Goal: Task Accomplishment & Management: Use online tool/utility

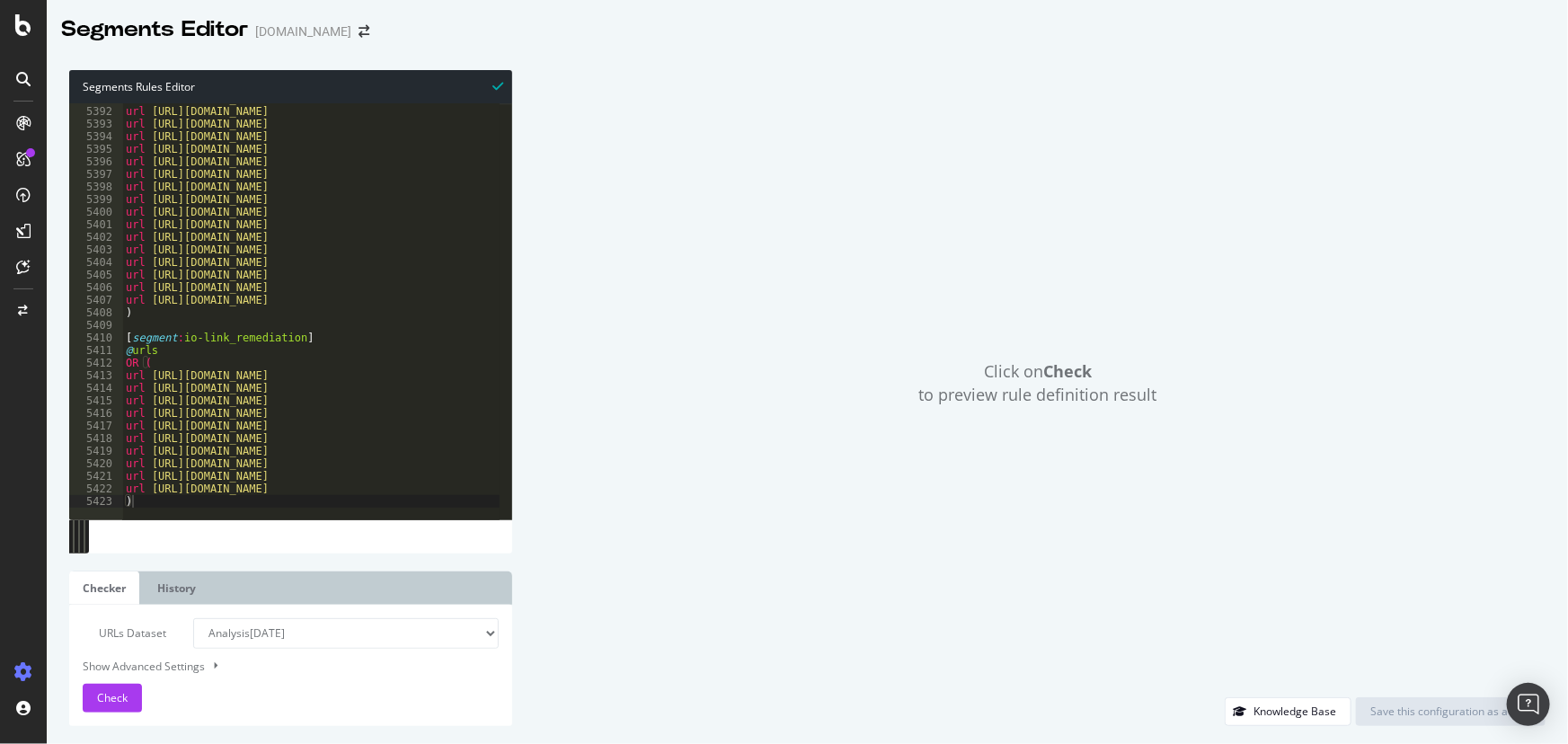
scroll to position [29036, 0]
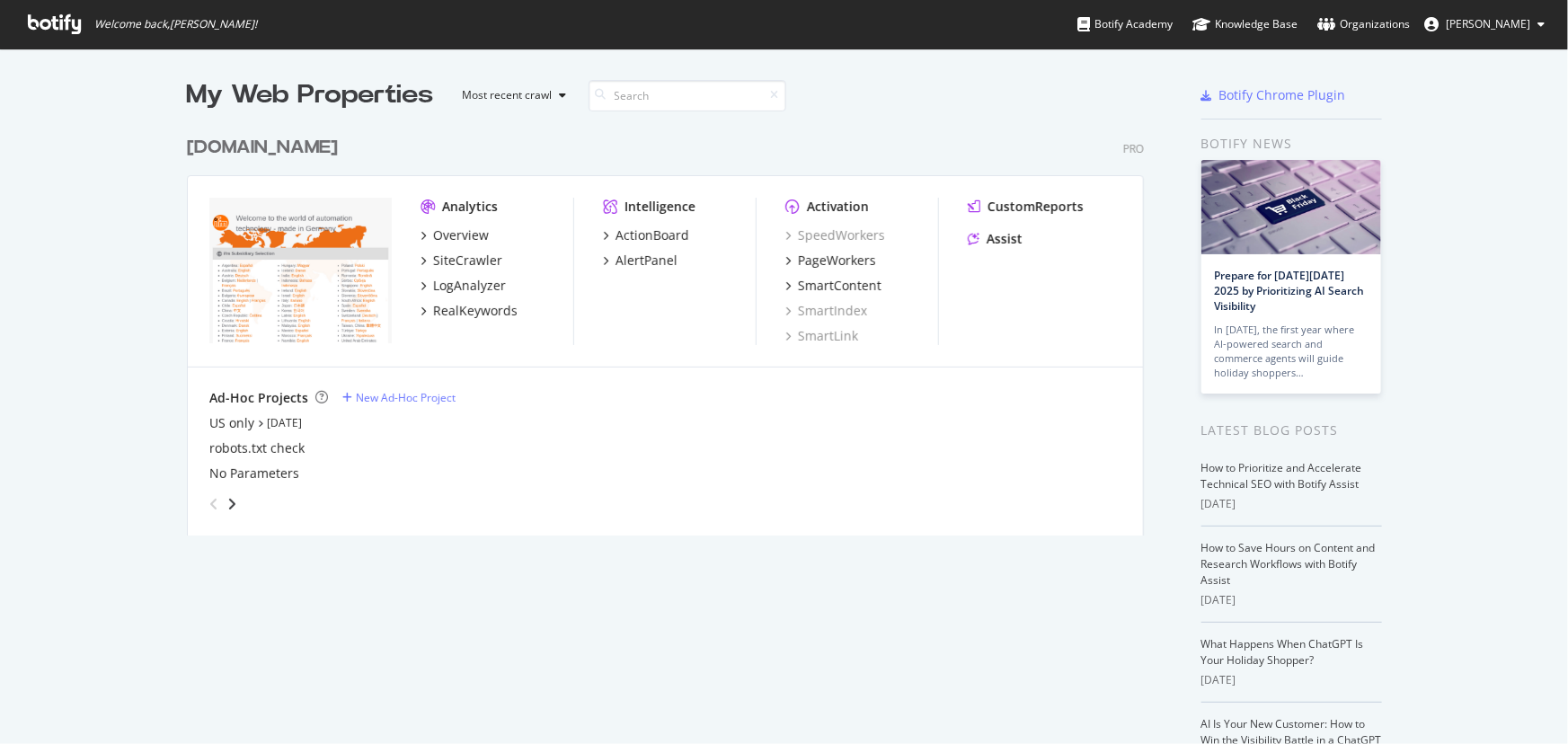
scroll to position [731, 1544]
click at [993, 243] on div "Assist" at bounding box center [1005, 239] width 36 height 18
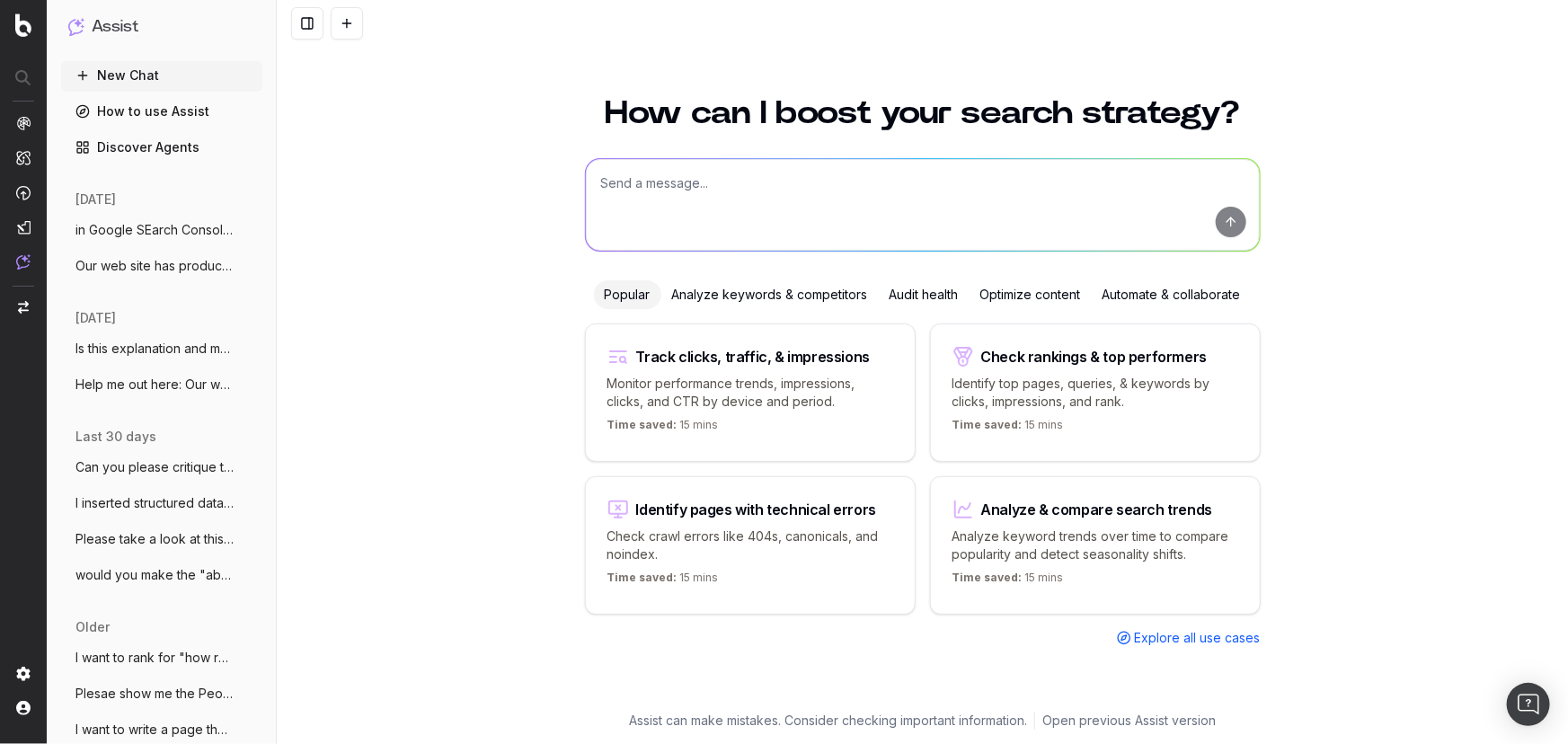
click at [912, 174] on textarea at bounding box center [922, 205] width 674 height 92
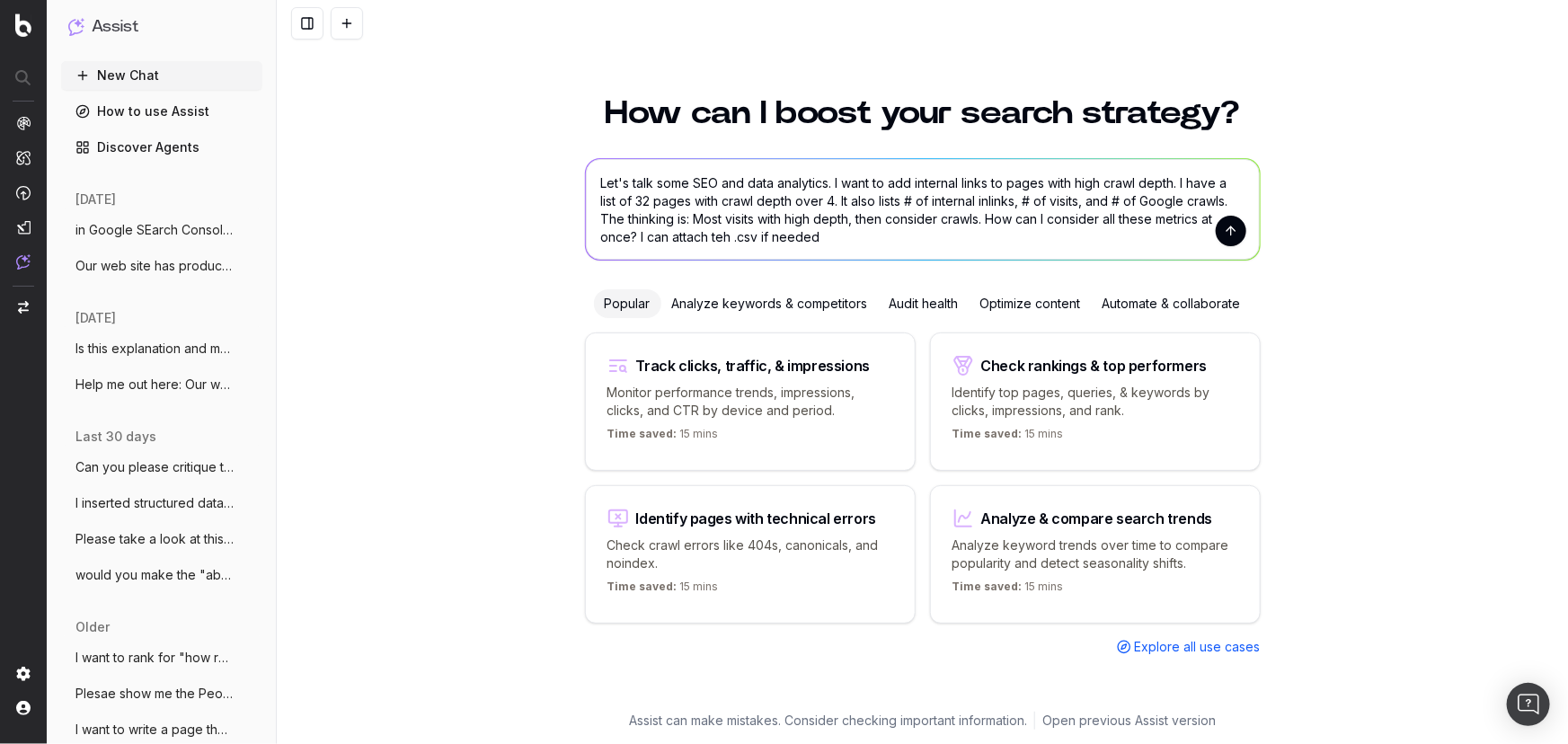
click at [714, 240] on textarea "Let's talk some SEO and data analytics. I want to add internal links to pages w…" at bounding box center [922, 209] width 674 height 100
click at [861, 240] on textarea "Let's talk some SEO and data analytics. I want to add internal links to pages w…" at bounding box center [922, 209] width 674 height 100
drag, startPoint x: 921, startPoint y: 235, endPoint x: 579, endPoint y: 170, distance: 348.1
click at [579, 170] on div "How can I boost your search strategy? Let's talk some SEO and data analytics. I…" at bounding box center [923, 394] width 690 height 637
type textarea "Let's talk some SEO and data analytics. I want to add internal links to pages w…"
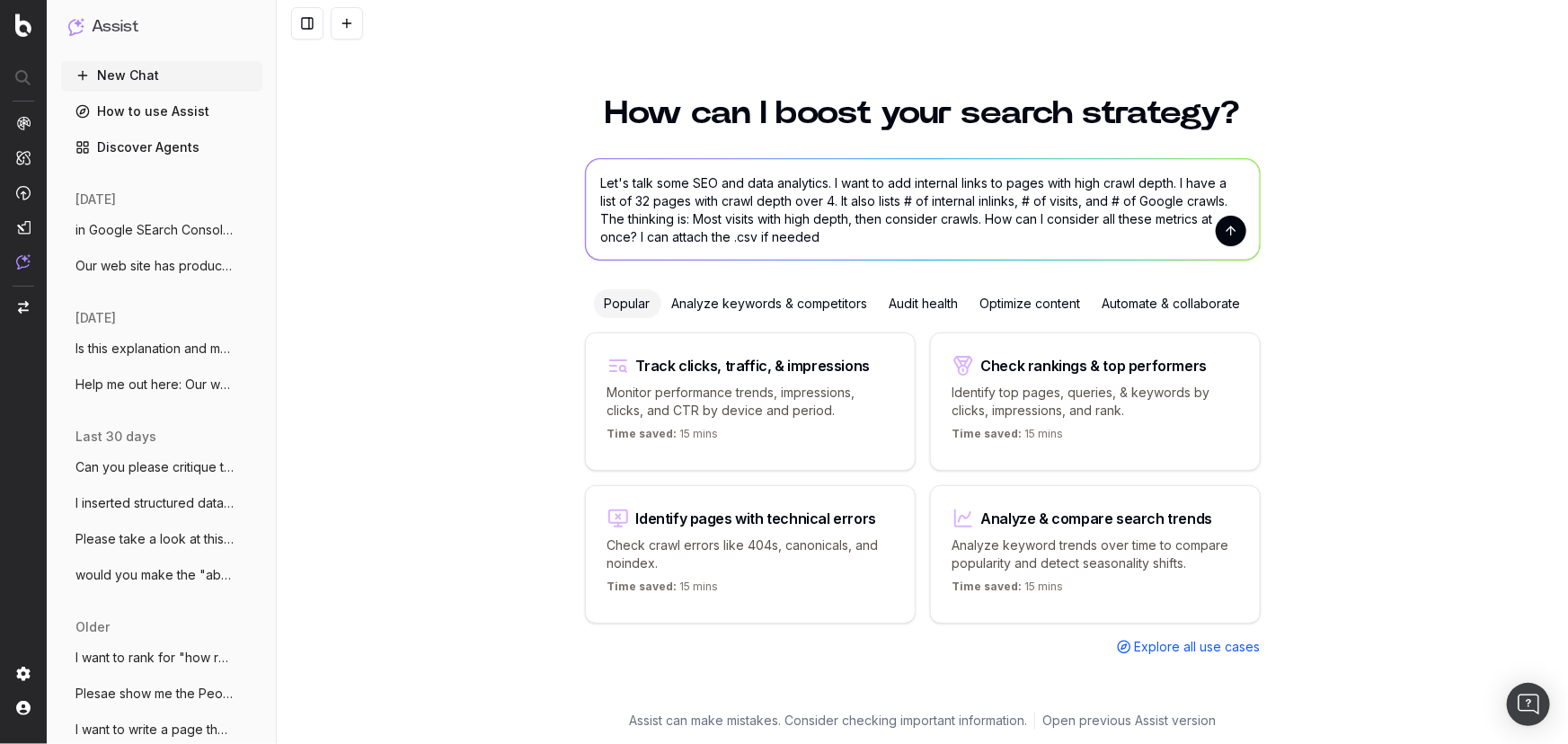
click at [1242, 233] on button "submit" at bounding box center [1231, 231] width 31 height 31
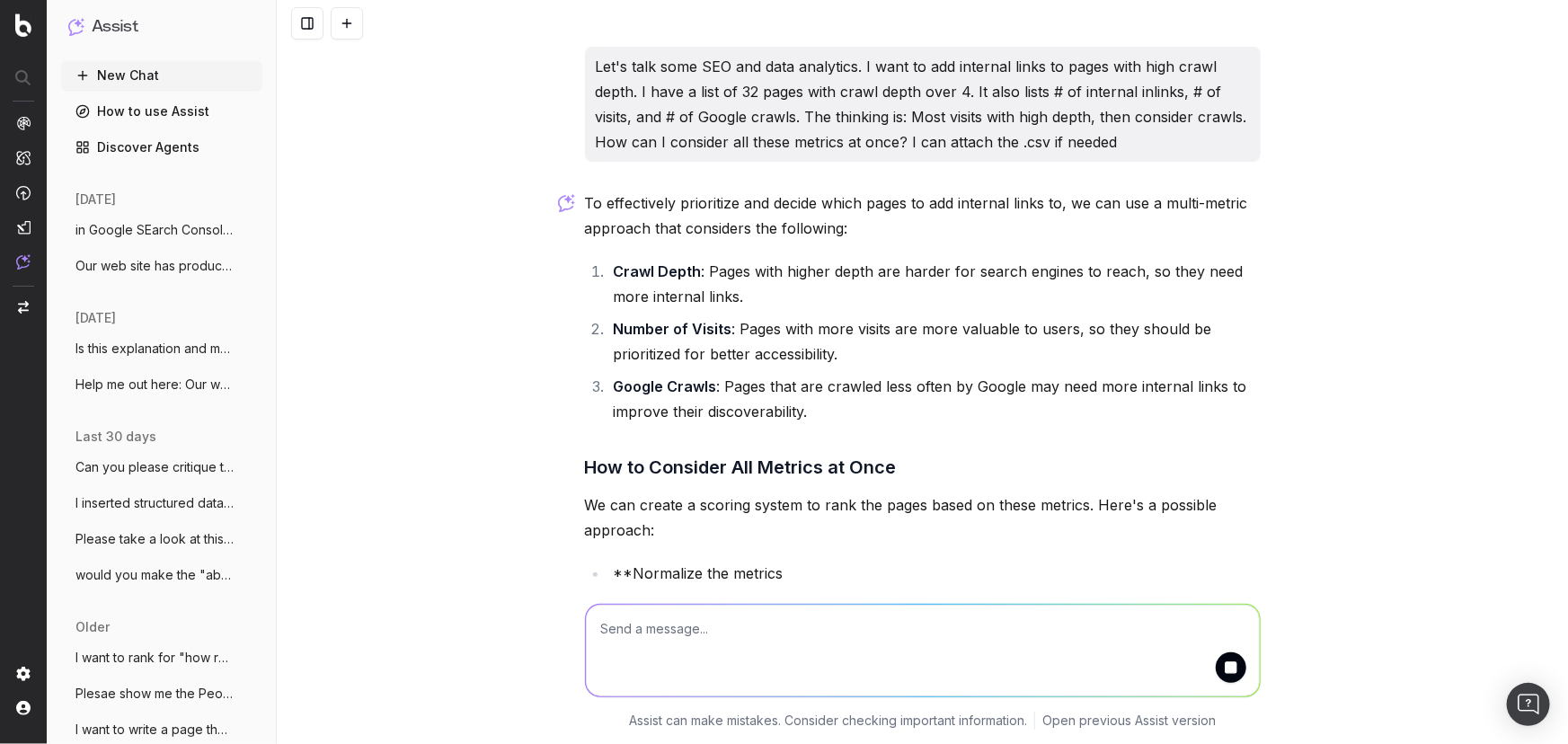
scroll to position [21, 0]
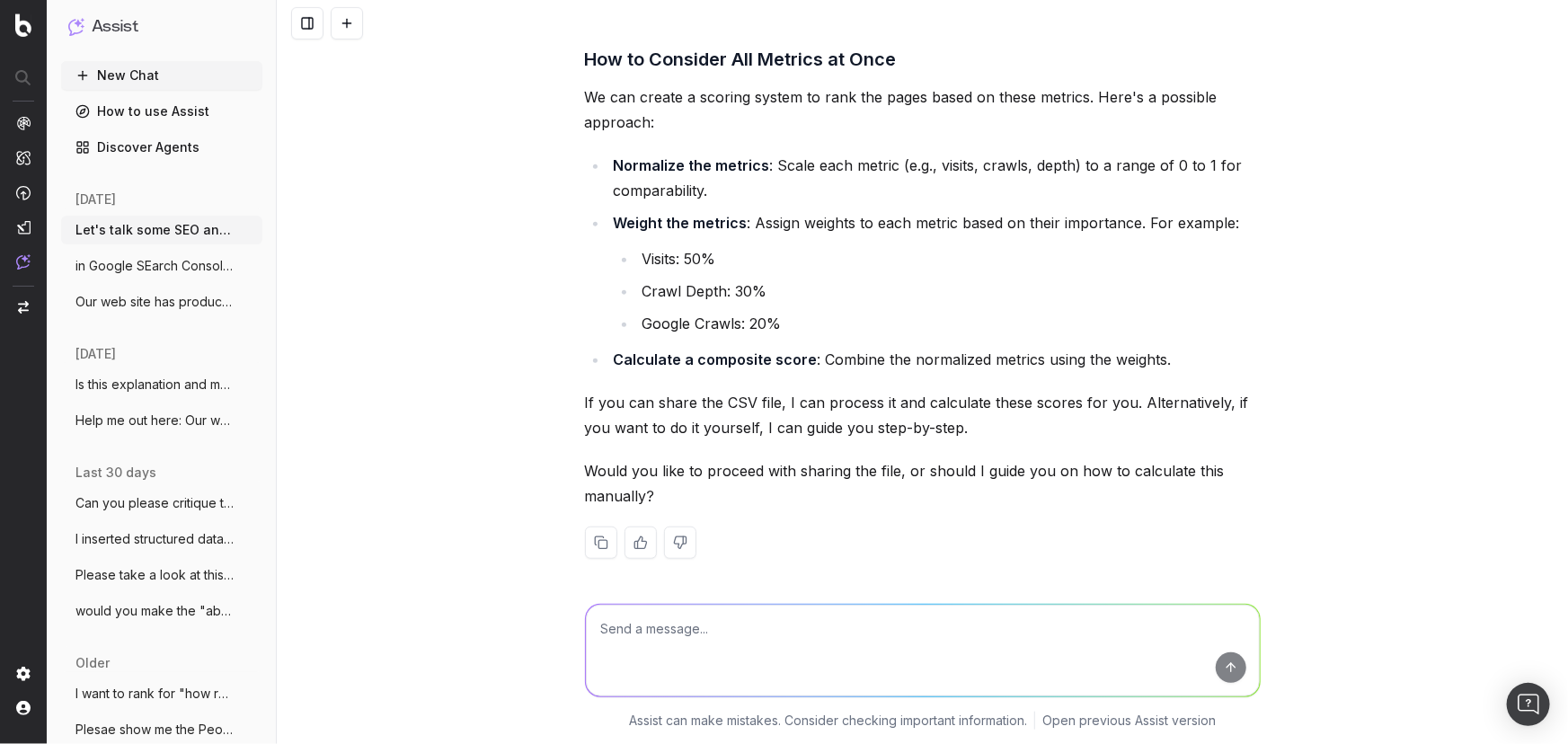
scroll to position [413, 0]
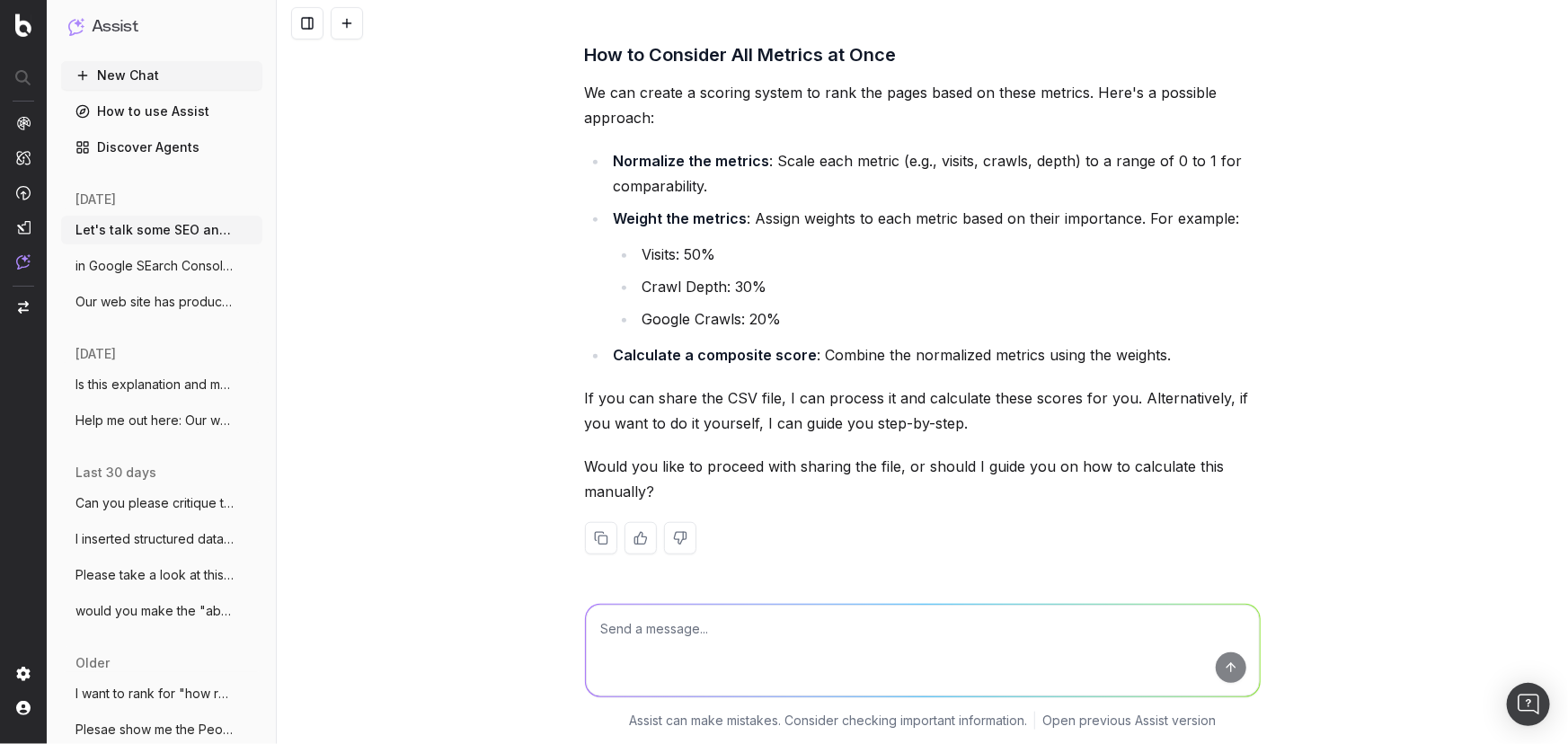
click at [830, 651] on textarea at bounding box center [922, 651] width 674 height 92
click at [757, 657] on textarea at bounding box center [922, 651] width 674 height 92
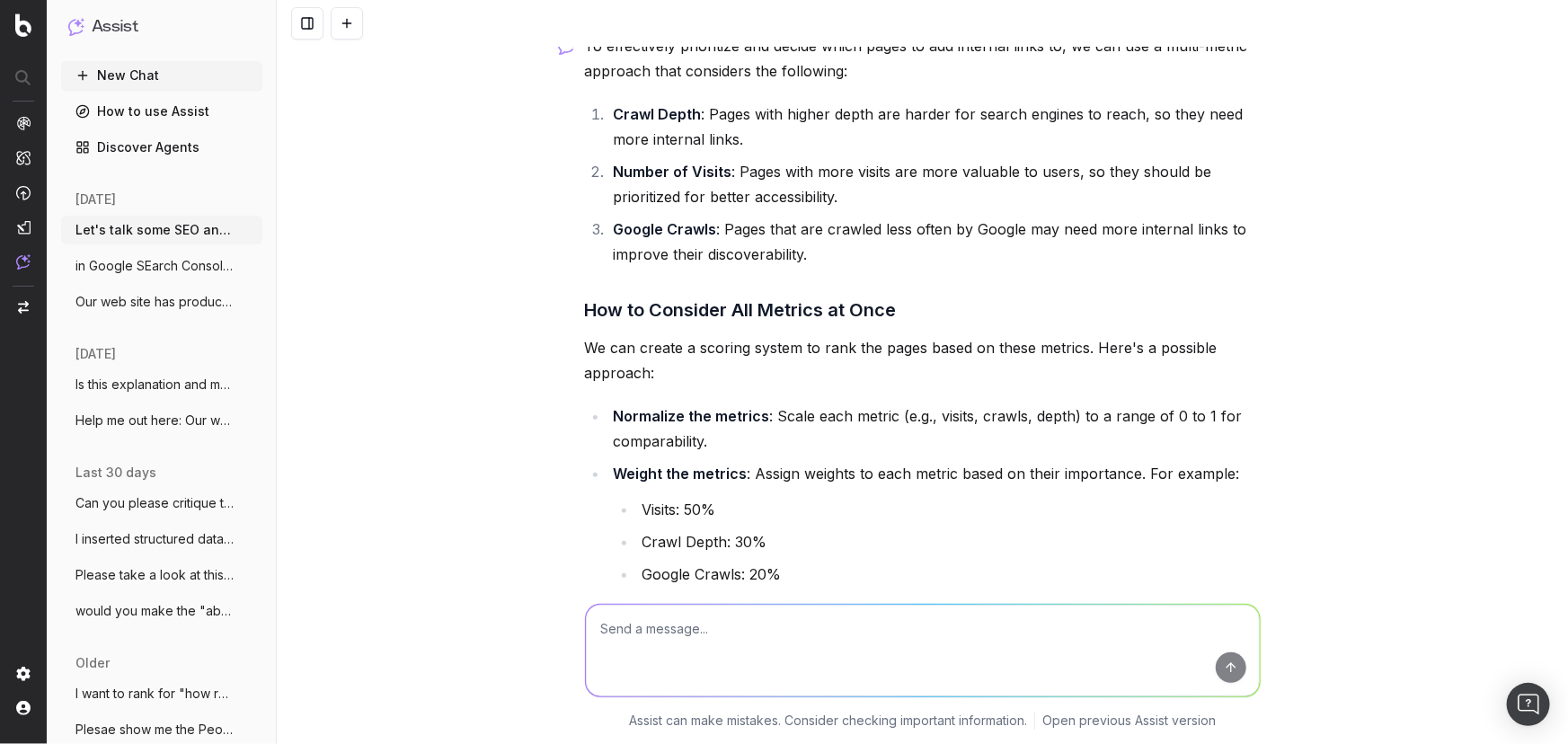
scroll to position [4, 0]
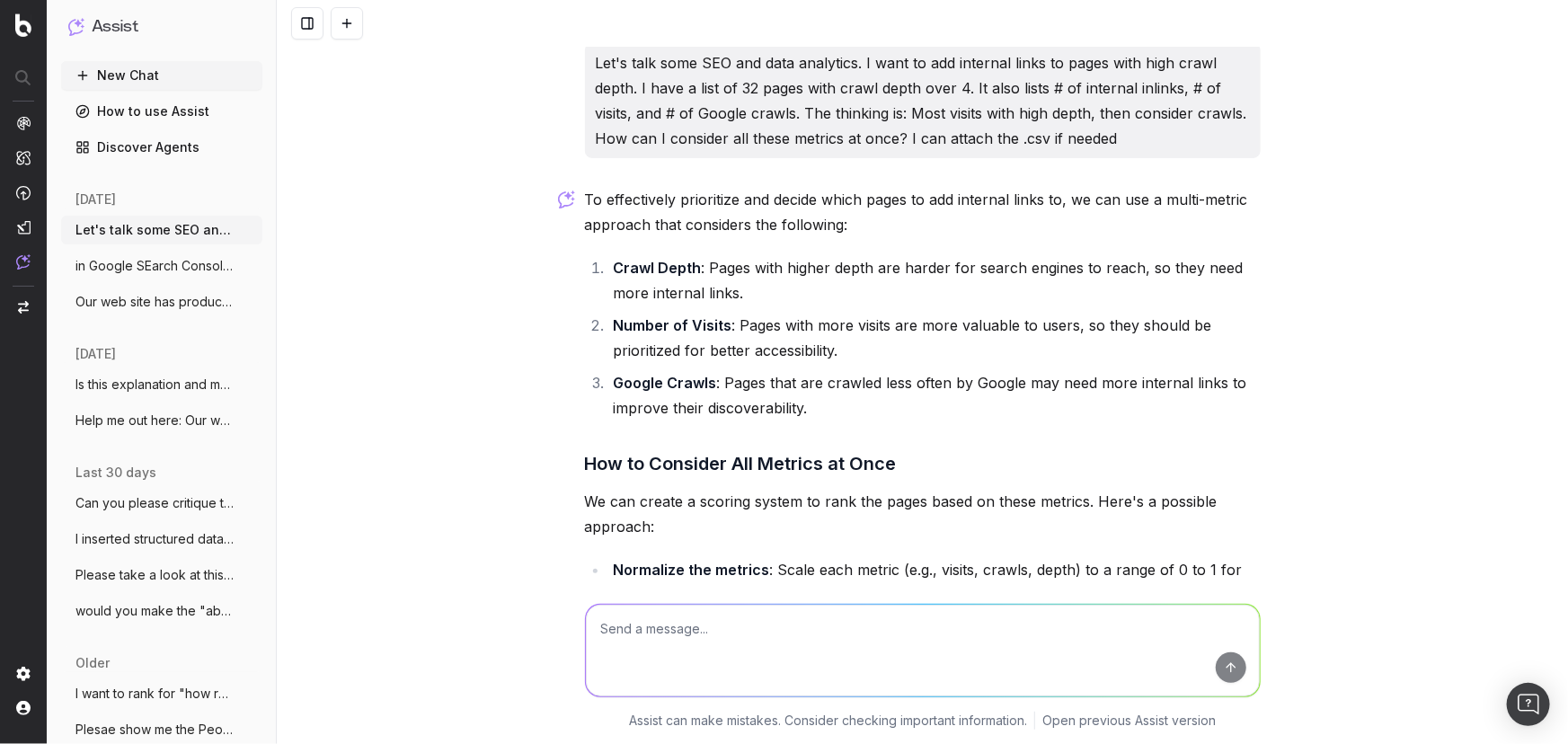
click at [964, 650] on textarea at bounding box center [922, 651] width 674 height 92
type textarea "how do I attach the ifile?"
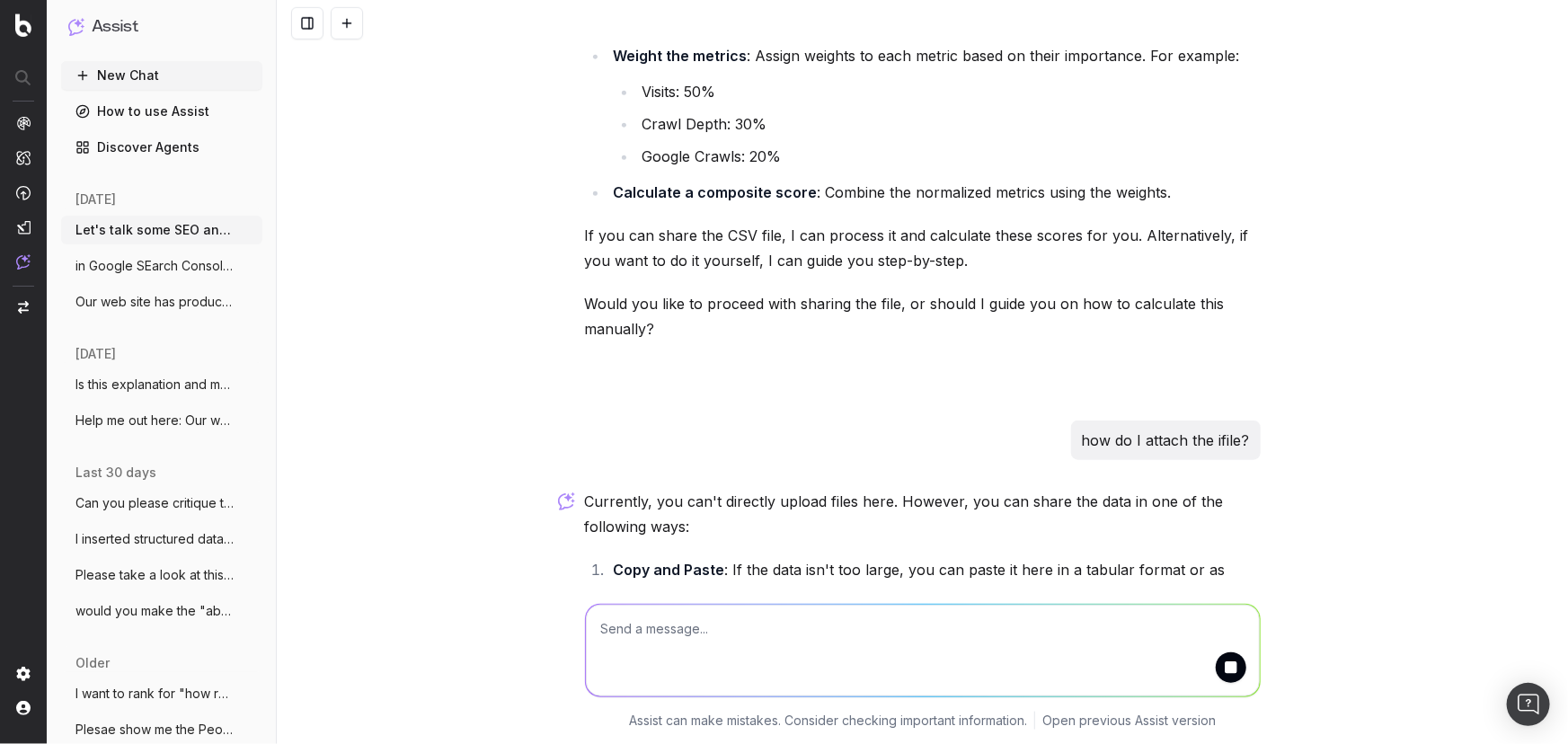
scroll to position [649, 0]
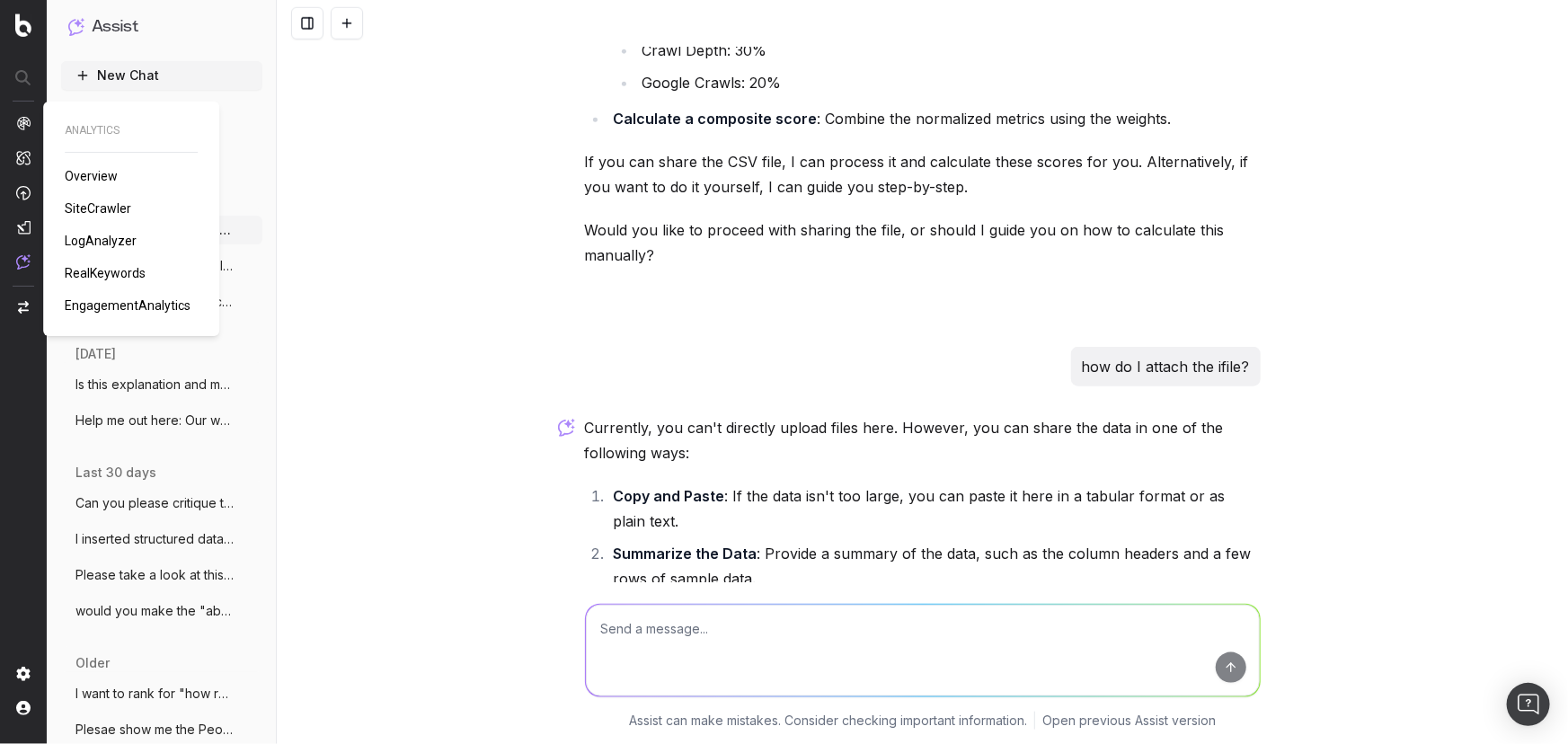
click at [21, 125] on img at bounding box center [23, 123] width 14 height 14
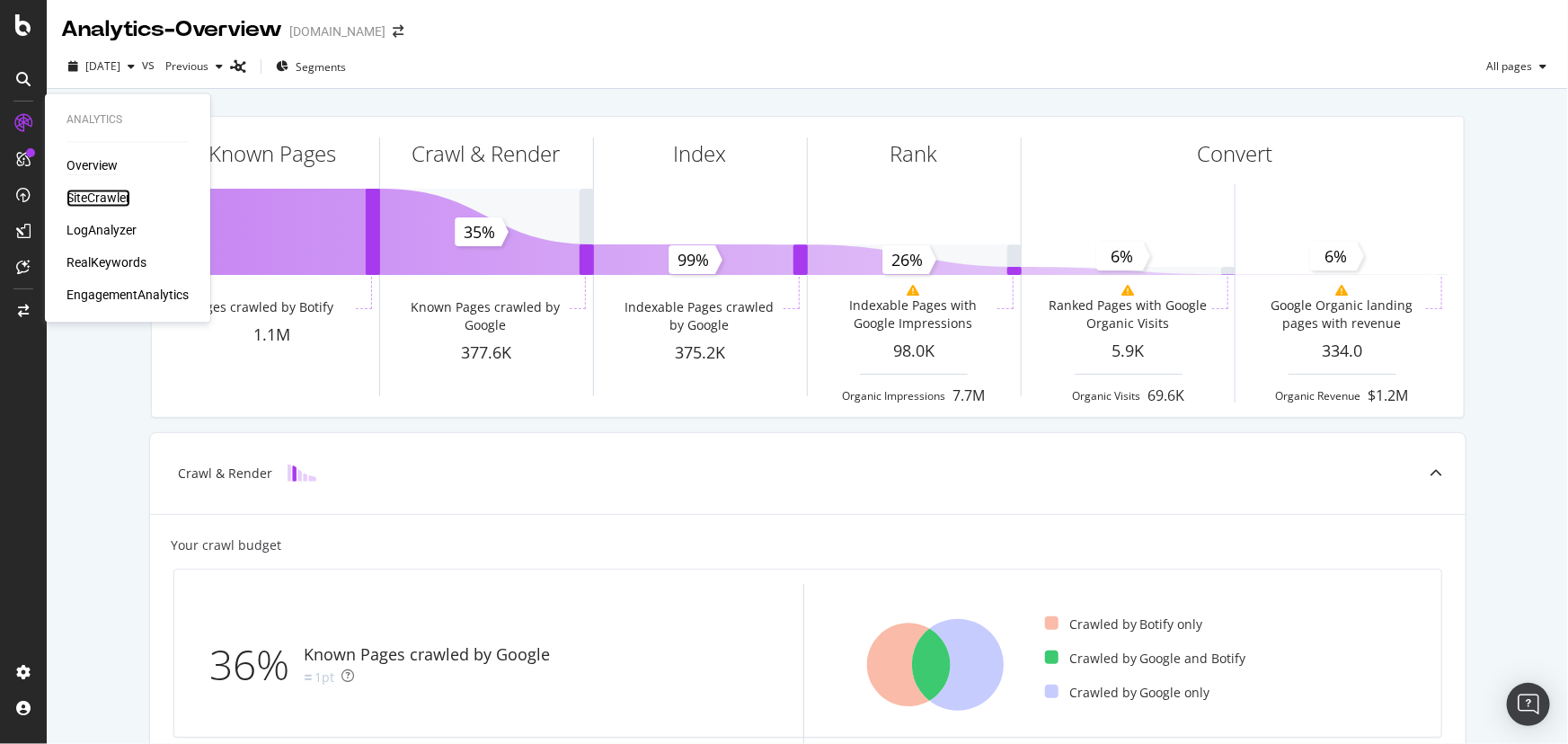
click at [108, 200] on div "SiteCrawler" at bounding box center [98, 199] width 64 height 18
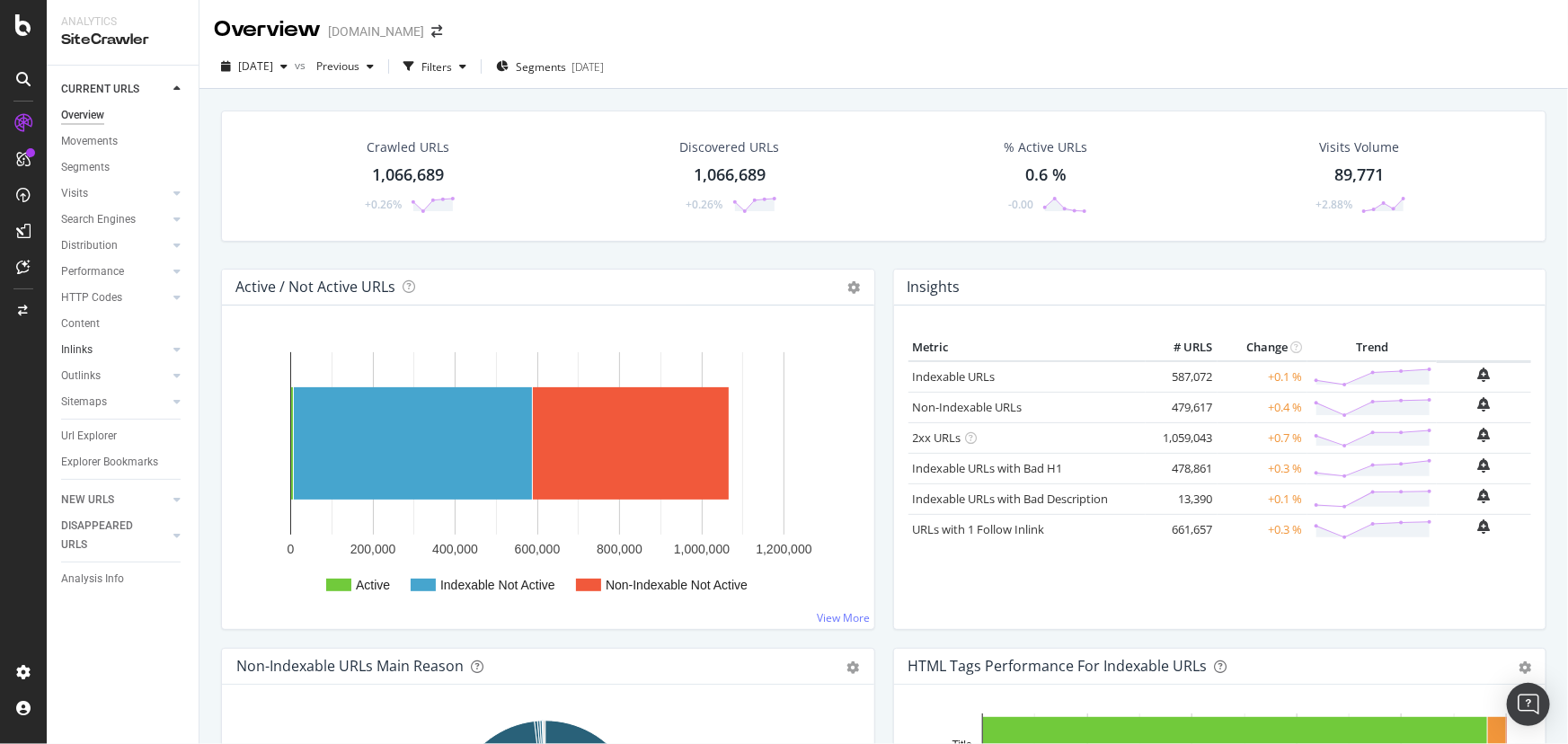
click at [96, 350] on link "Inlinks" at bounding box center [113, 349] width 106 height 19
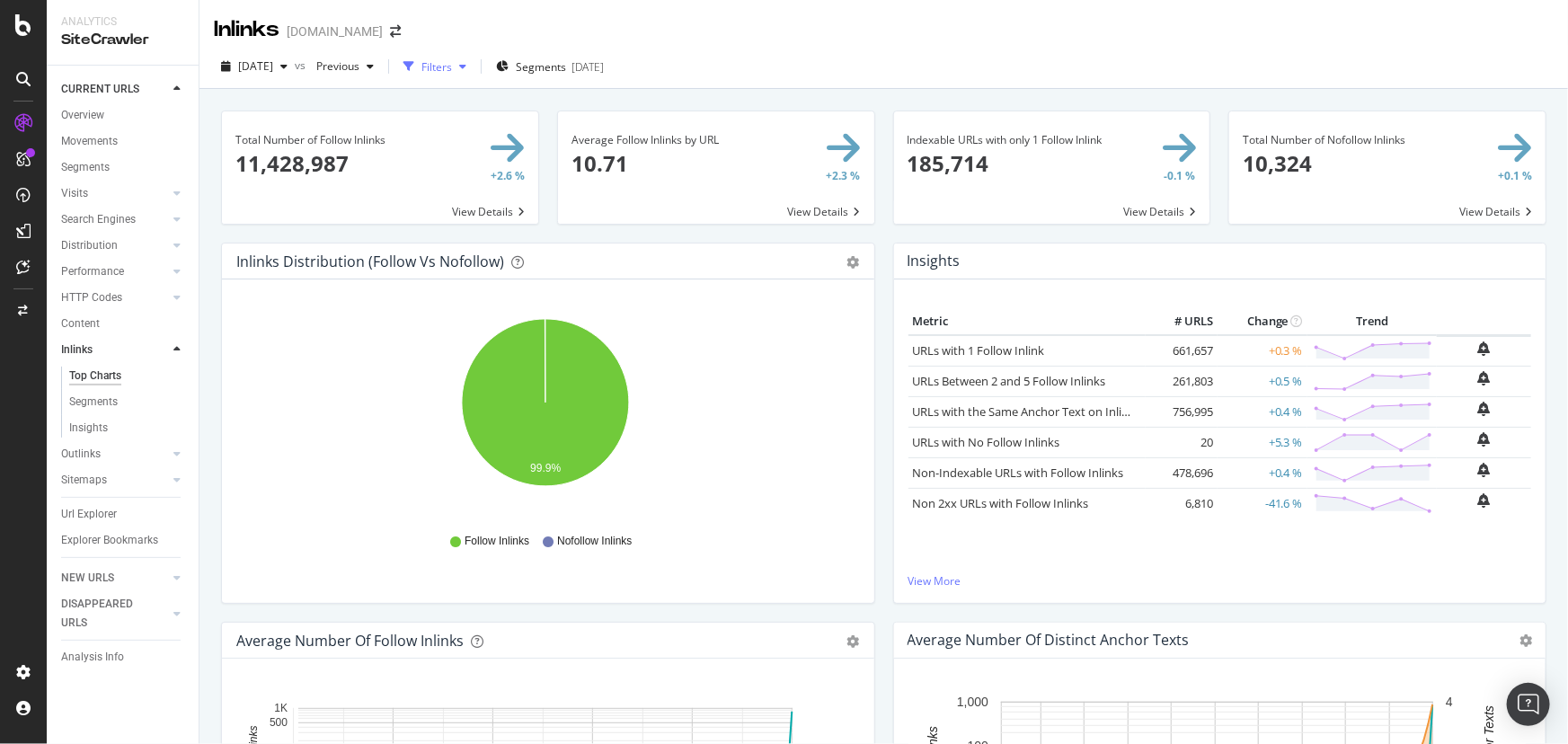
click at [452, 69] on div "Filters" at bounding box center [437, 67] width 31 height 15
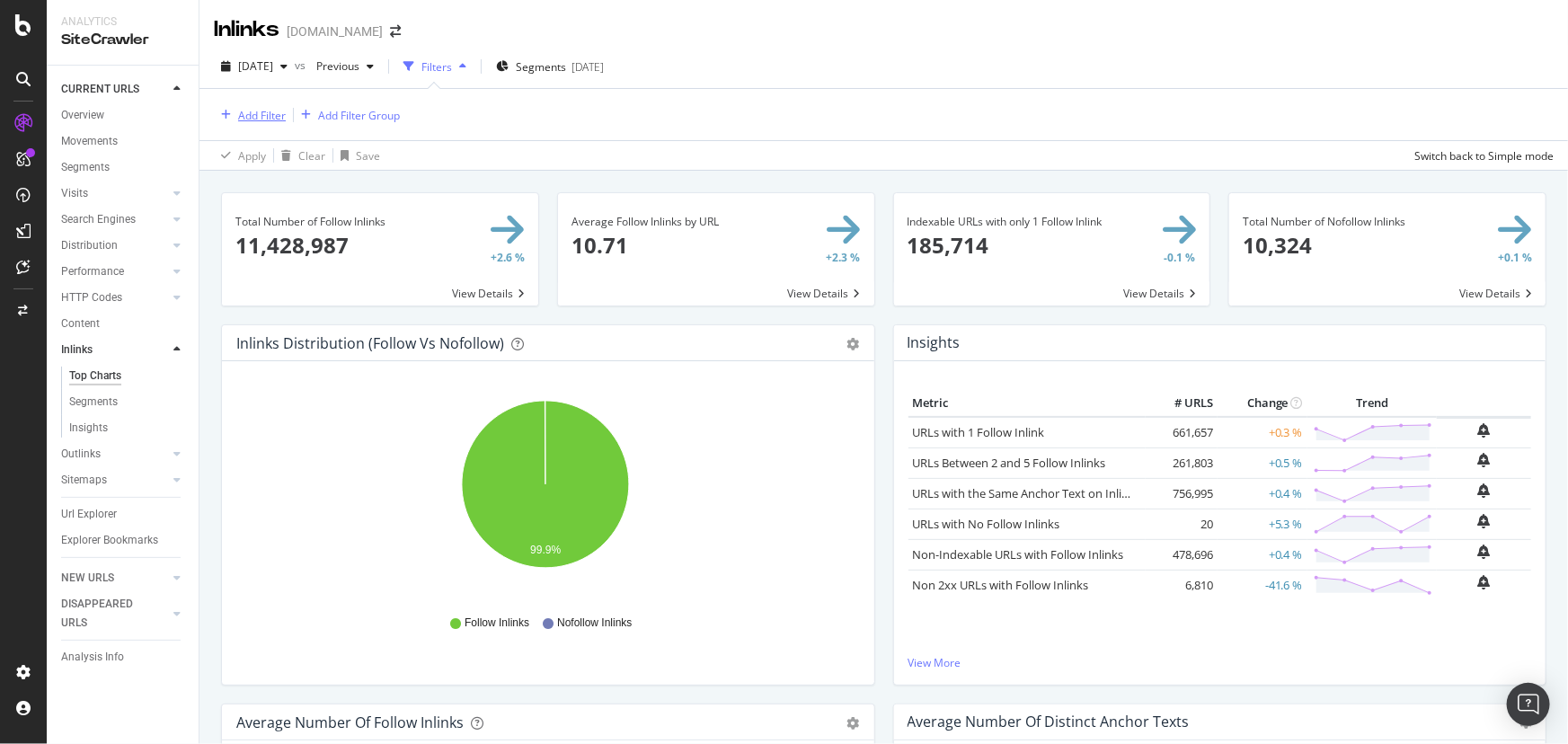
click at [247, 110] on div "Add Filter" at bounding box center [262, 114] width 48 height 15
type input "o"
click at [887, 129] on div "Add Filter Add Filter Group" at bounding box center [883, 113] width 1340 height 51
click at [250, 119] on div "Add Filter" at bounding box center [262, 114] width 48 height 15
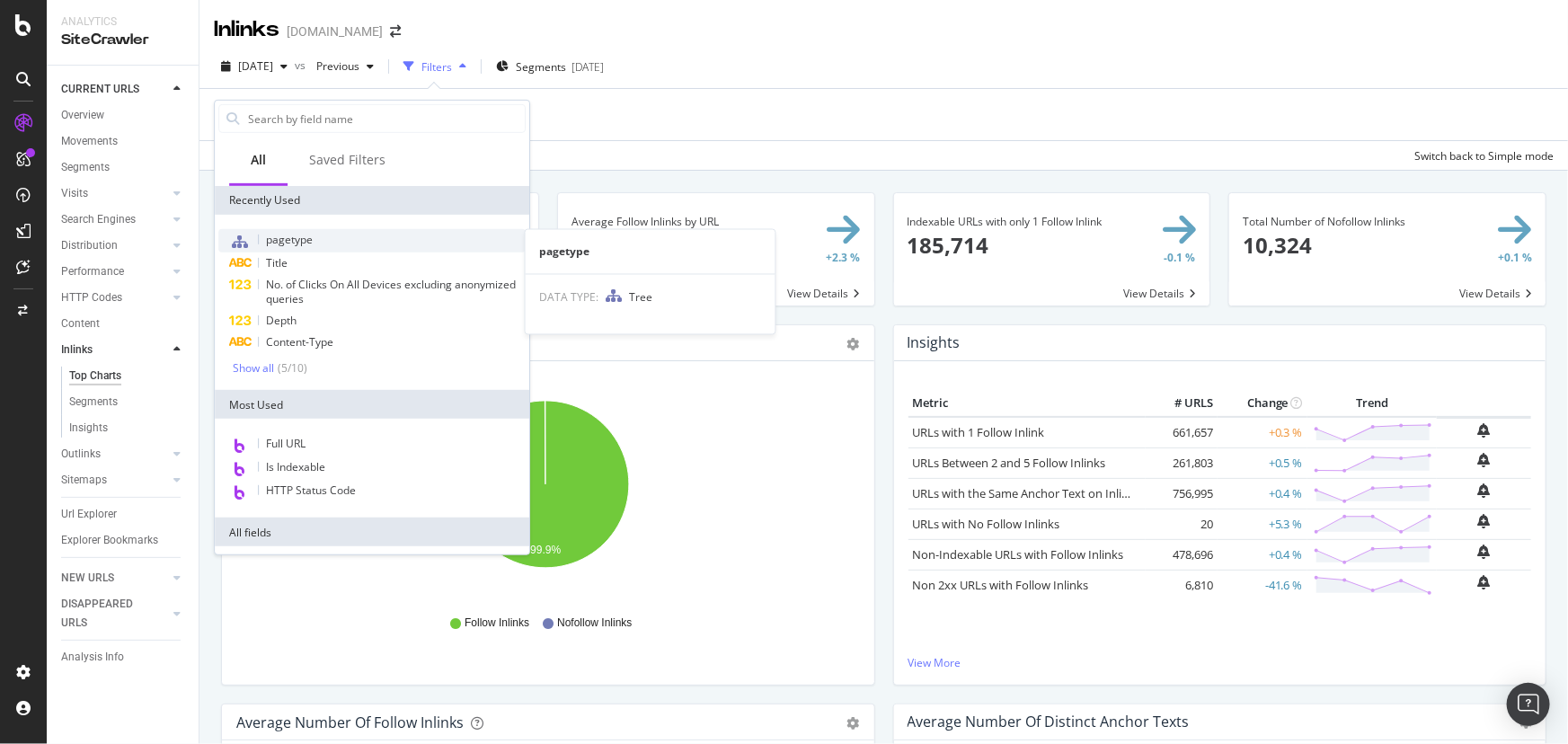
click at [295, 239] on span "pagetype" at bounding box center [289, 239] width 47 height 15
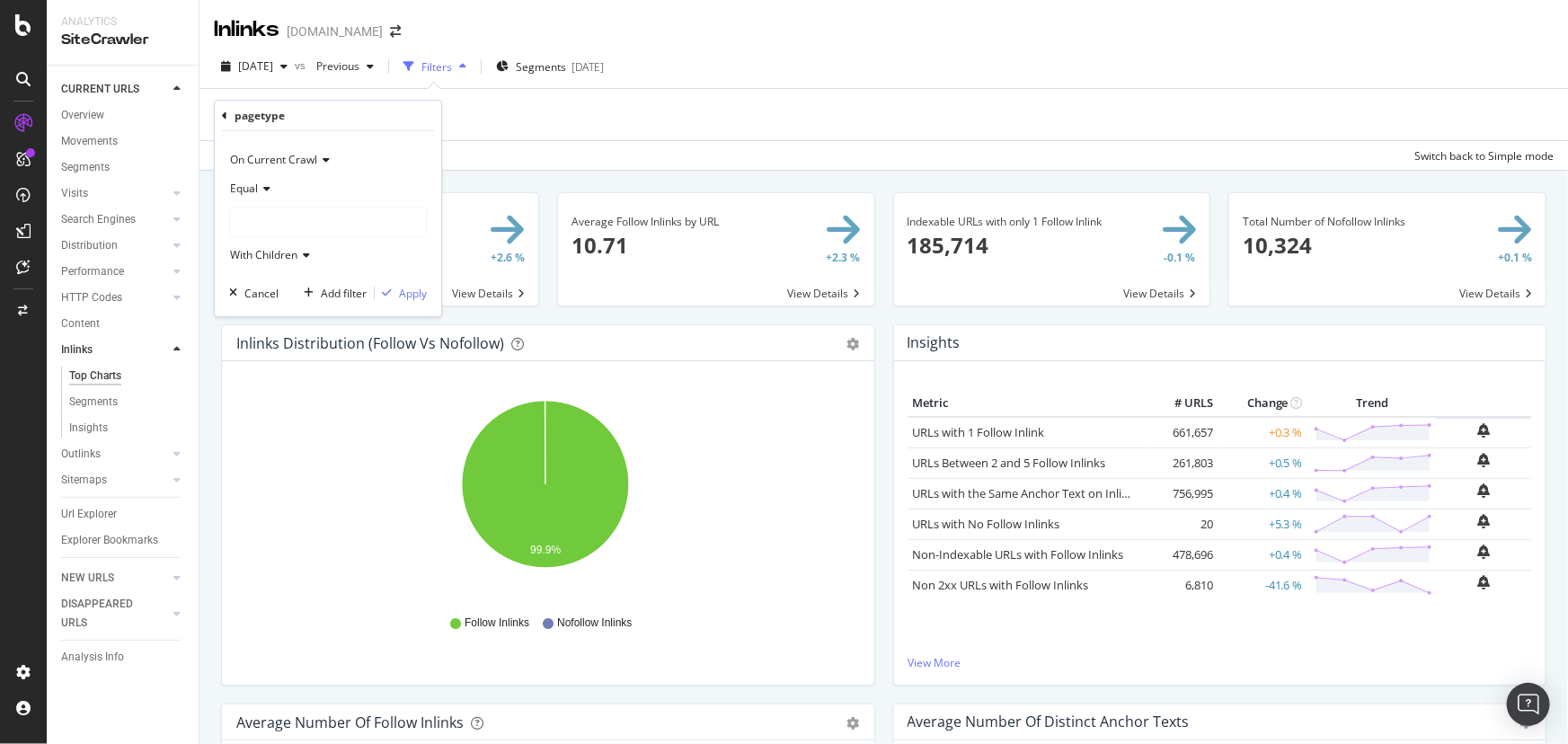
click at [252, 190] on span "Equal" at bounding box center [244, 188] width 28 height 15
click at [265, 248] on span "Not Equal" at bounding box center [262, 248] width 49 height 15
click at [278, 228] on div at bounding box center [327, 222] width 196 height 29
drag, startPoint x: 285, startPoint y: 274, endPoint x: 287, endPoint y: 264, distance: 10.2
click at [287, 264] on div "pdp 478,407 URLS other 473,611 URLS Select content 69,115 URLS Select category …" at bounding box center [330, 289] width 201 height 107
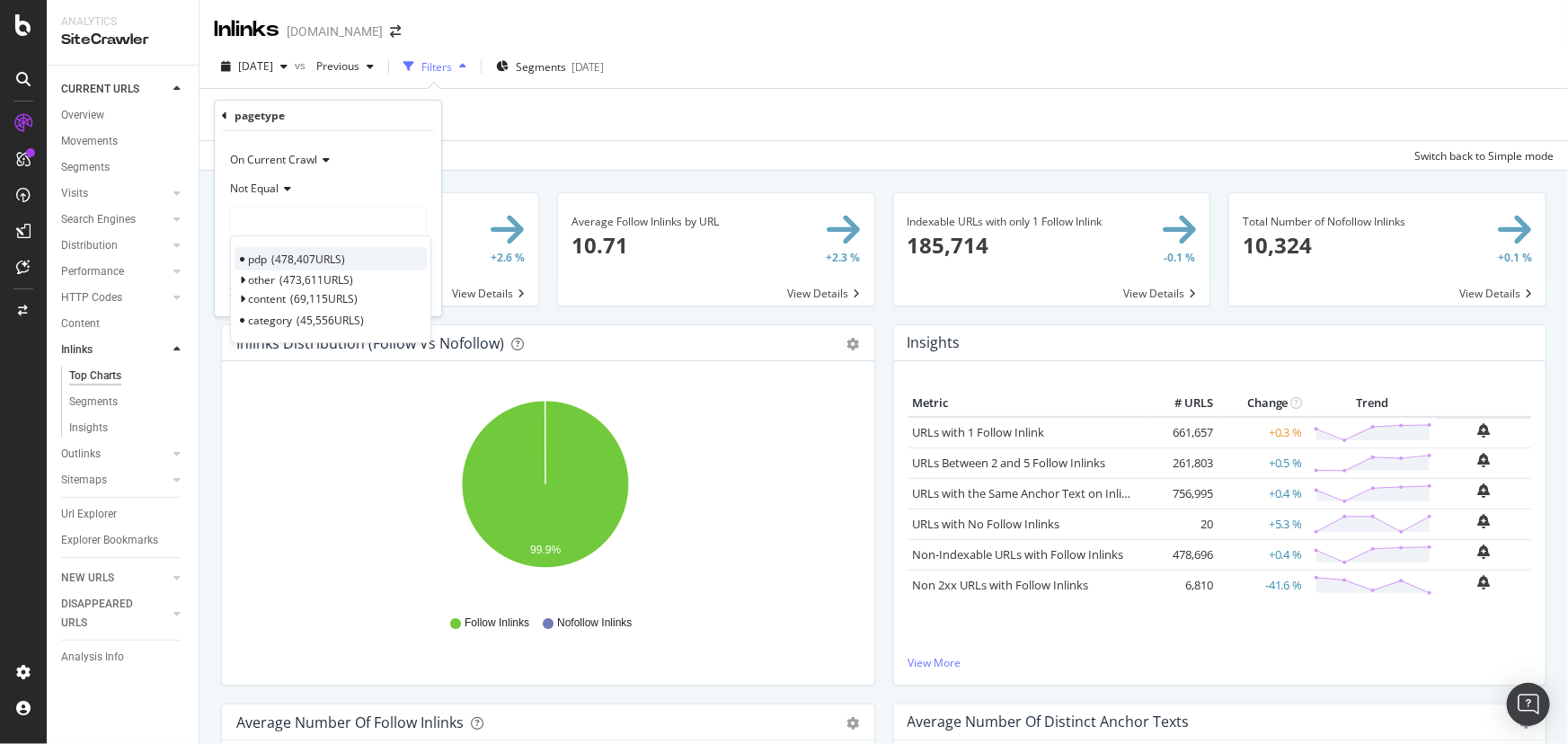
click at [260, 256] on span "pdp" at bounding box center [257, 258] width 19 height 15
click at [415, 293] on div "Apply" at bounding box center [413, 291] width 28 height 15
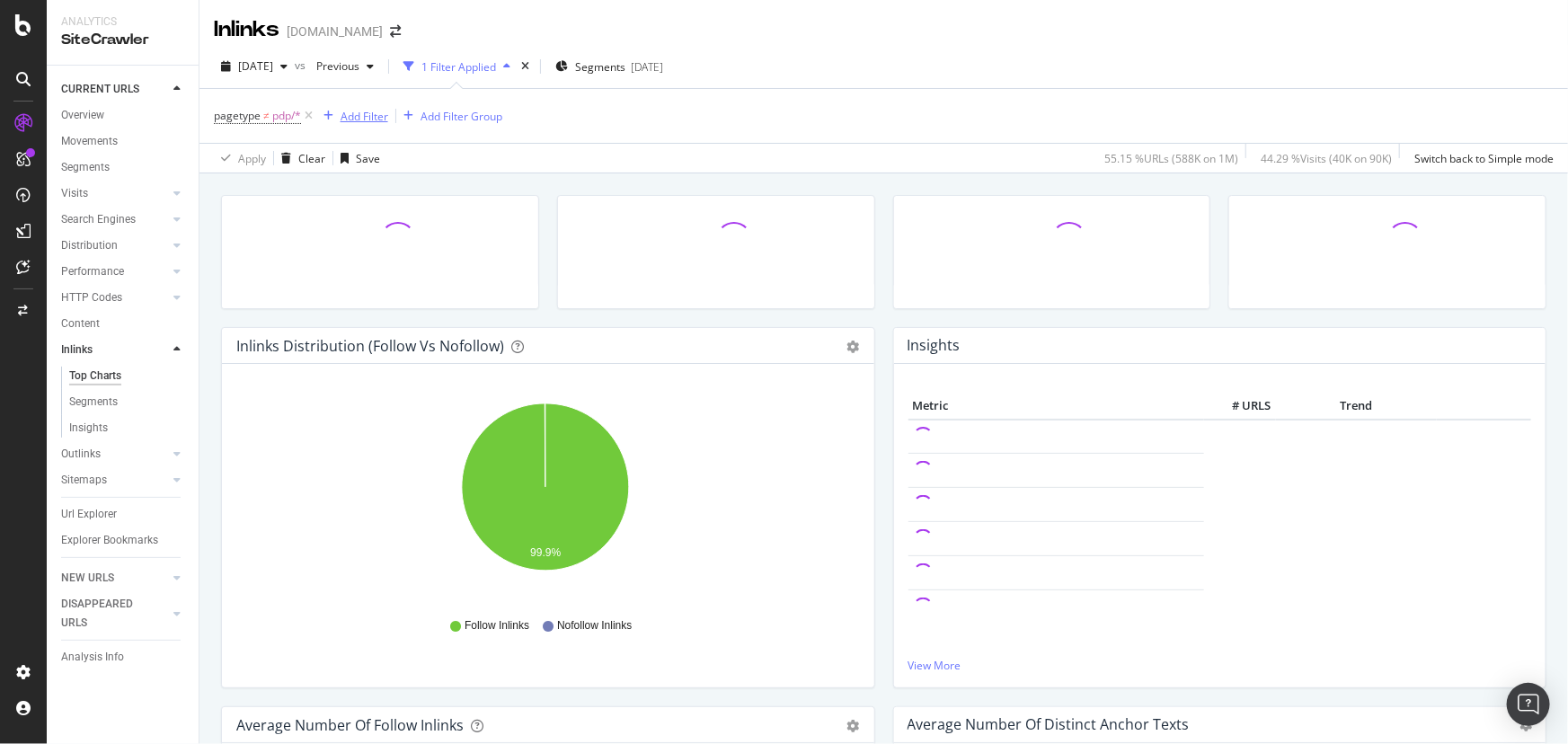
click at [367, 112] on div "Add Filter" at bounding box center [364, 115] width 48 height 15
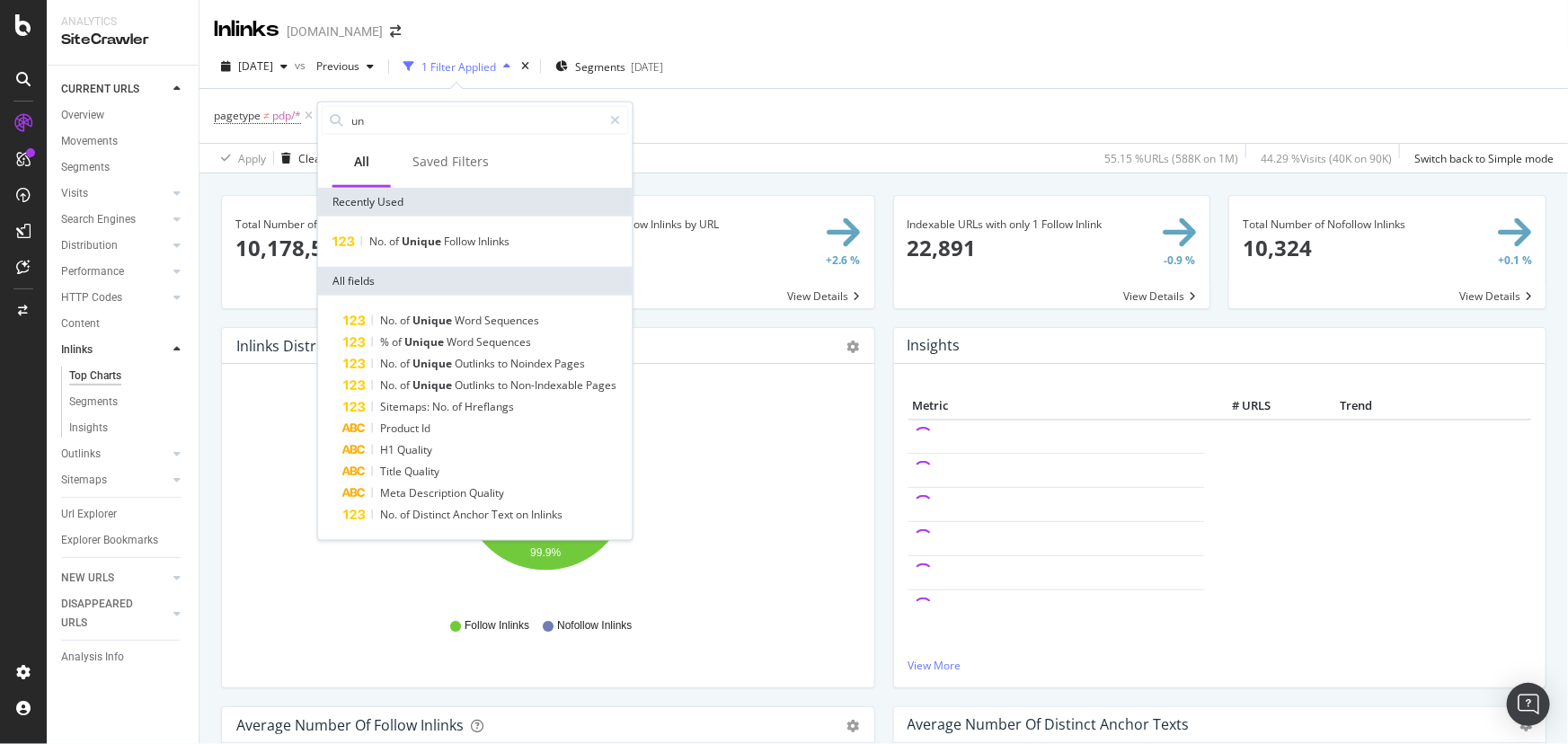
type input "u"
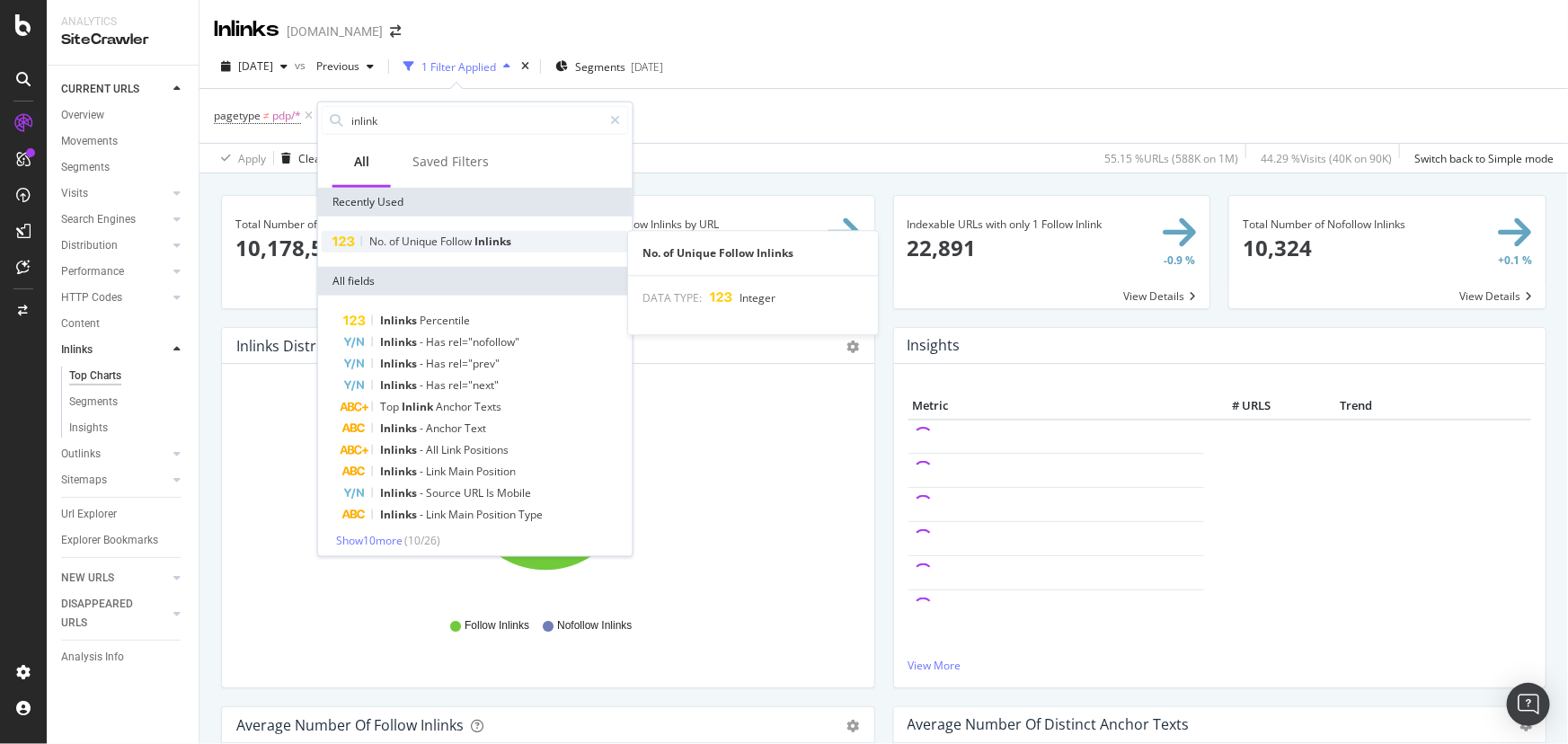
type input "inlink"
click at [399, 234] on span "of" at bounding box center [395, 241] width 13 height 15
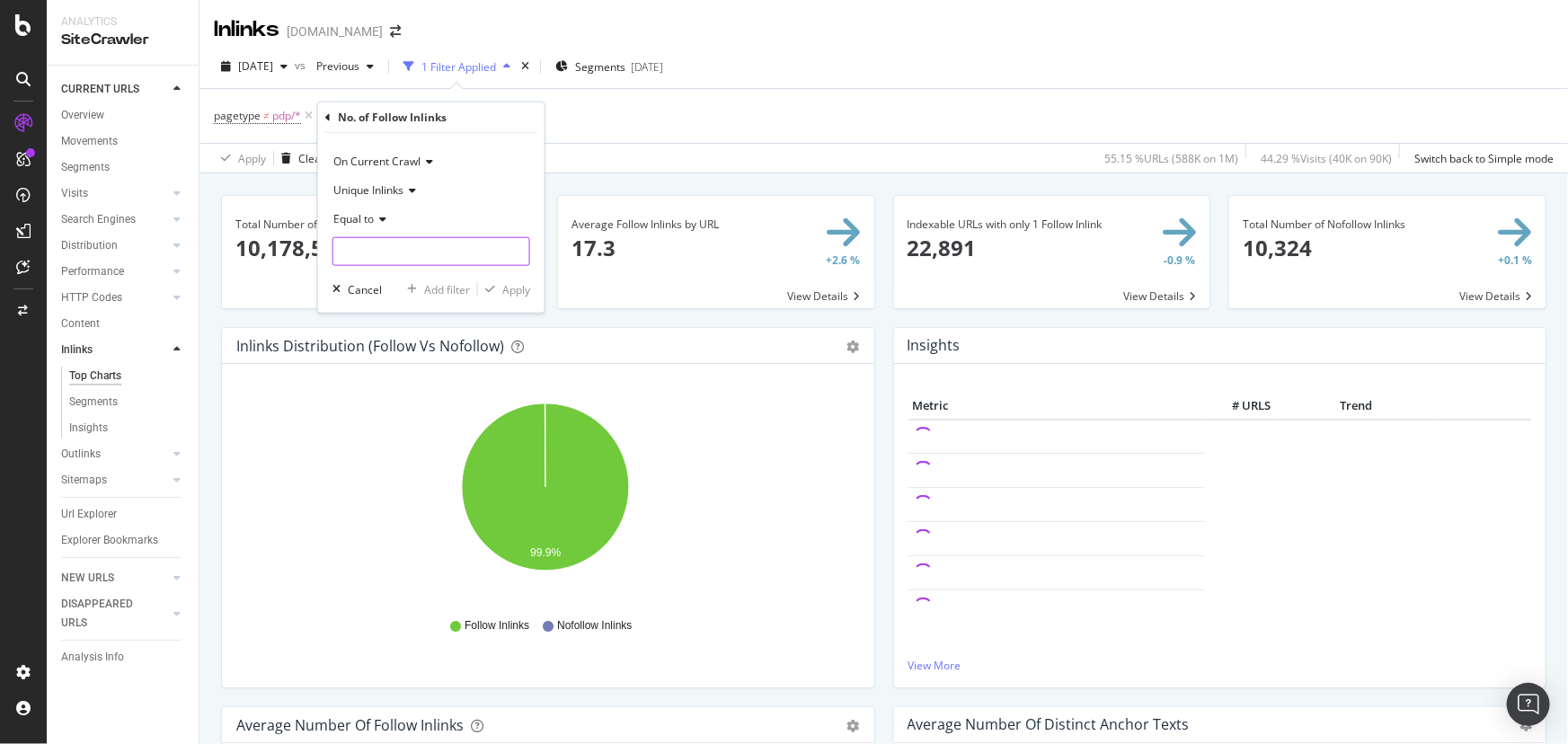
click at [373, 248] on input "number" at bounding box center [431, 251] width 198 height 29
type input "1"
type input "0"
click at [516, 294] on div "Apply" at bounding box center [516, 288] width 28 height 15
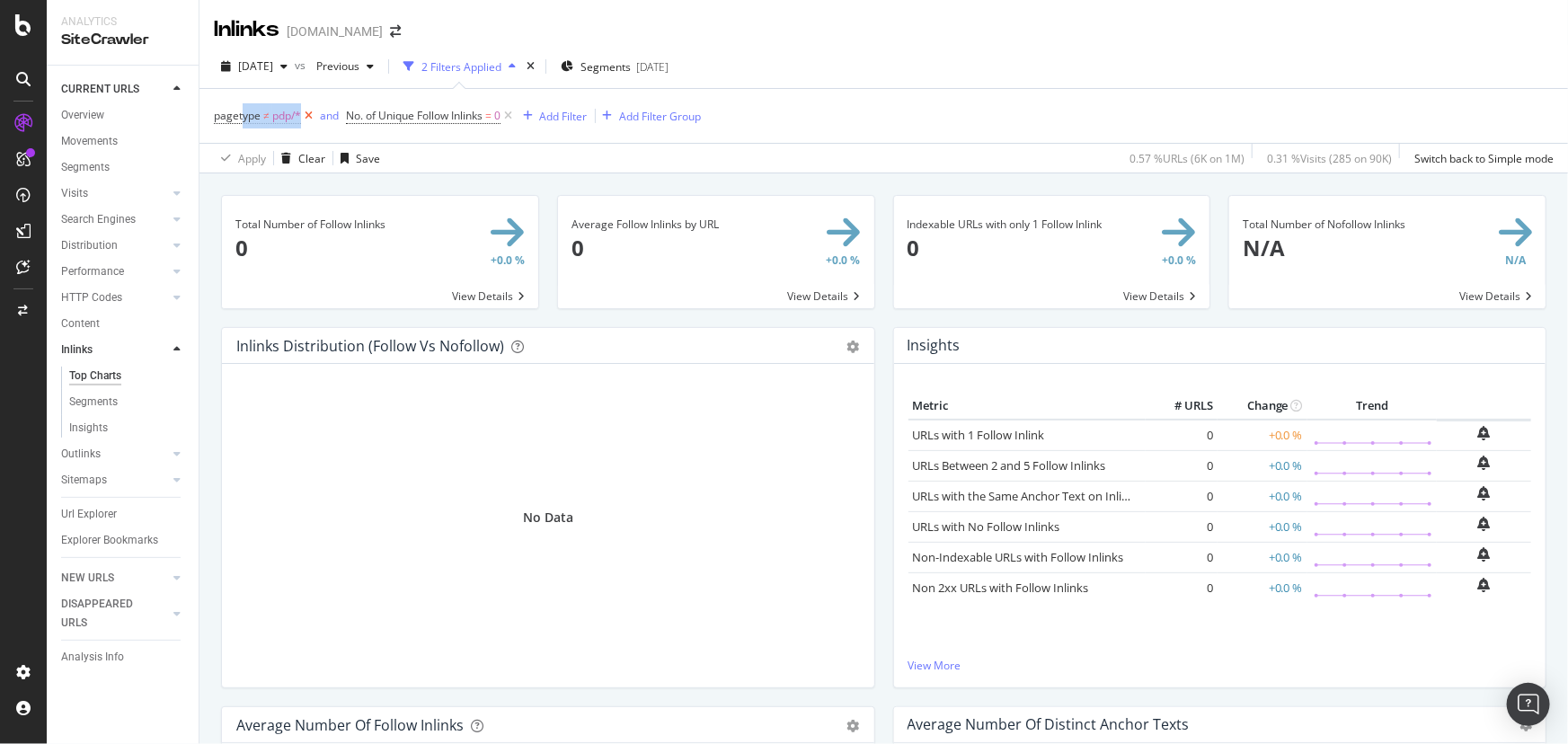
drag, startPoint x: 243, startPoint y: 113, endPoint x: 305, endPoint y: 124, distance: 63.0
click at [305, 124] on span "pagetype ≠ pdp/*" at bounding box center [265, 115] width 102 height 25
click at [172, 198] on div at bounding box center [177, 193] width 18 height 18
click at [129, 243] on div "Orphan URLs" at bounding box center [100, 246] width 63 height 19
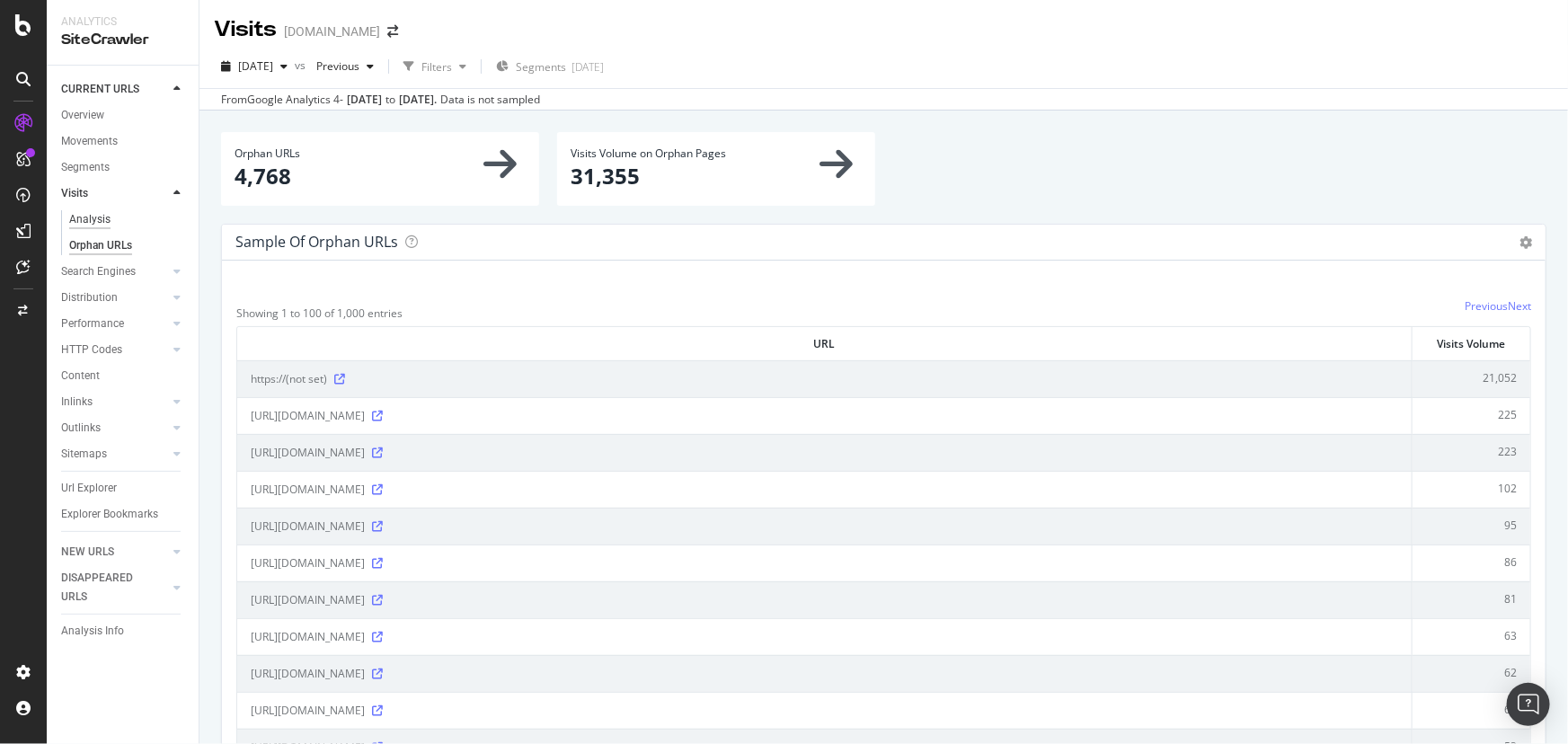
click at [86, 215] on div "Analysis" at bounding box center [91, 219] width 42 height 19
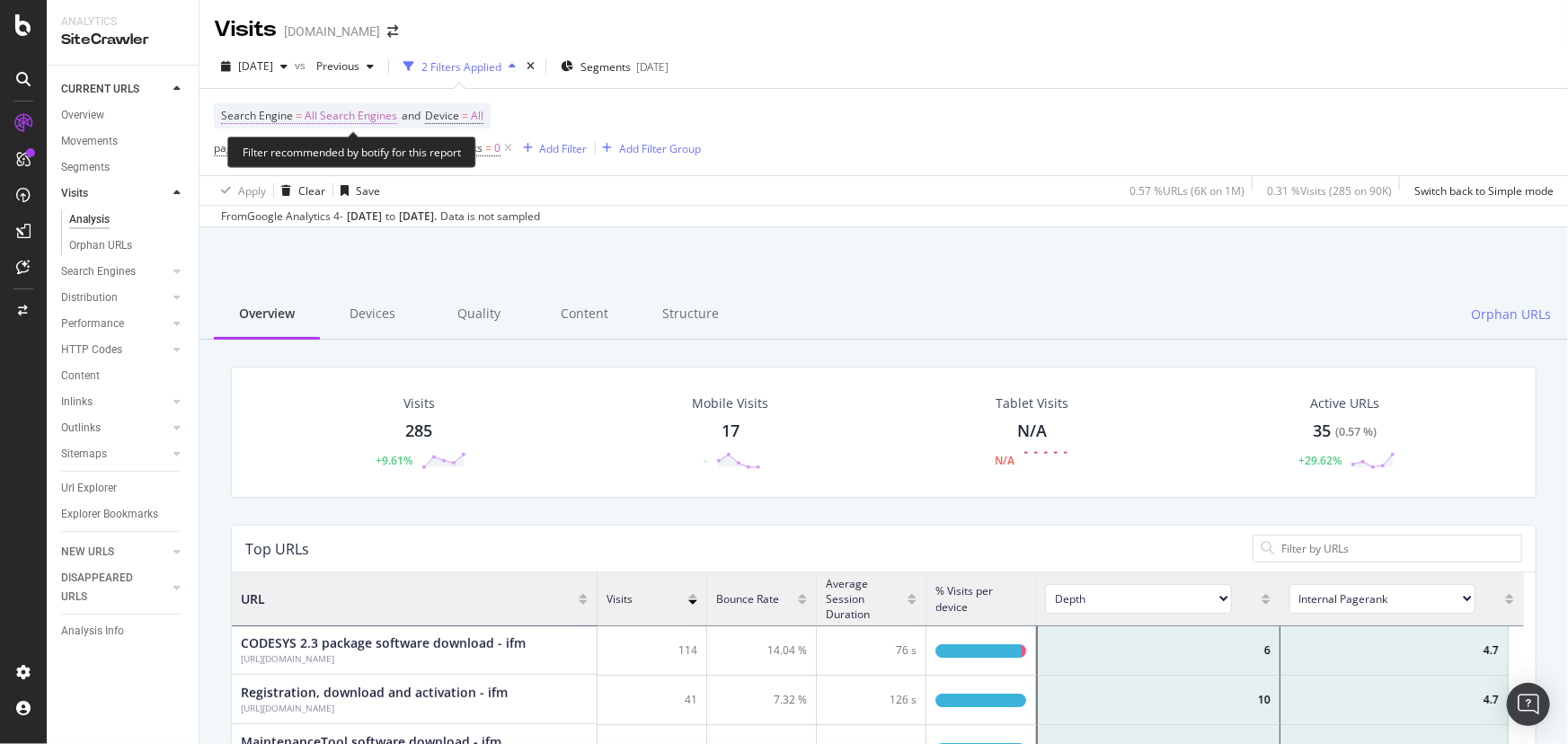
click at [320, 110] on span "All Search Engines" at bounding box center [350, 115] width 93 height 25
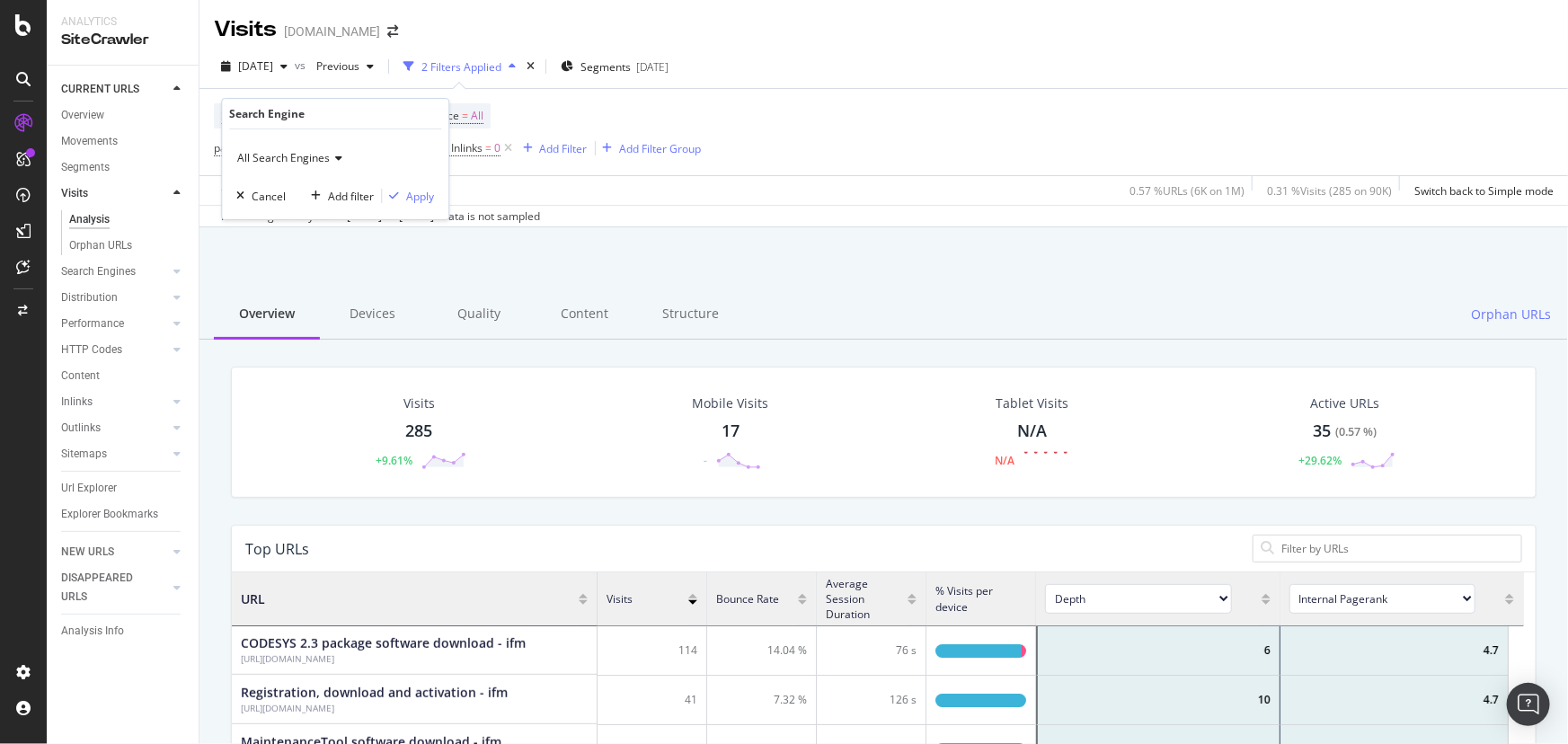
click at [315, 153] on span "All Search Engines" at bounding box center [283, 157] width 93 height 15
click at [273, 223] on span "Google" at bounding box center [264, 218] width 36 height 15
click at [557, 108] on div "Search Engine = All Search Engines and Device = All pagetype ≠ pdp/* and No. of…" at bounding box center [458, 132] width 488 height 58
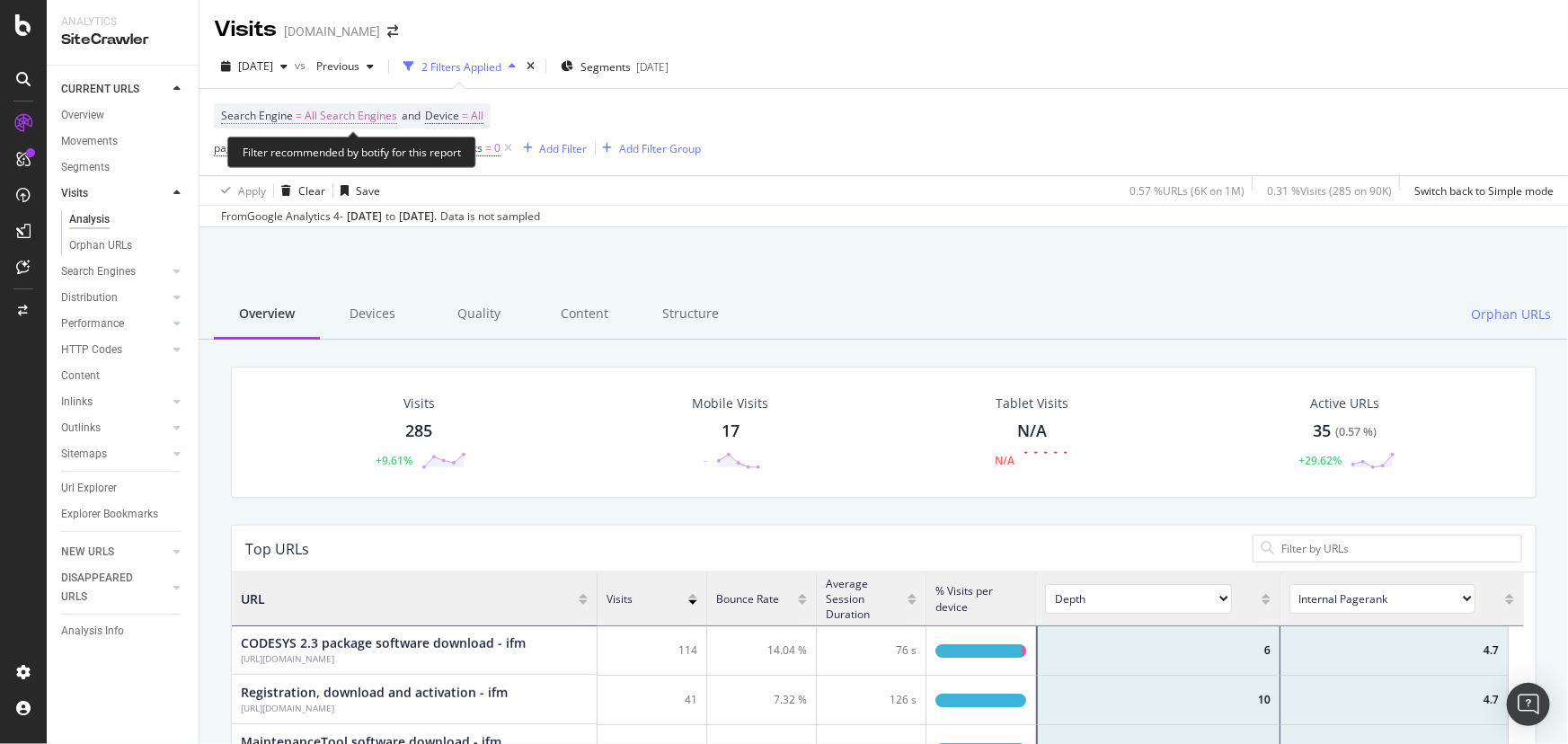
click at [359, 115] on span "All Search Engines" at bounding box center [350, 115] width 93 height 25
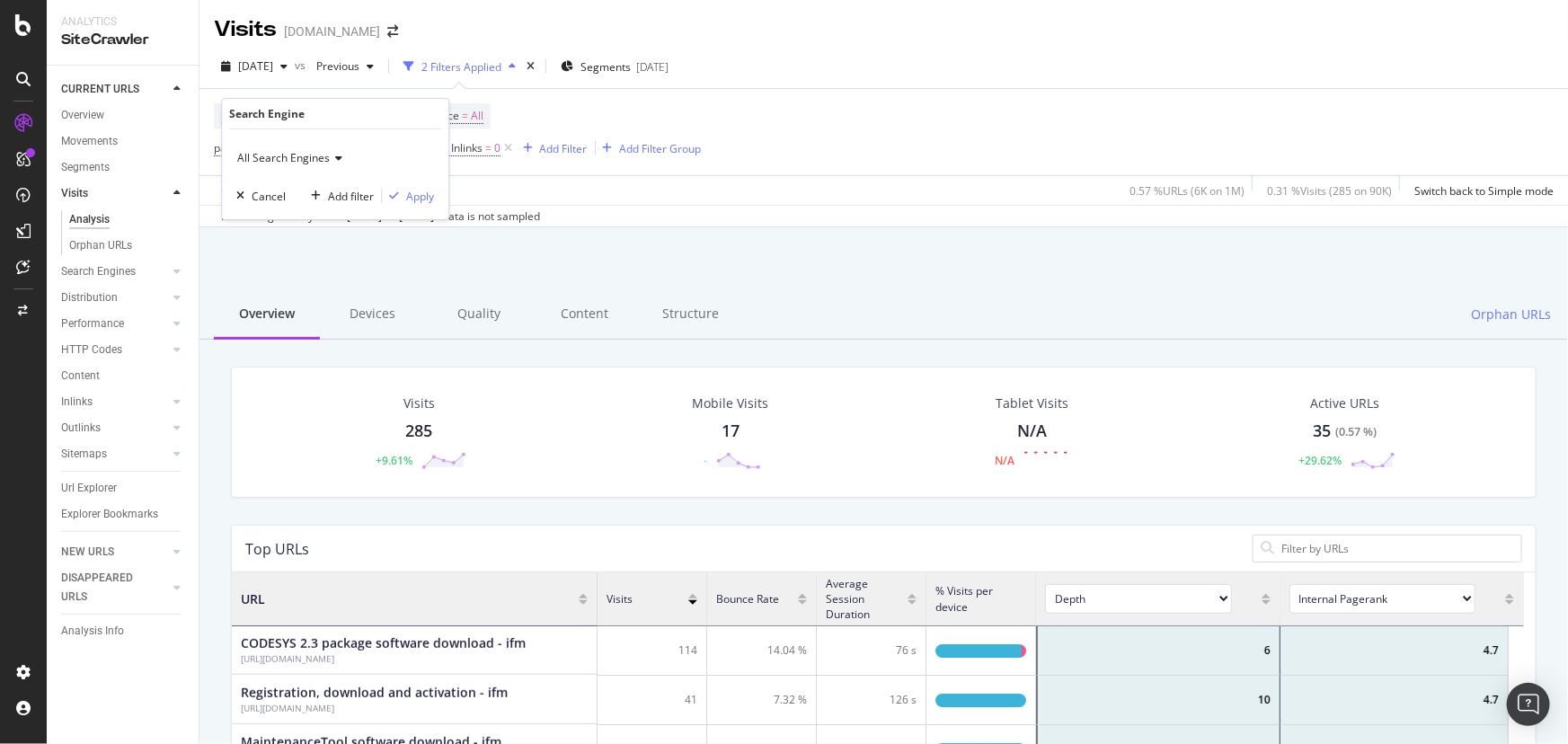
click at [317, 153] on span "All Search Engines" at bounding box center [283, 157] width 93 height 15
click at [308, 215] on div "Google" at bounding box center [336, 218] width 192 height 23
click at [421, 200] on div "Apply" at bounding box center [420, 196] width 28 height 15
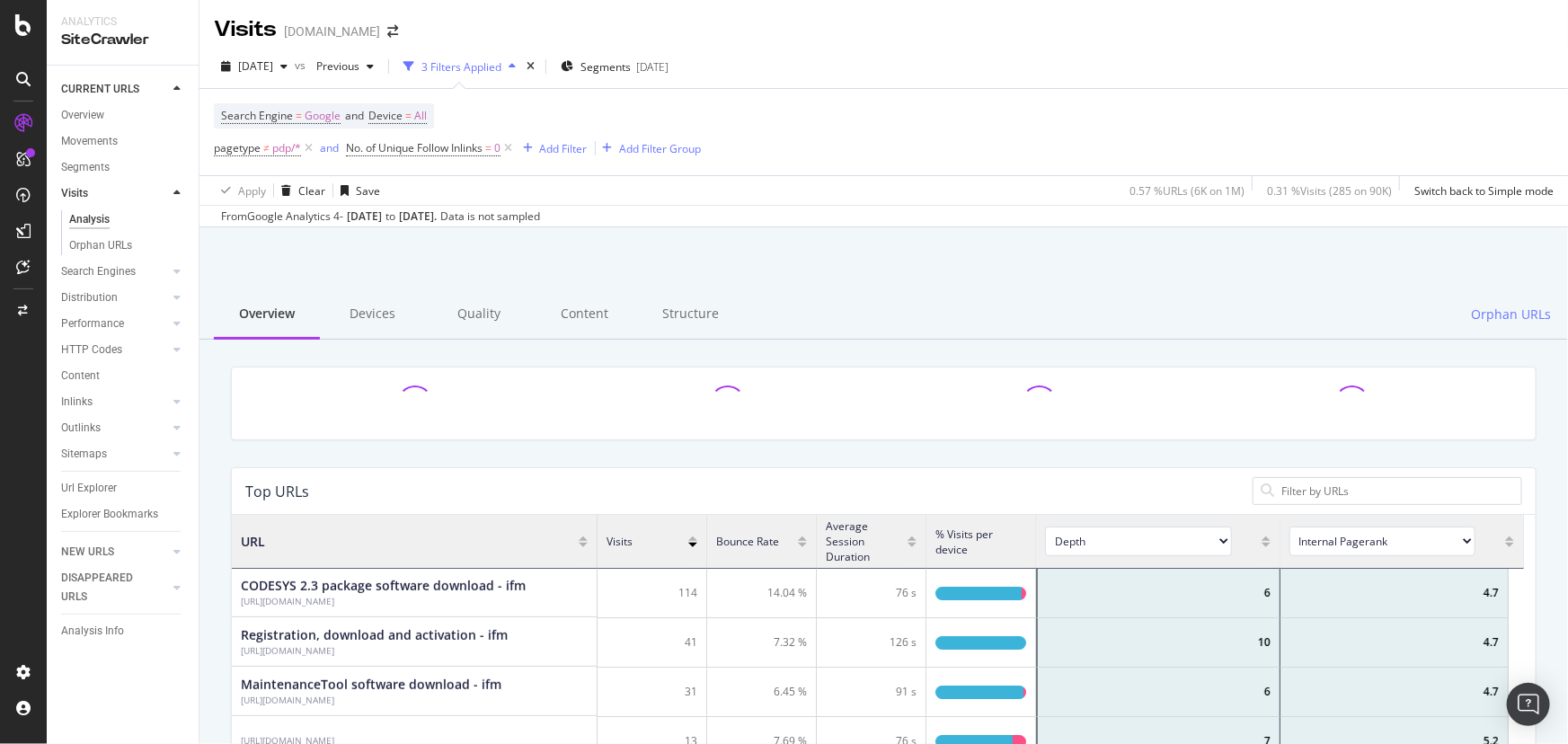
click at [424, 198] on div "Apply Clear Save 0.57 % URLs ( 6K on 1M ) 0.31 % Visits ( 285 on 90K ) Switch b…" at bounding box center [884, 190] width 1369 height 30
click at [558, 145] on div "Add Filter" at bounding box center [564, 148] width 48 height 15
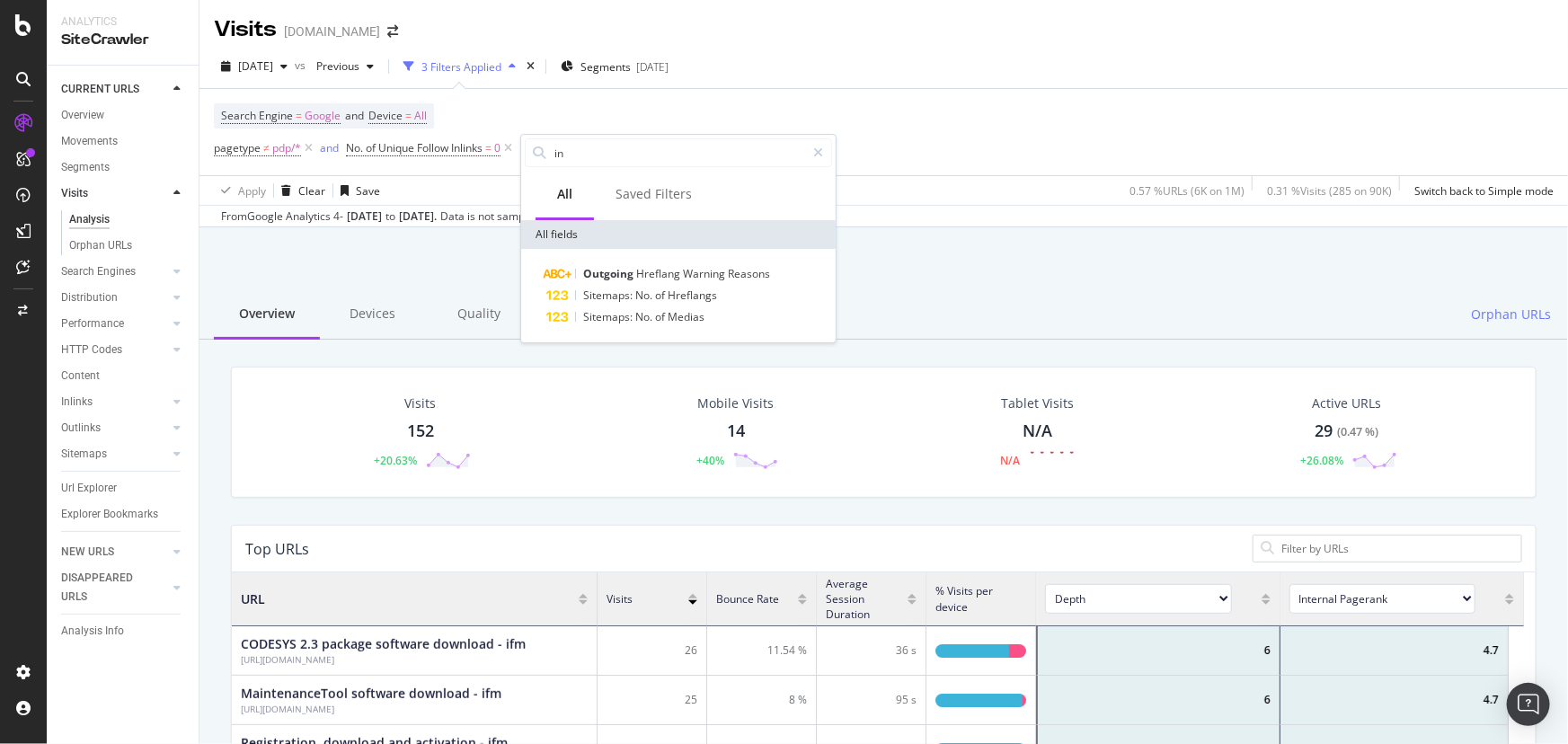
type input "i"
type input "crawl scope"
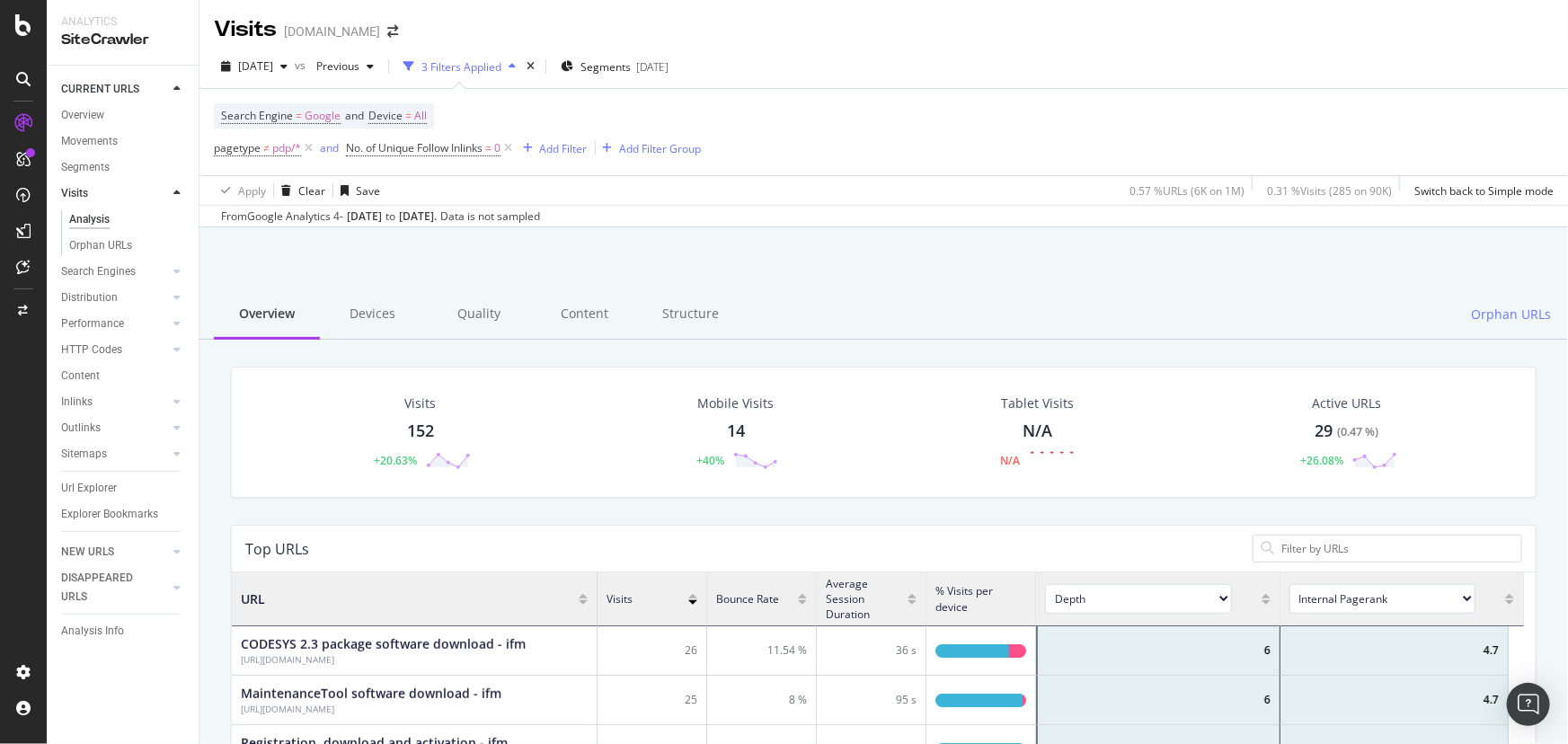
click at [464, 112] on div "Search Engine = Google and Device = All pagetype ≠ pdp/* and No. of Unique Foll…" at bounding box center [458, 132] width 488 height 58
click at [386, 118] on span "Device" at bounding box center [385, 114] width 34 height 15
click at [412, 190] on div "Cancel" at bounding box center [421, 196] width 34 height 15
click at [412, 122] on span "=" at bounding box center [408, 114] width 6 height 15
click at [432, 162] on span "All Devices" at bounding box center [416, 157] width 55 height 15
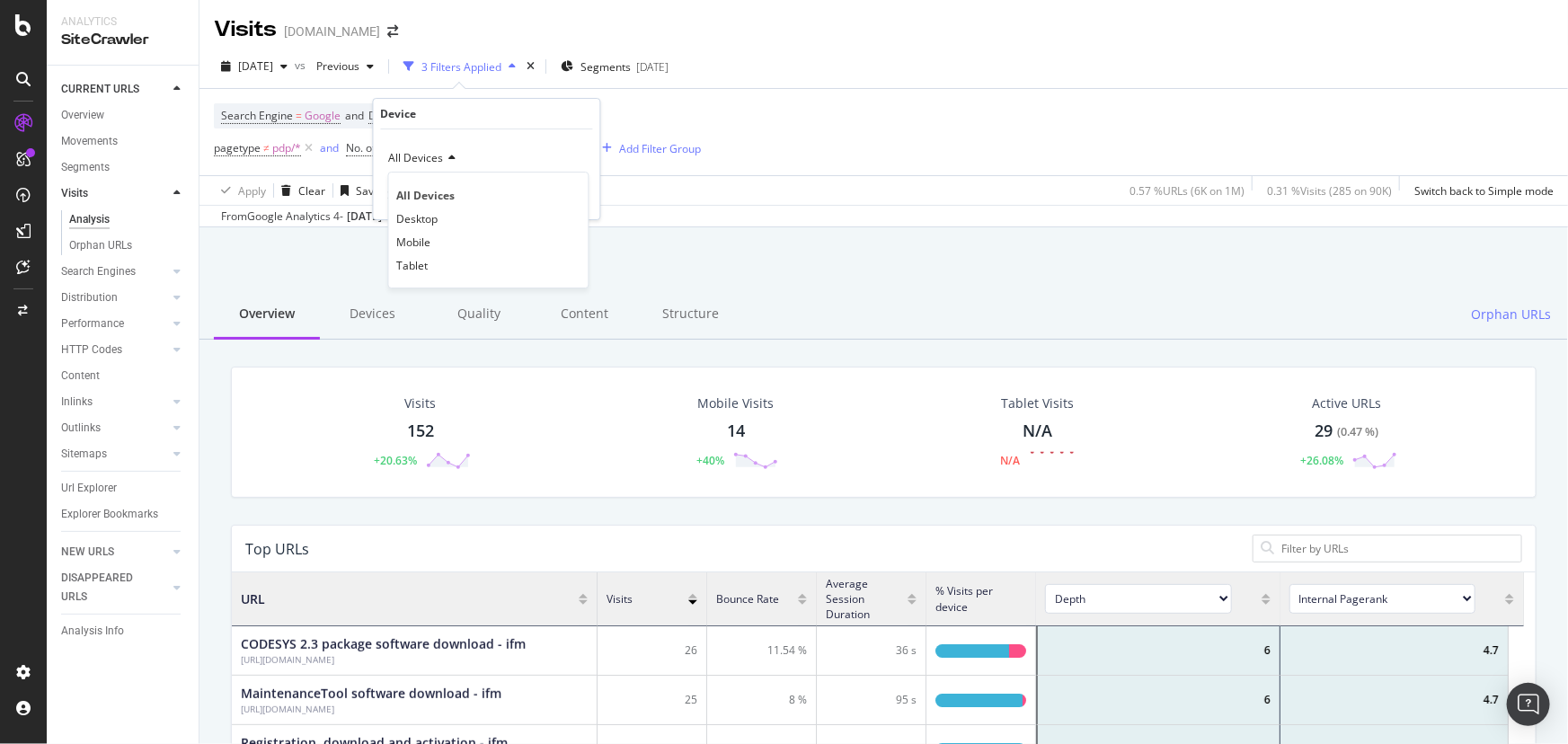
click at [432, 162] on span "All Devices" at bounding box center [416, 157] width 55 height 15
click at [683, 124] on div "Search Engine = Google and Device = All pagetype ≠ pdp/* and No. of Unique Foll…" at bounding box center [458, 132] width 488 height 58
click at [99, 246] on div "Orphan URLs" at bounding box center [100, 246] width 63 height 19
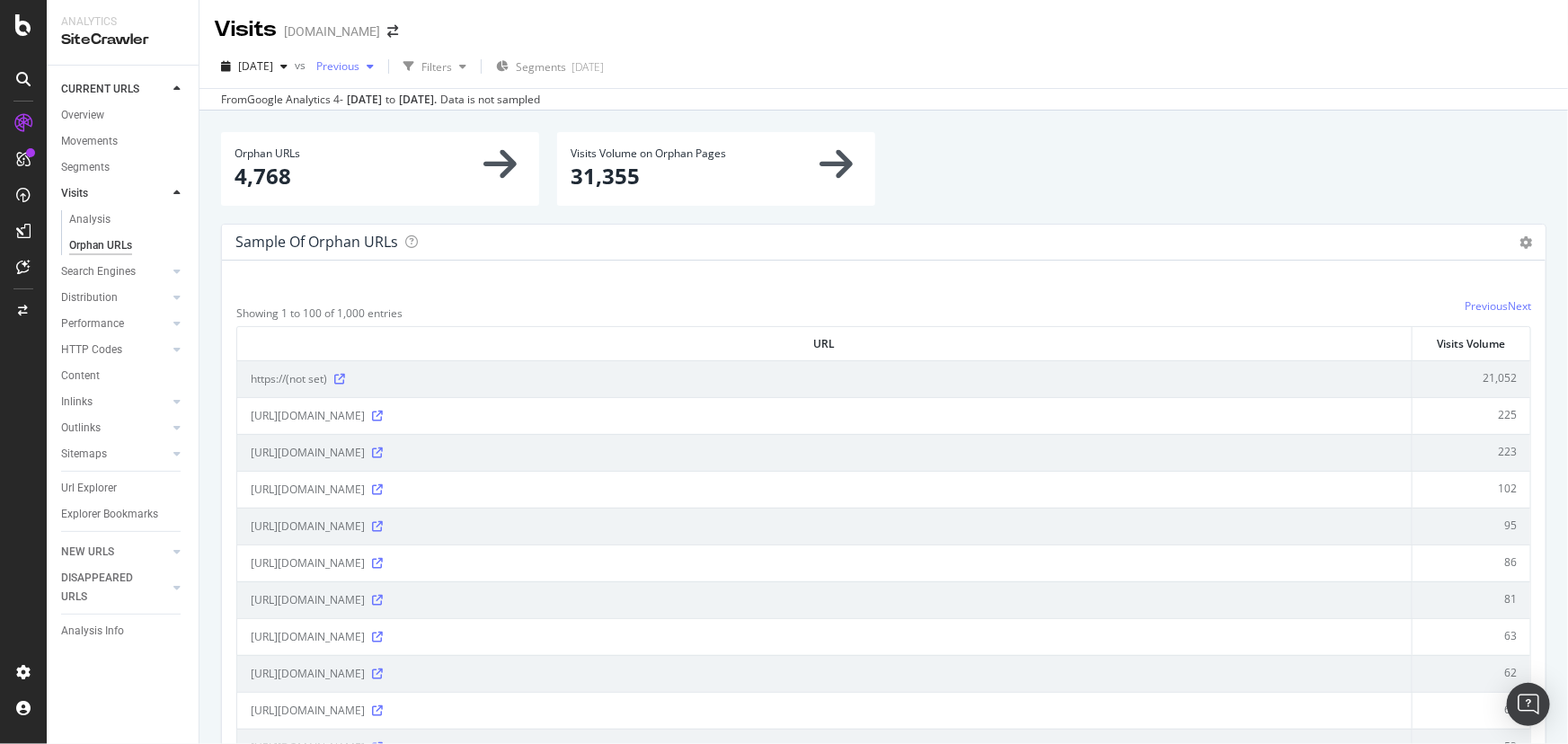
click at [359, 63] on span "Previous" at bounding box center [334, 66] width 51 height 15
click at [382, 97] on div "[DATE]" at bounding box center [364, 99] width 35 height 16
click at [519, 97] on div "From Google Analytics 4 - [DATE] to [DATE] . Data is not sampled" at bounding box center [380, 99] width 319 height 16
click at [452, 172] on p "4,768" at bounding box center [380, 176] width 292 height 31
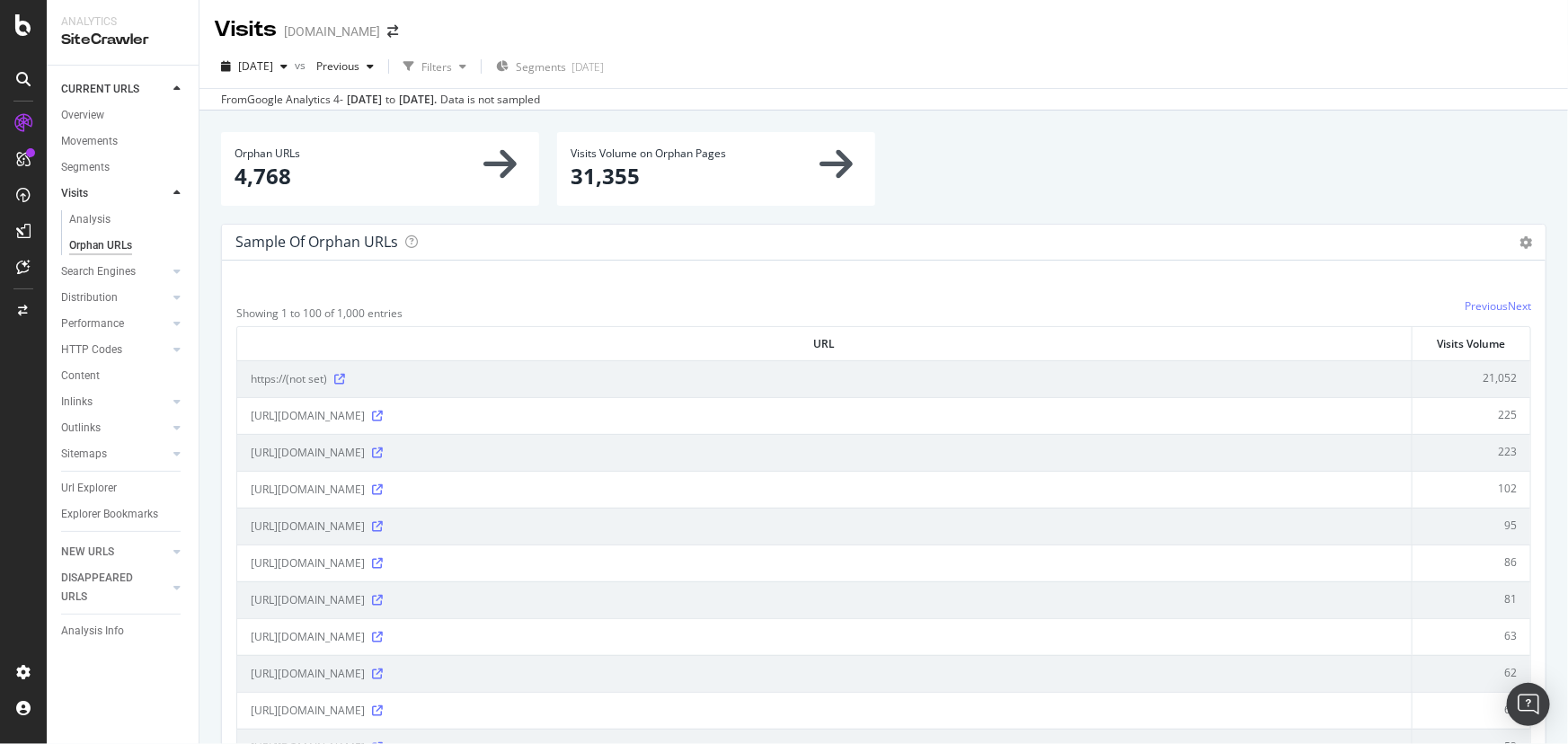
click at [490, 168] on icon at bounding box center [499, 163] width 33 height 38
click at [253, 170] on p "4,768" at bounding box center [380, 176] width 292 height 31
click at [251, 162] on p "4,768" at bounding box center [380, 176] width 292 height 31
click at [252, 160] on span "Orphan URLs" at bounding box center [268, 152] width 66 height 15
click at [253, 159] on span "Orphan URLs" at bounding box center [268, 152] width 66 height 15
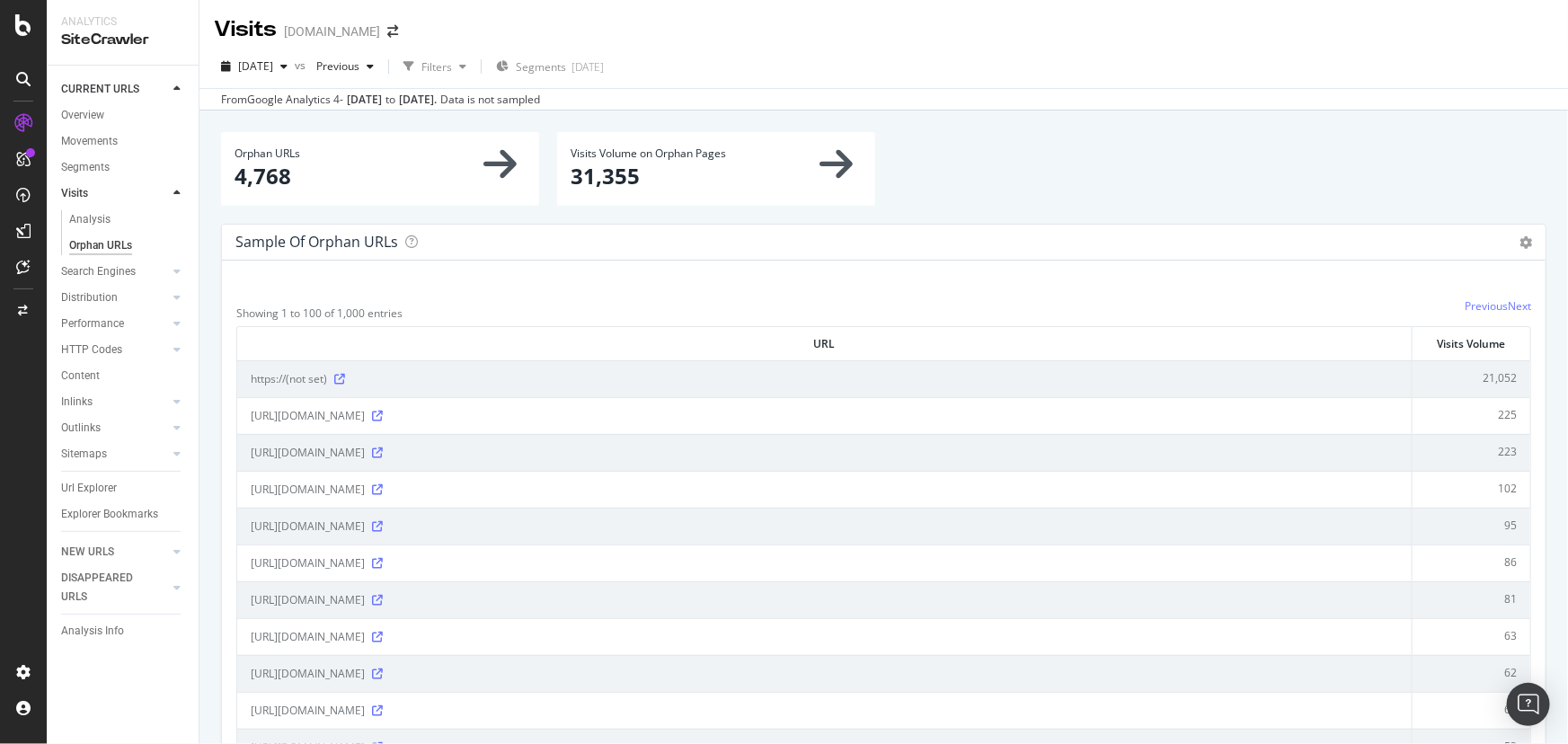
click at [252, 160] on span "Orphan URLs" at bounding box center [268, 152] width 66 height 15
click at [252, 162] on div "Orphan URLs 4,768" at bounding box center [380, 168] width 292 height 46
click at [1382, 248] on div "Sample of orphan URLs Table Expand Export as CSV" at bounding box center [883, 243] width 1324 height 36
drag, startPoint x: 99, startPoint y: 265, endPoint x: 173, endPoint y: 273, distance: 74.4
click at [99, 265] on div "Search Engines" at bounding box center [98, 272] width 75 height 19
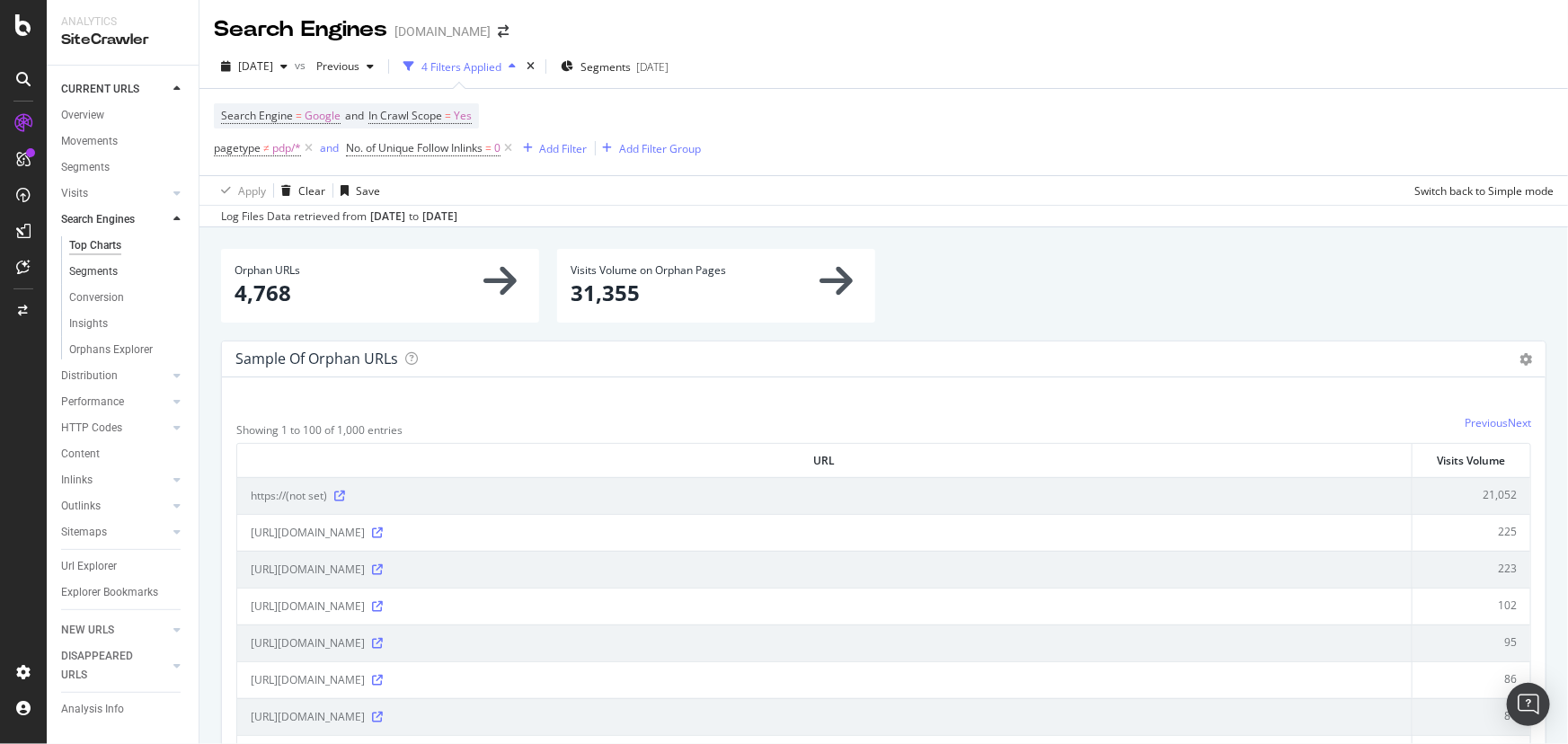
click at [173, 273] on div at bounding box center [177, 272] width 18 height 18
click at [126, 346] on div "Orphans Explorer" at bounding box center [111, 349] width 84 height 19
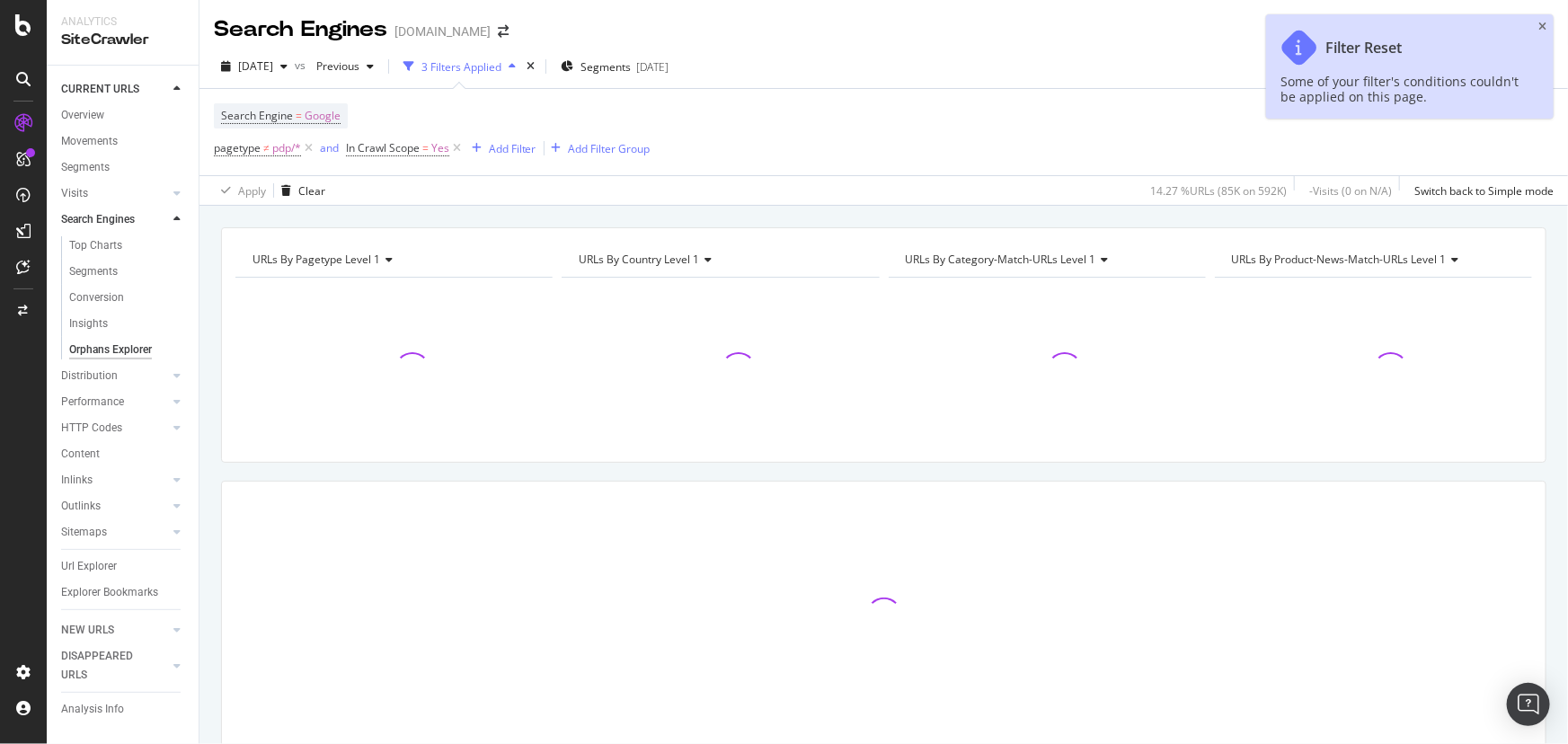
click at [1543, 23] on icon "close toast" at bounding box center [1542, 27] width 8 height 11
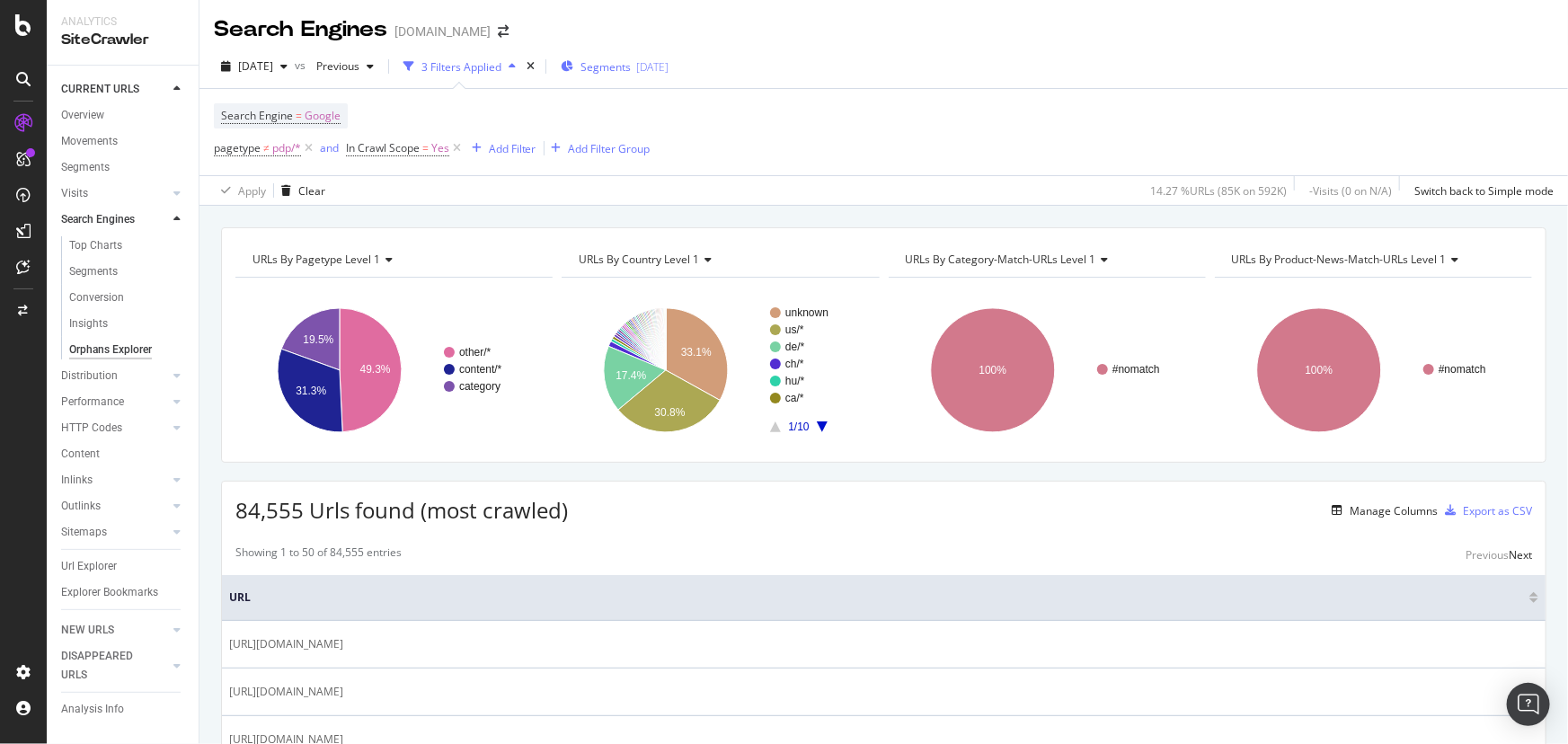
click at [631, 64] on span "Segments" at bounding box center [606, 67] width 51 height 15
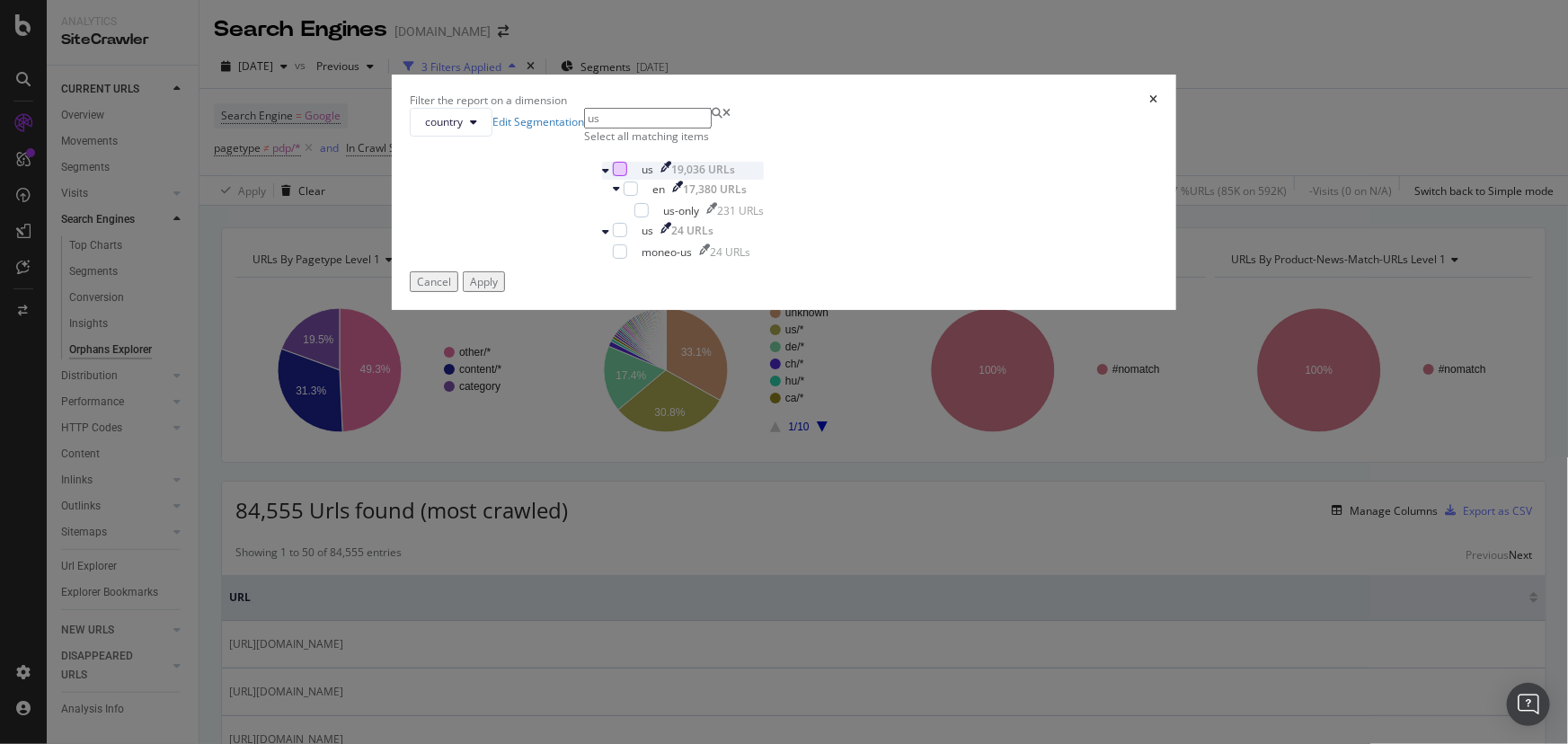
type input "us"
click at [627, 176] on div "modal" at bounding box center [620, 169] width 14 height 14
click at [497, 289] on div "Apply" at bounding box center [484, 281] width 28 height 15
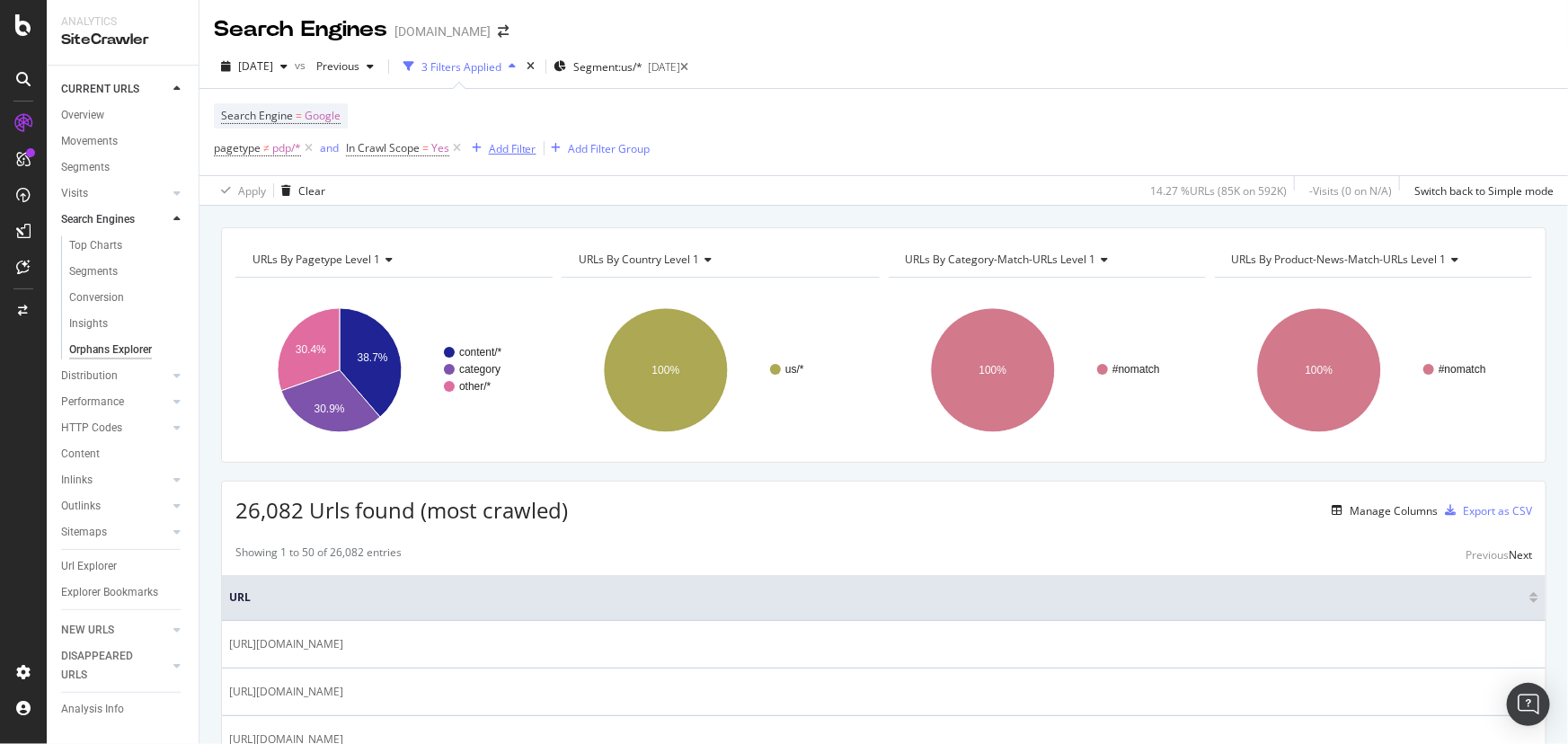
click at [507, 155] on div "Add Filter" at bounding box center [512, 148] width 48 height 15
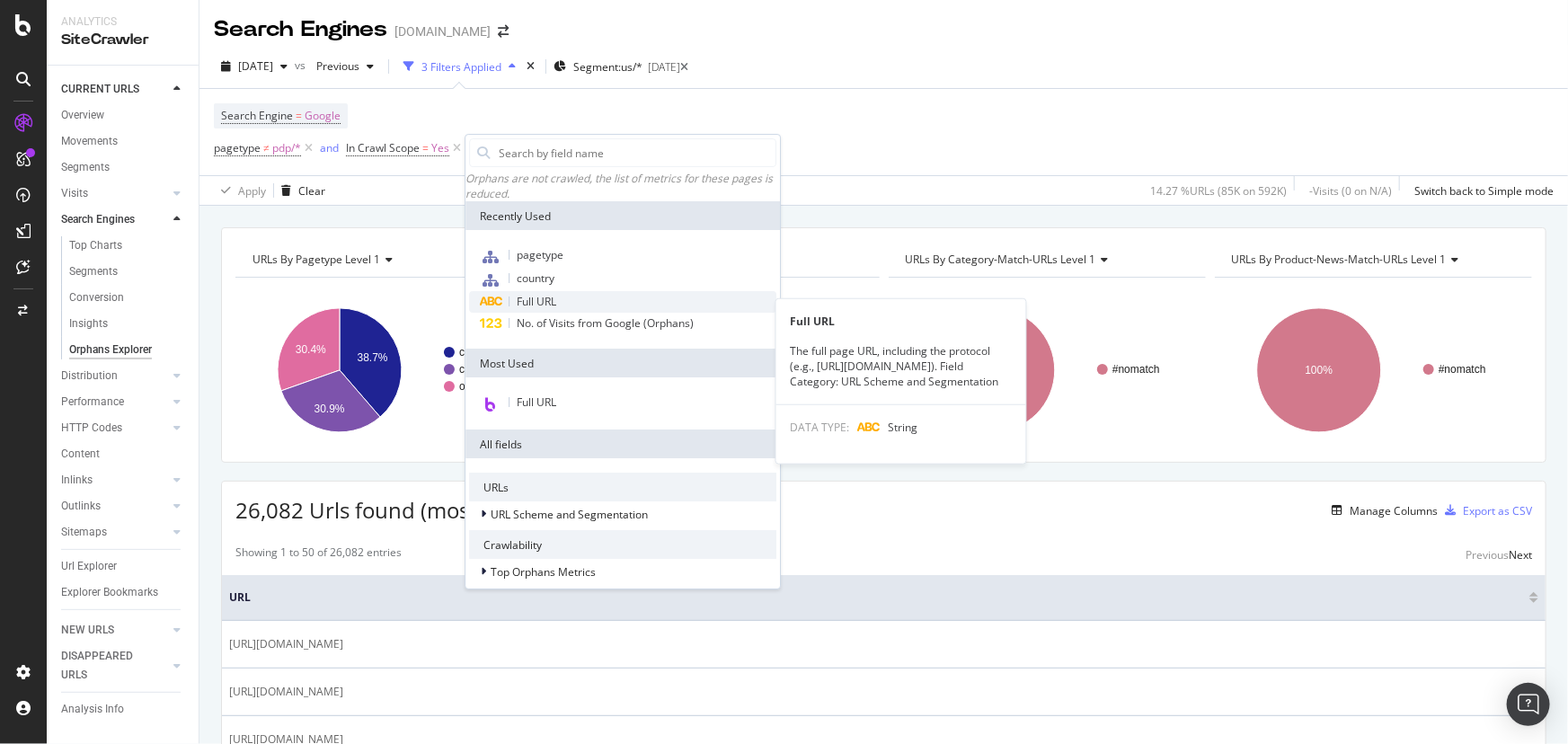
click at [532, 309] on span "Full URL" at bounding box center [536, 300] width 40 height 15
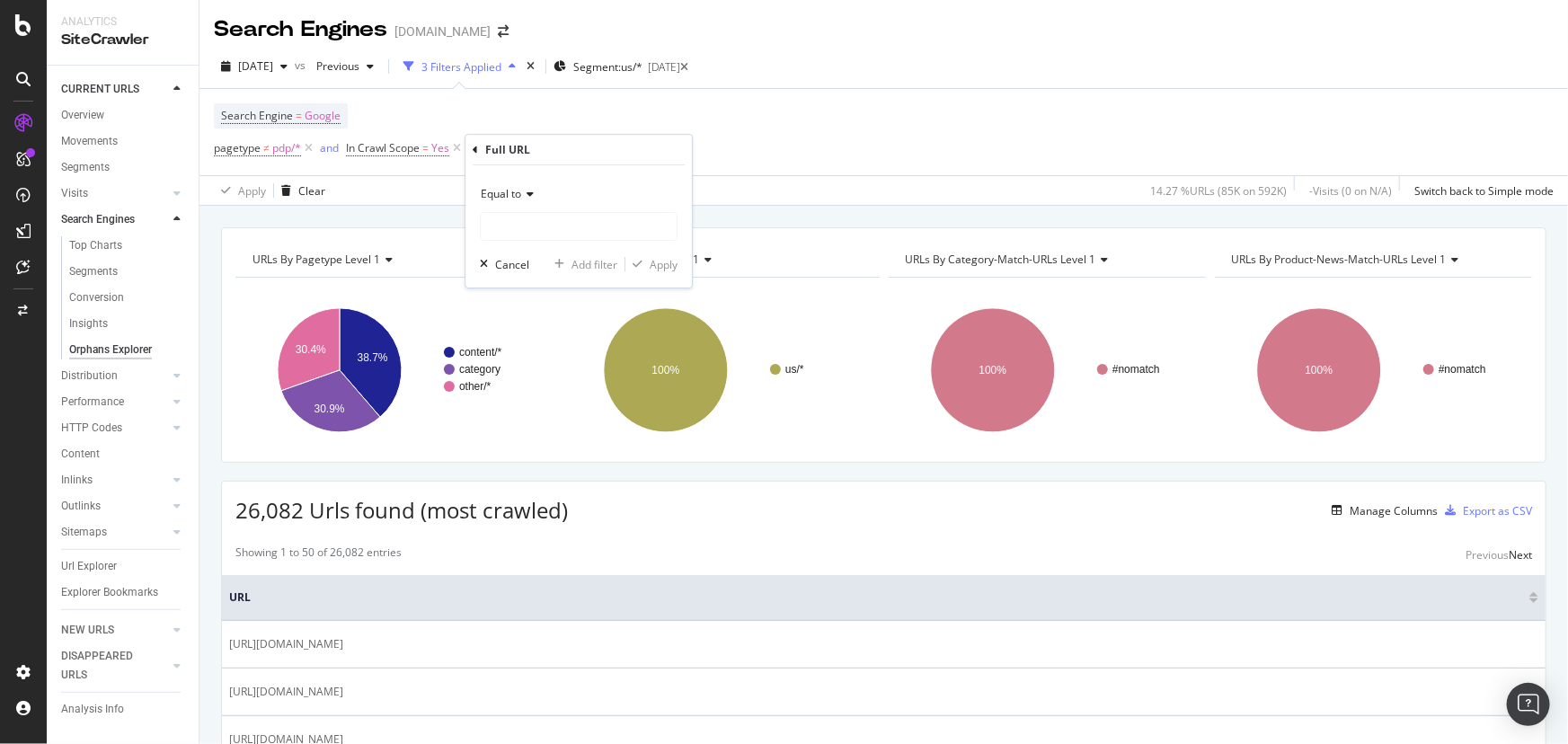
click at [529, 200] on div "Equal to" at bounding box center [578, 194] width 198 height 29
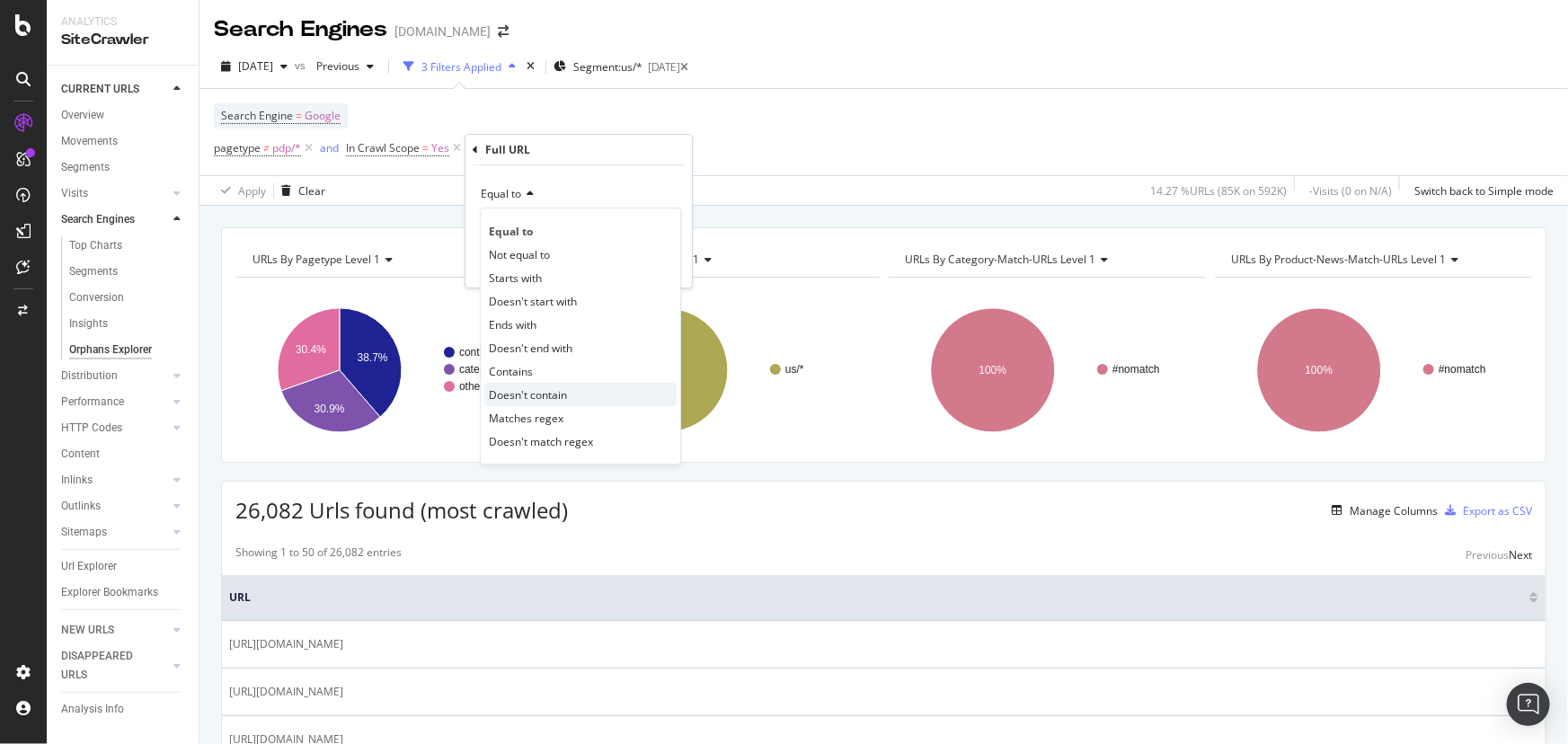
click at [560, 387] on span "Doesn't contain" at bounding box center [527, 394] width 79 height 15
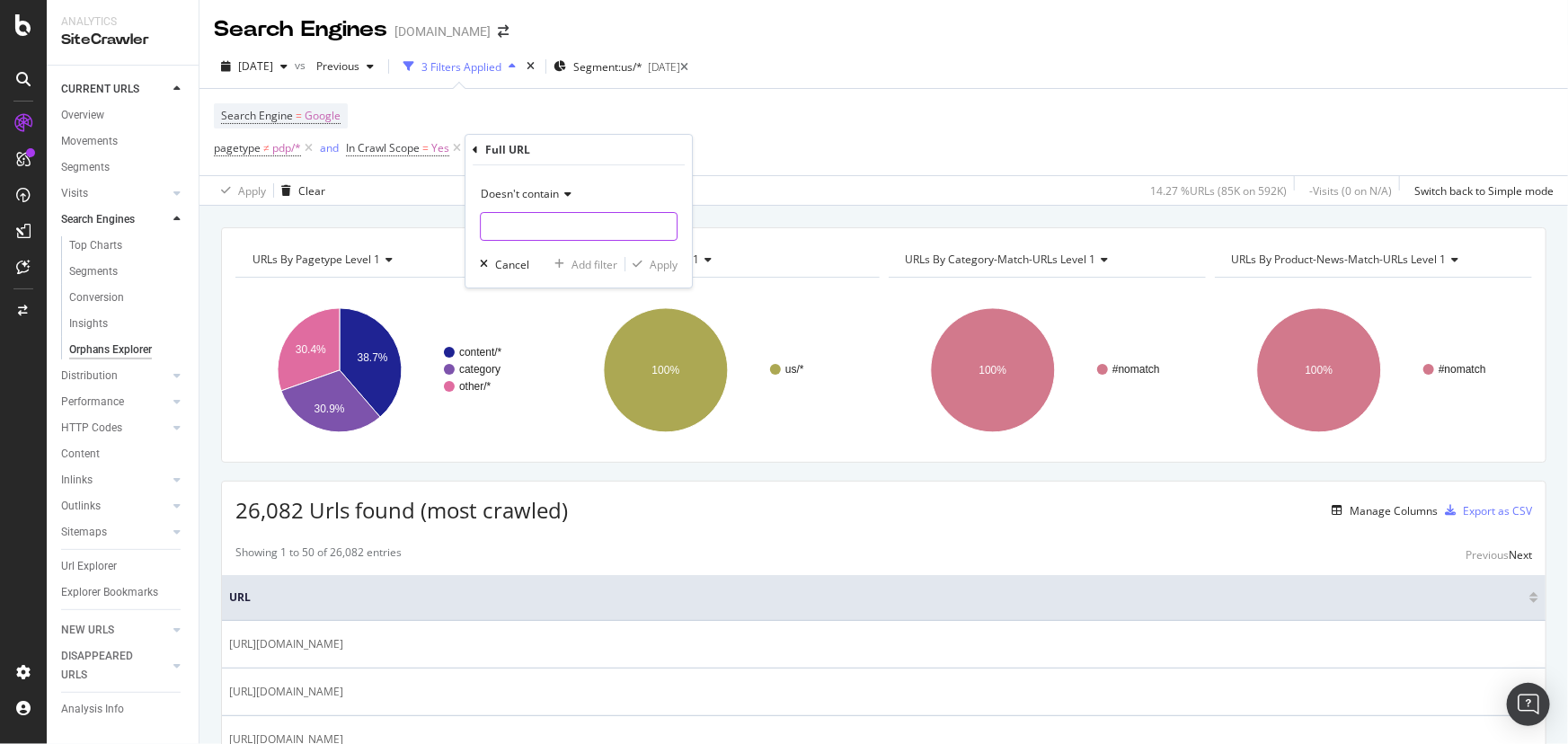
click at [529, 224] on input "text" at bounding box center [578, 226] width 196 height 29
type input "?"
click at [665, 272] on div "Apply" at bounding box center [652, 264] width 52 height 16
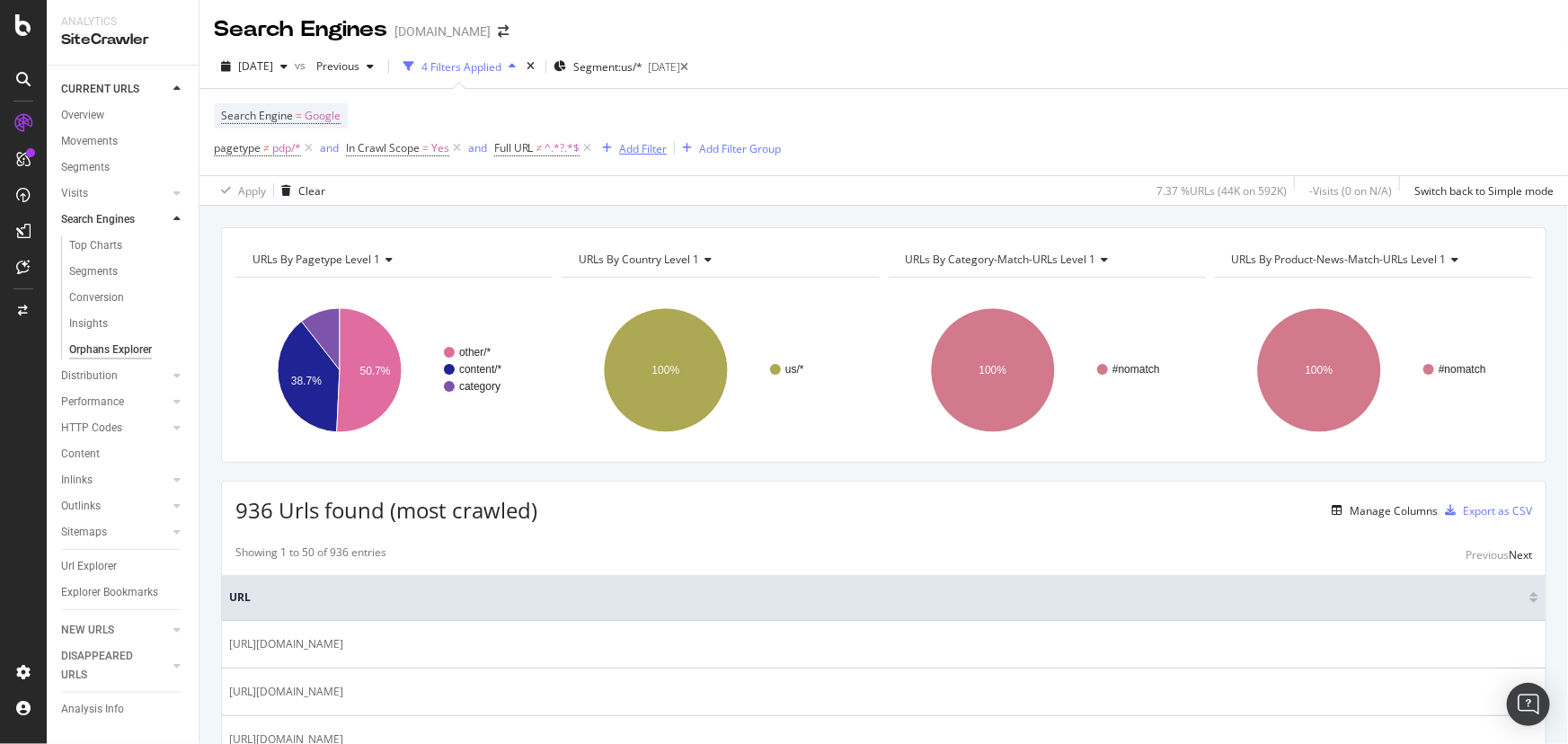
click at [649, 140] on div "Add Filter" at bounding box center [631, 148] width 72 height 20
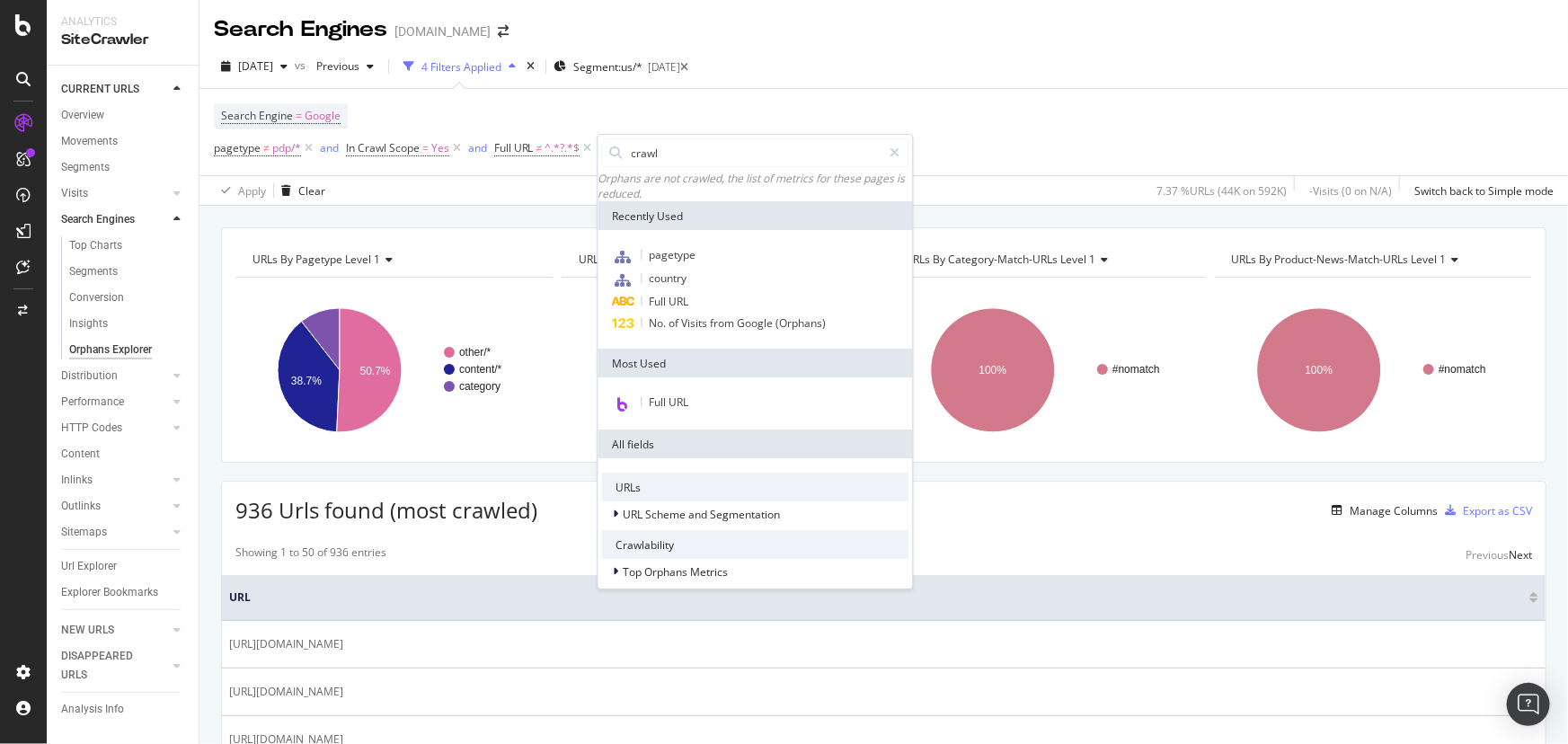
type input "crawls"
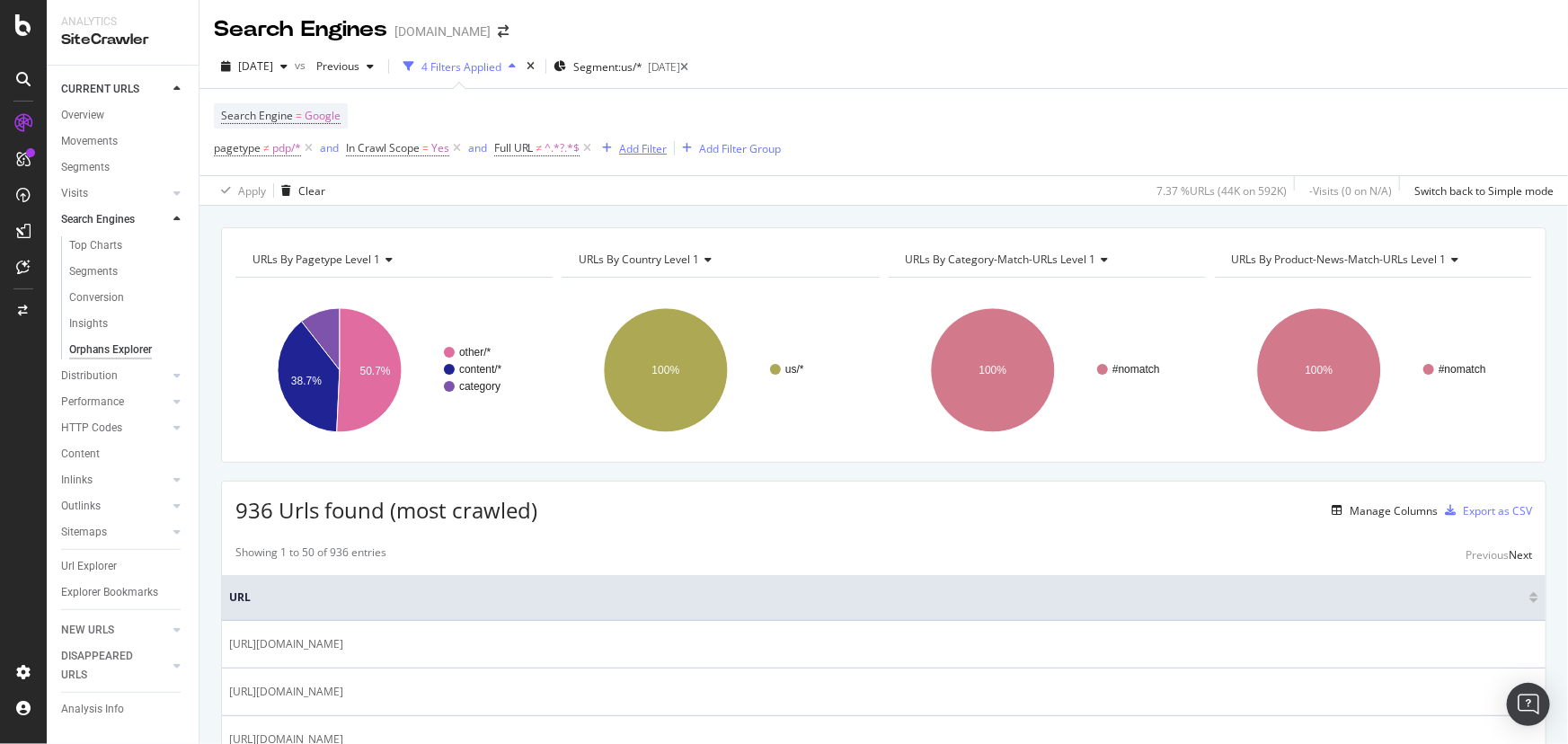
click at [626, 153] on div "Add Filter" at bounding box center [643, 148] width 48 height 15
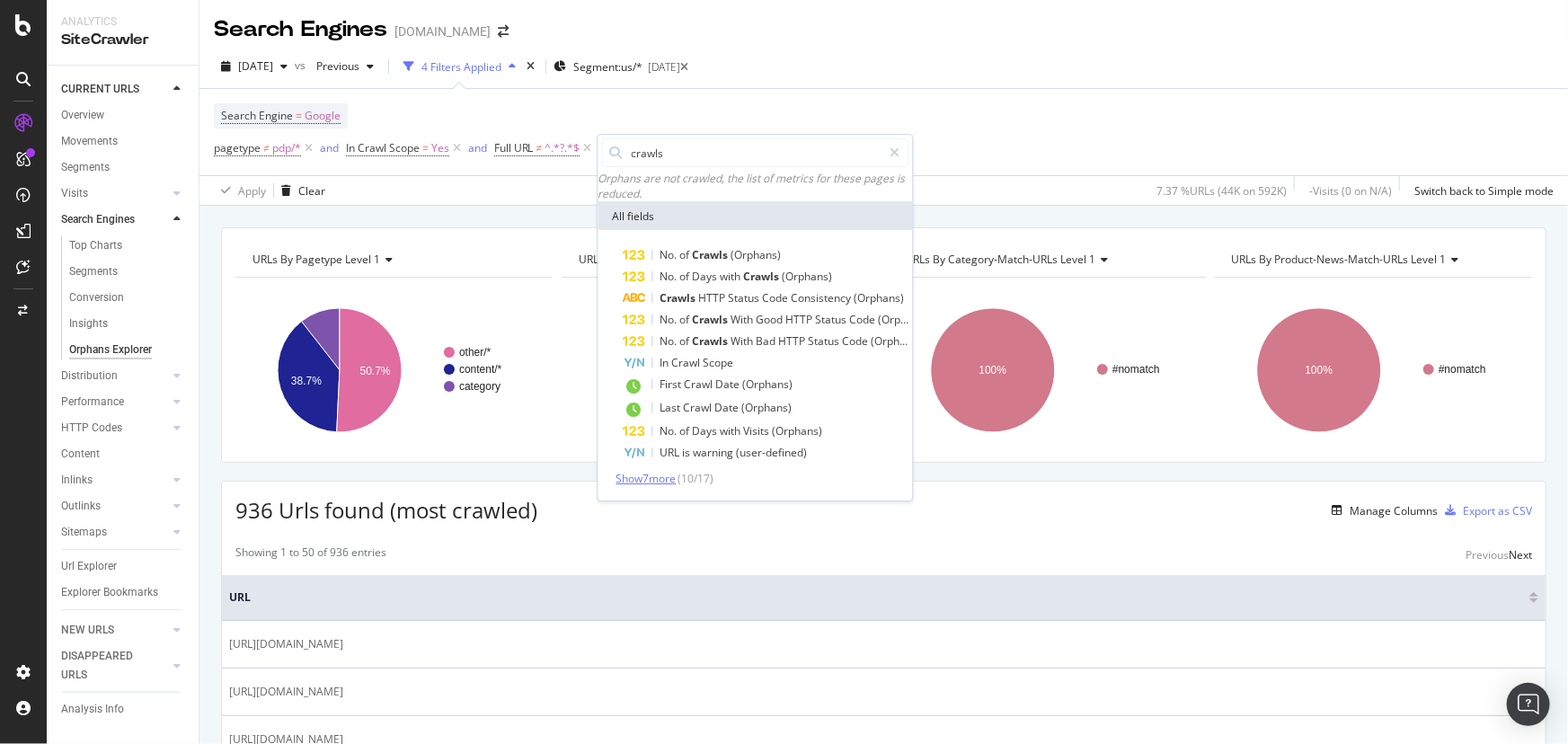
click at [647, 481] on span "Show 7 more" at bounding box center [647, 477] width 61 height 15
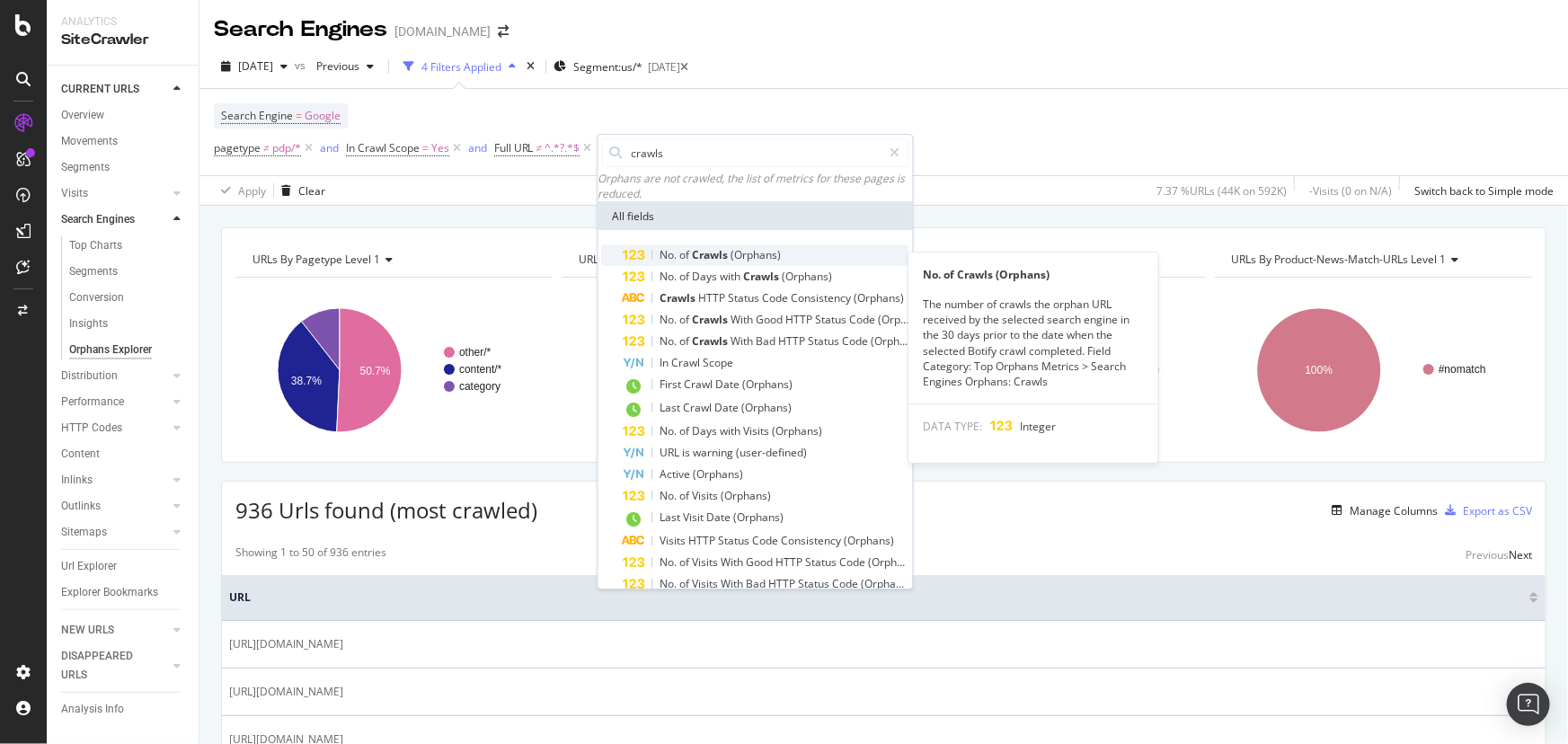
click at [799, 266] on div "No. of Crawls (Orphans)" at bounding box center [766, 256] width 286 height 22
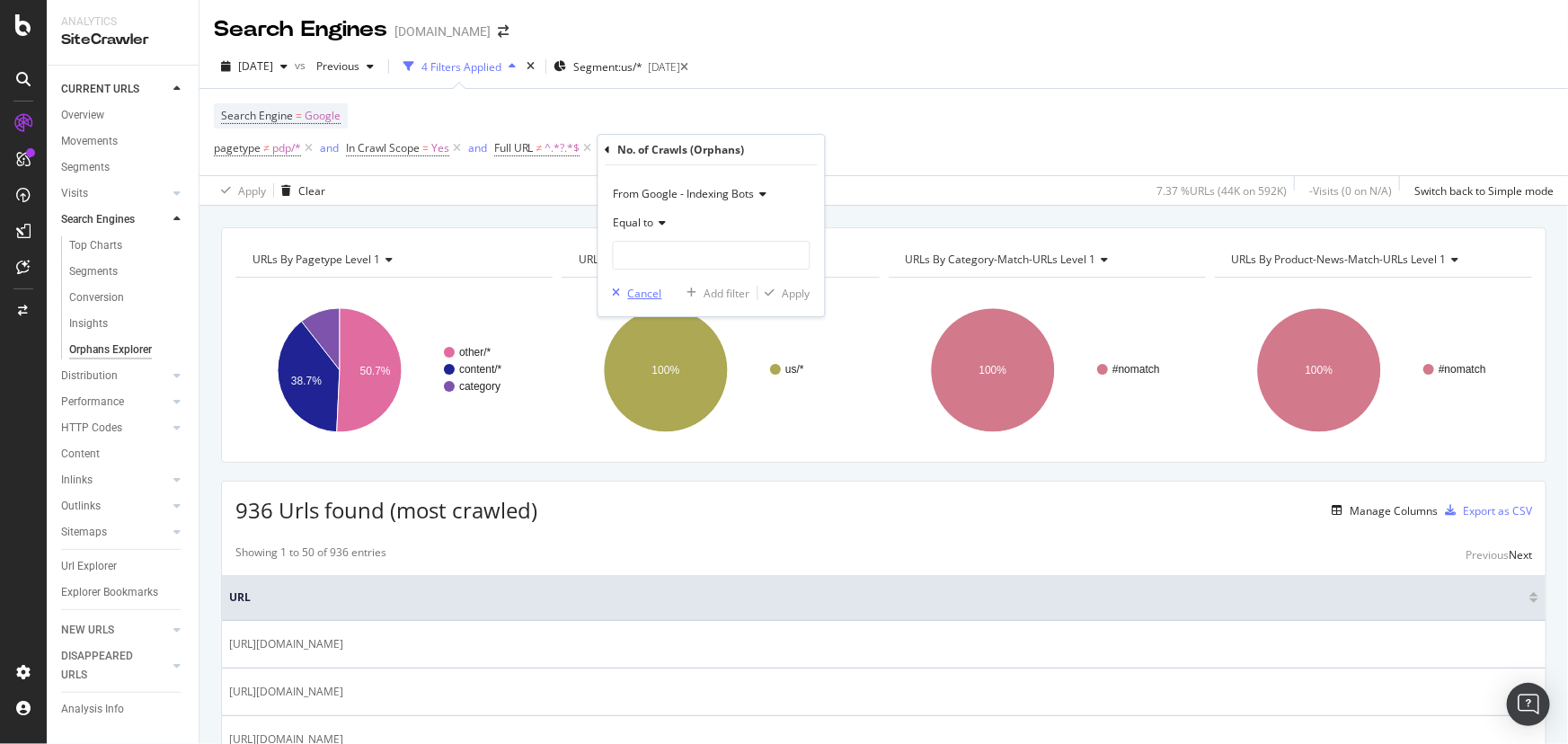
click at [643, 290] on div "Cancel" at bounding box center [645, 292] width 34 height 15
click at [623, 153] on div "Add Filter" at bounding box center [643, 148] width 48 height 15
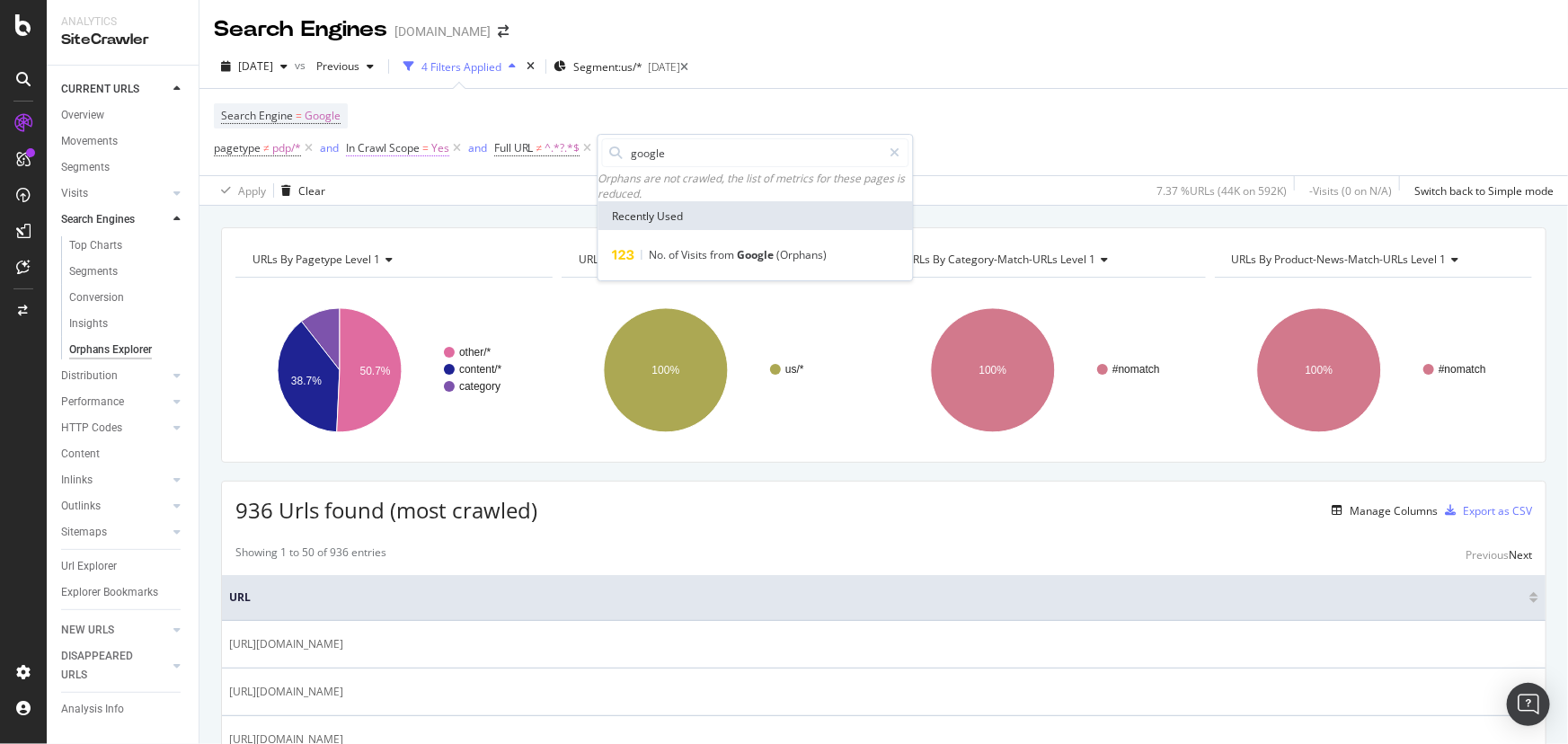
drag, startPoint x: 676, startPoint y: 147, endPoint x: 428, endPoint y: 155, distance: 248.1
click at [458, 162] on body "Analytics SiteCrawler CURRENT URLS Overview Movements Segments Visits Analysis …" at bounding box center [784, 372] width 1568 height 744
type input "g"
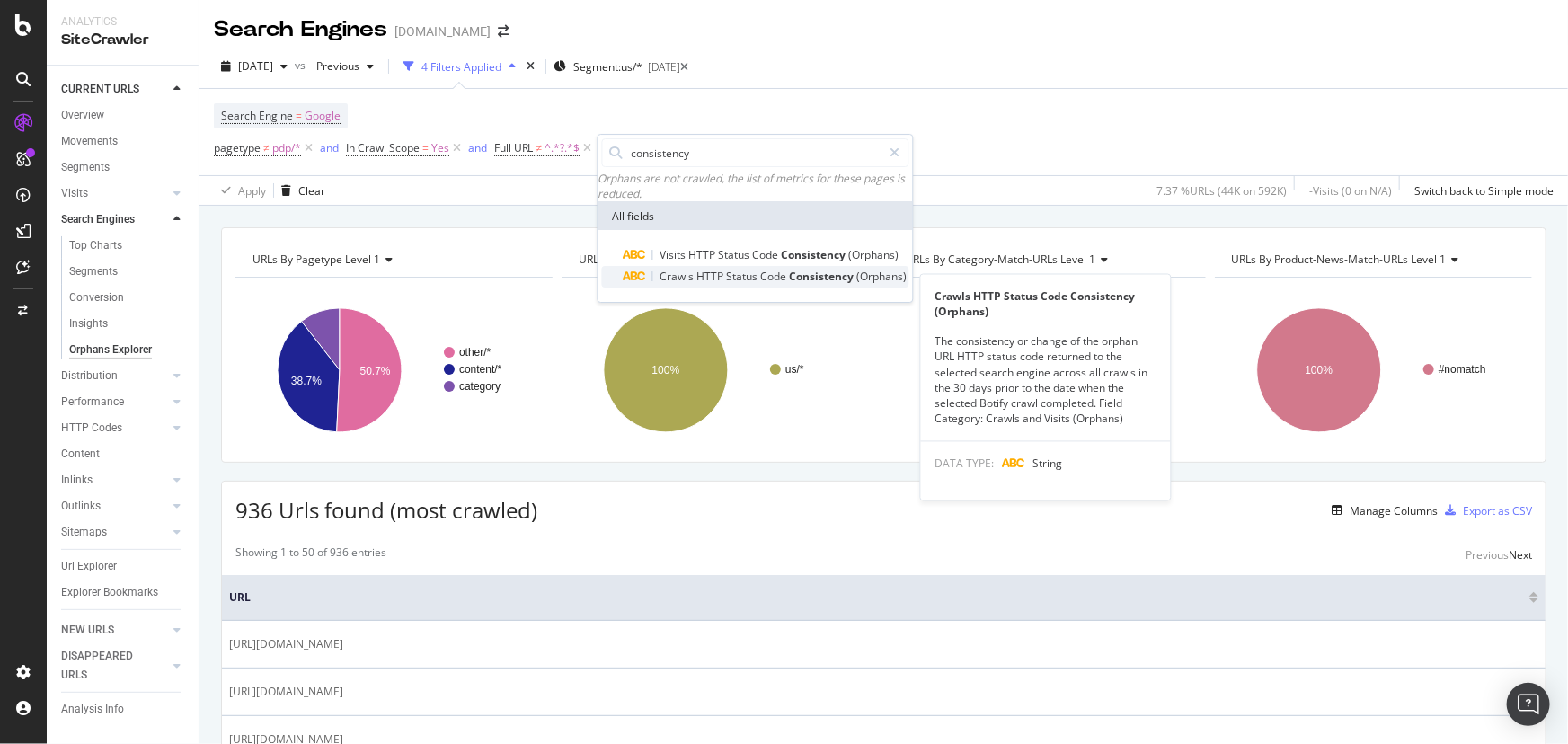
type input "consistency"
click at [755, 279] on span "Status" at bounding box center [744, 276] width 34 height 15
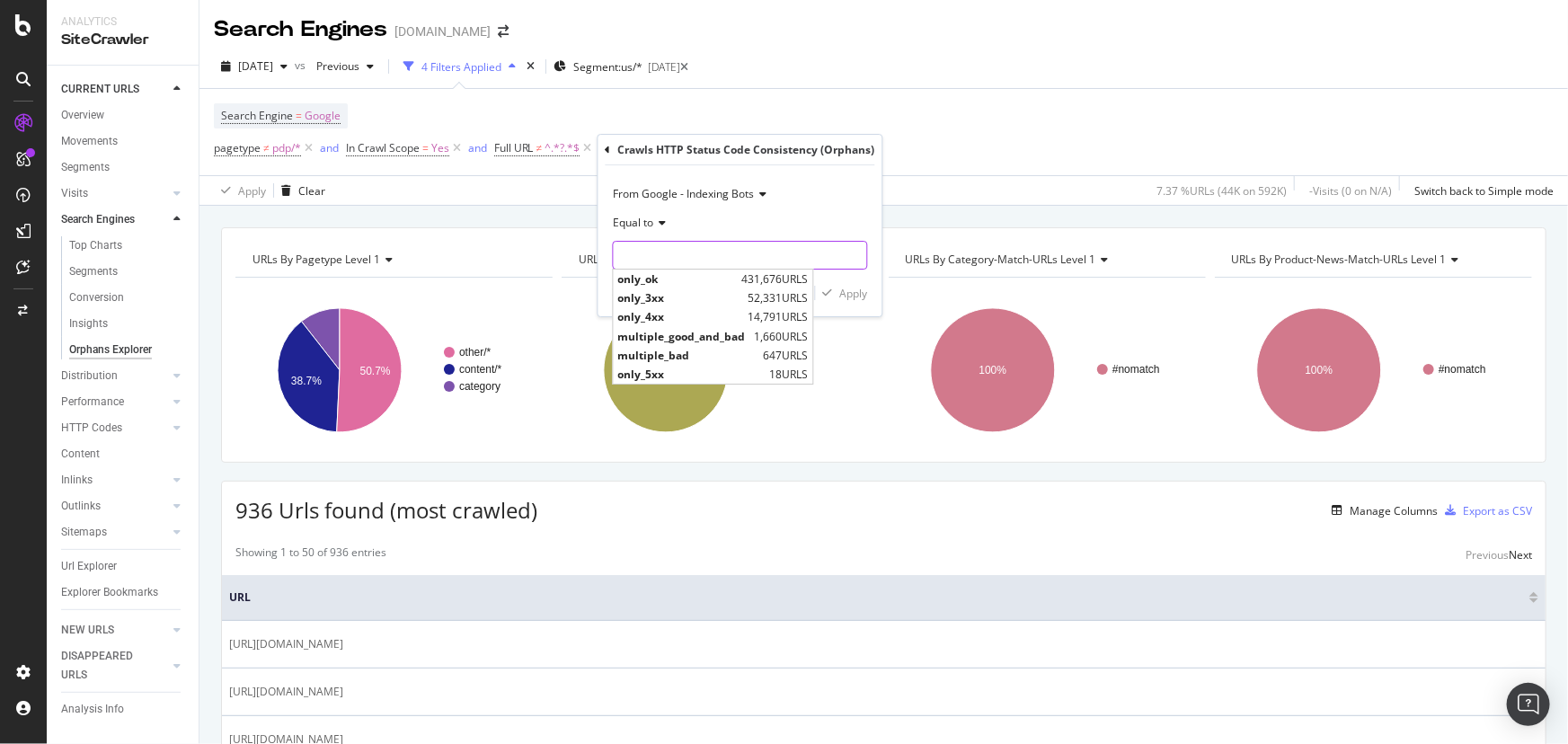
click at [688, 247] on input "text" at bounding box center [740, 255] width 254 height 29
click at [688, 276] on span "only_ok" at bounding box center [678, 279] width 119 height 15
type input "only_ok"
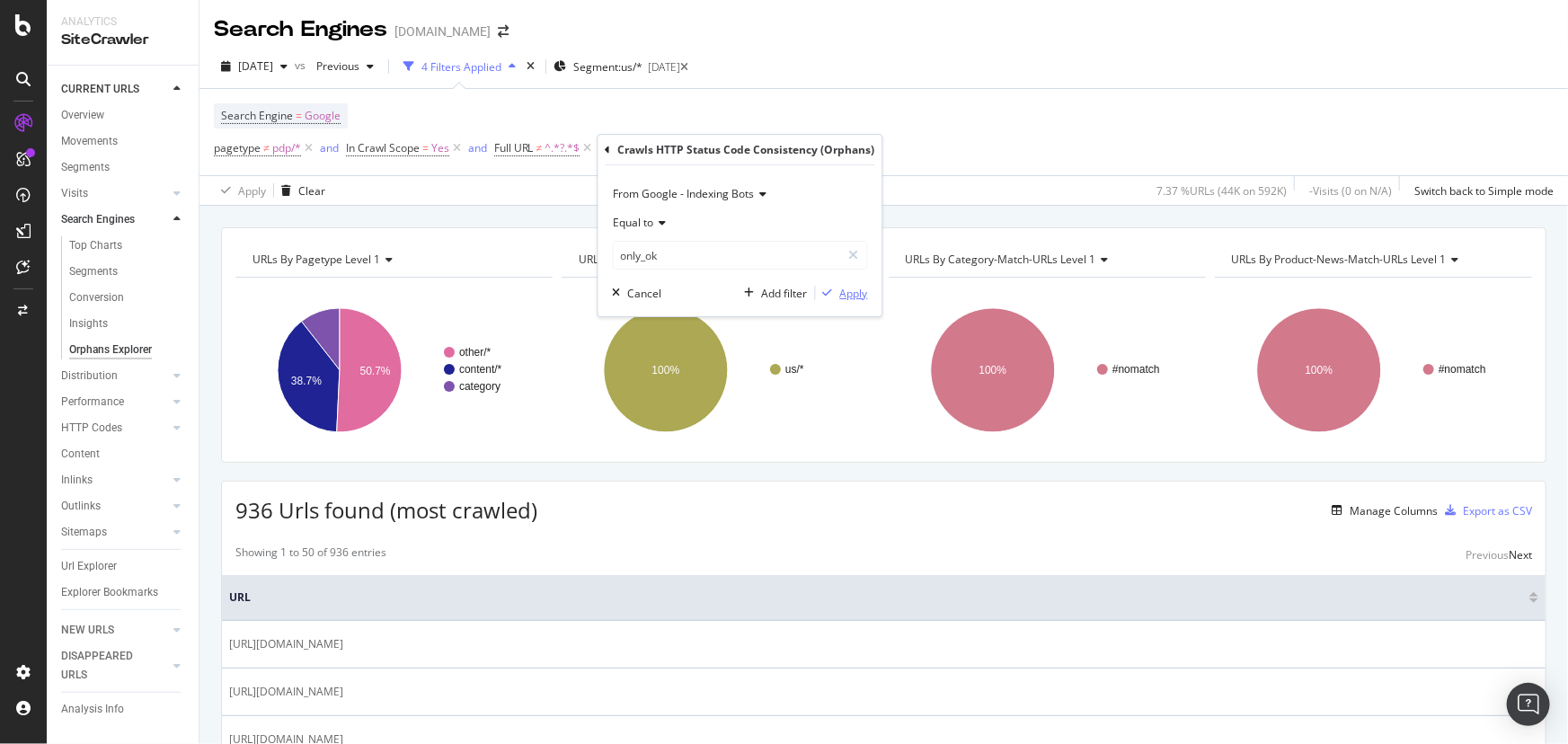
click at [853, 292] on div "Apply" at bounding box center [855, 292] width 28 height 15
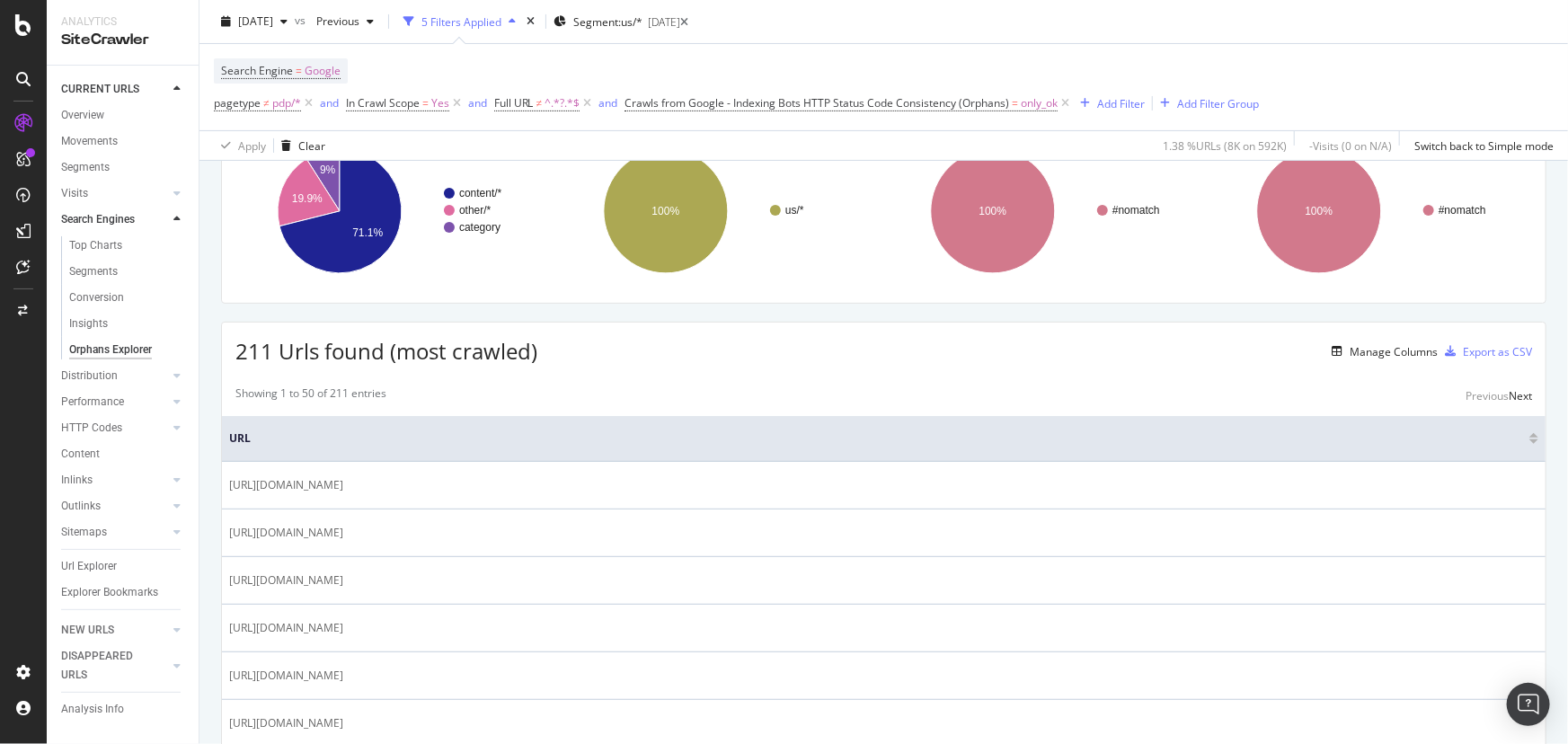
scroll to position [81, 0]
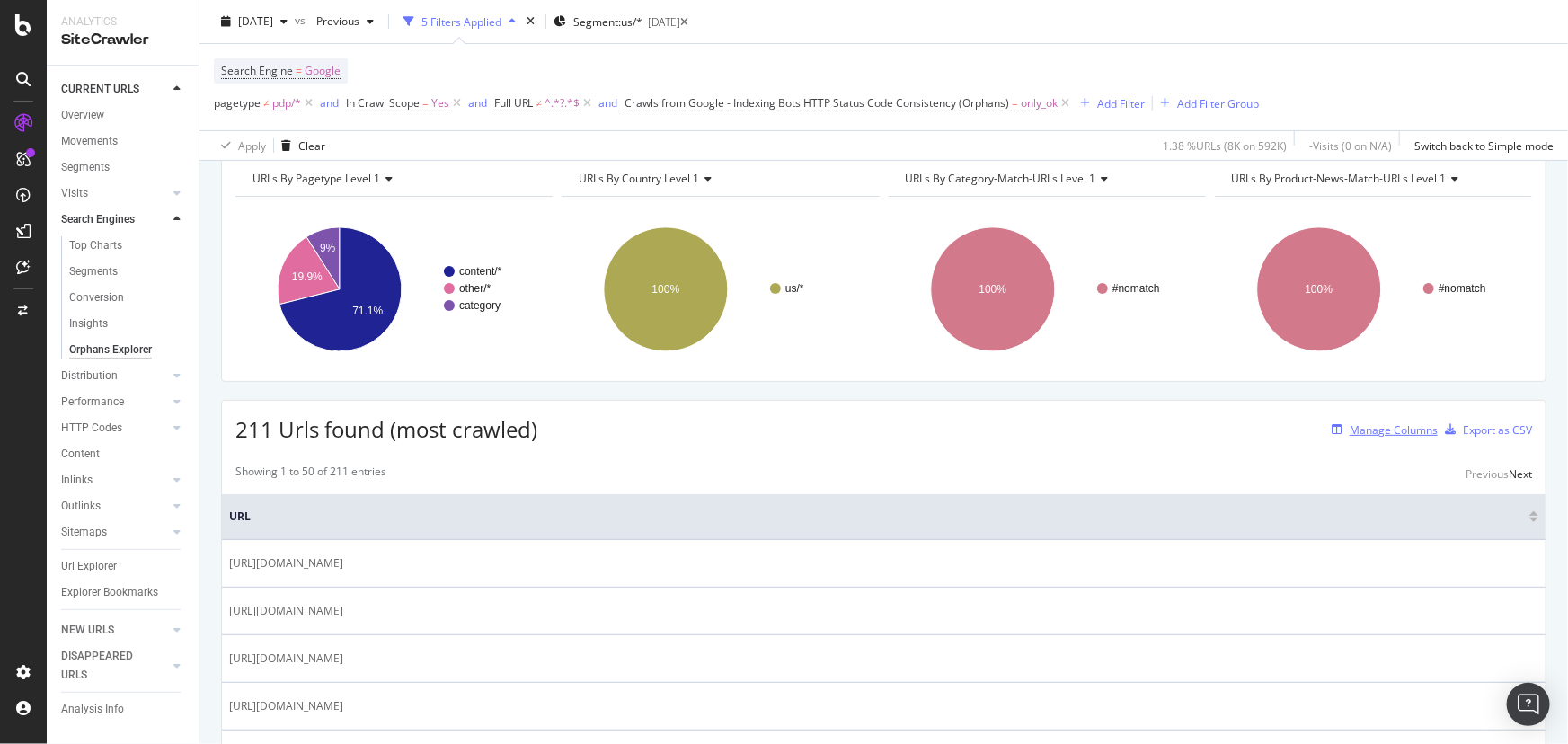
click at [1385, 432] on div "Manage Columns" at bounding box center [1394, 430] width 89 height 15
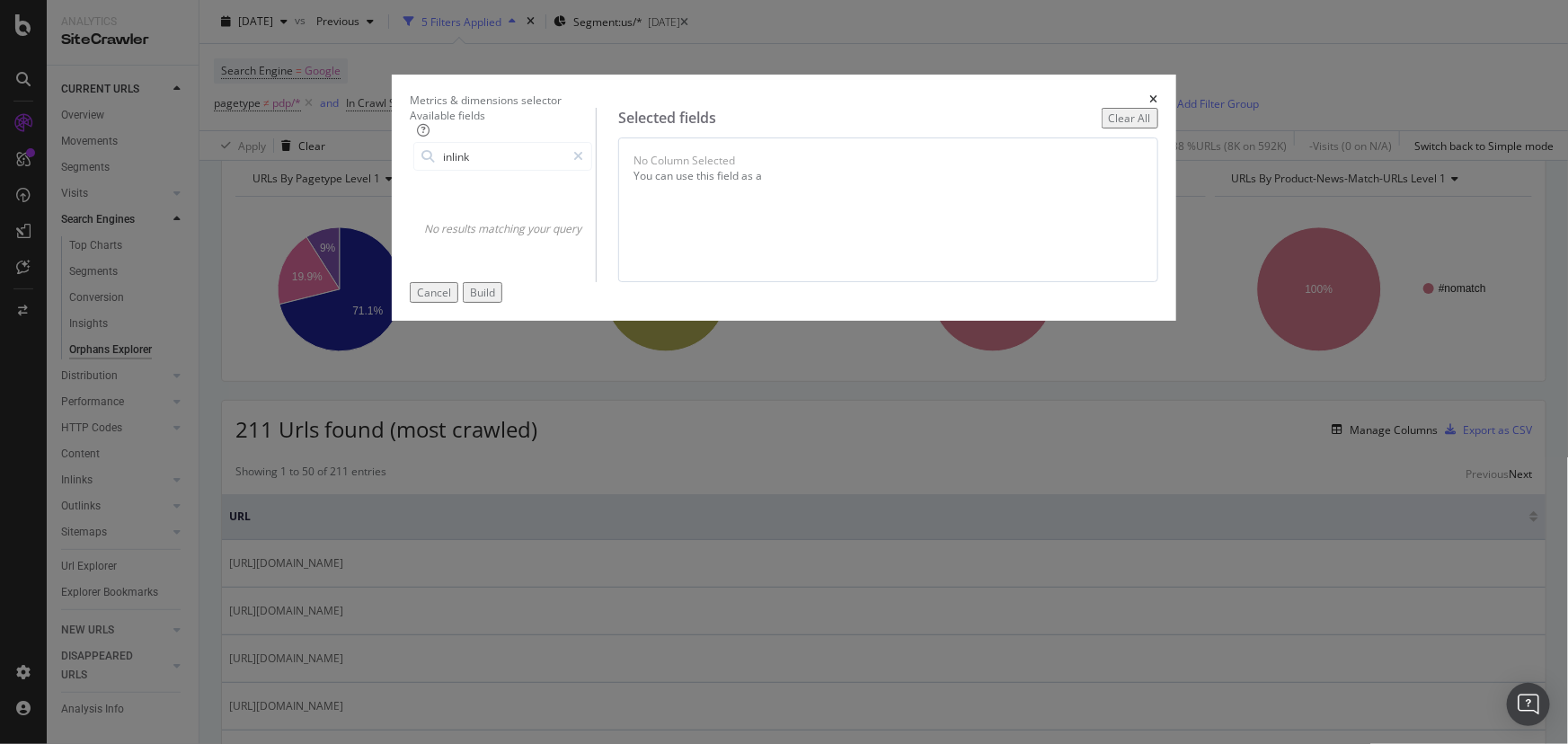
click at [305, 159] on div "Metrics & dimensions selector Available fields inlink No results matching your …" at bounding box center [784, 372] width 1568 height 744
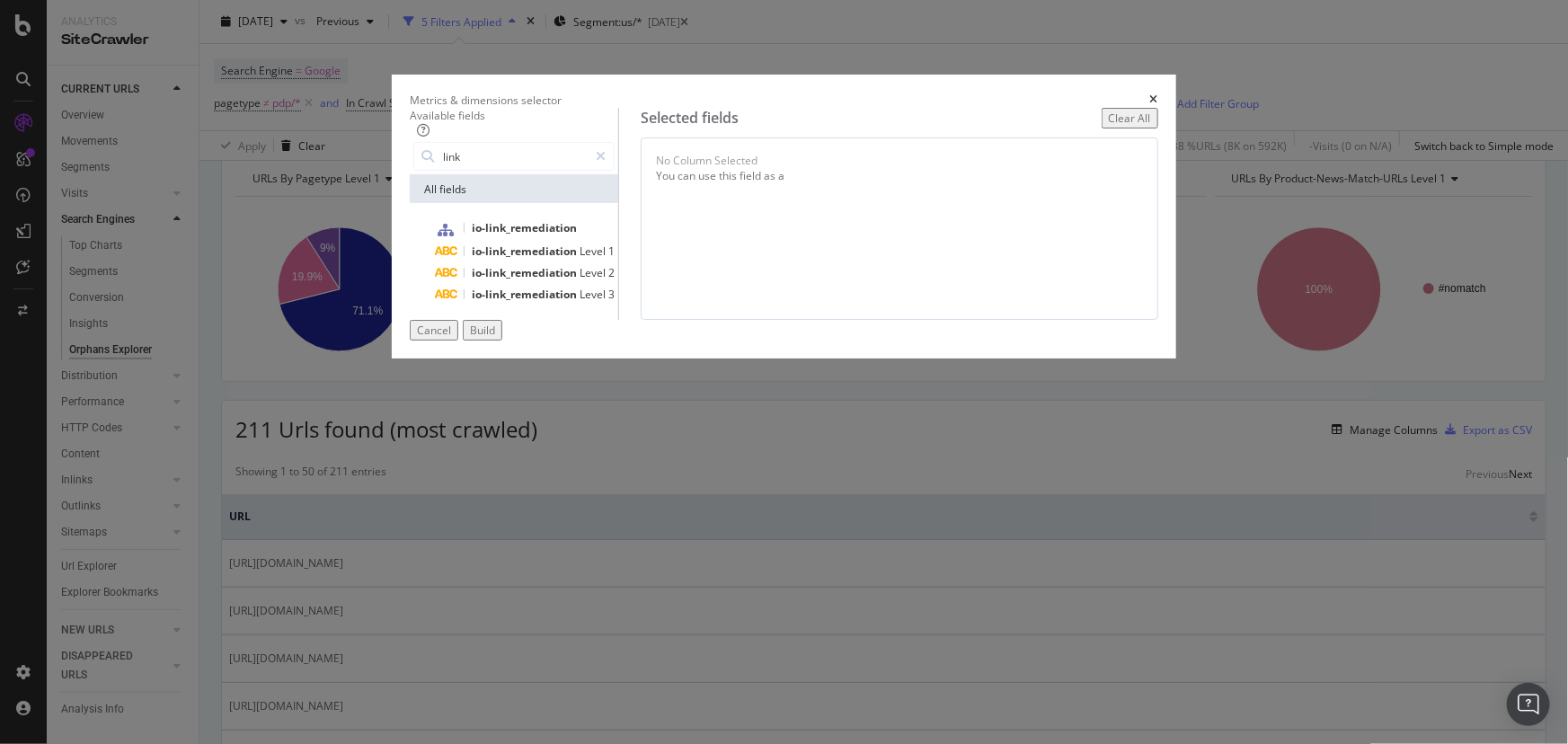
drag, startPoint x: 488, startPoint y: 163, endPoint x: 385, endPoint y: 156, distance: 103.2
click at [410, 156] on div "Available fields link All fields io-link_remediation io-link_remediation Level …" at bounding box center [784, 213] width 748 height 212
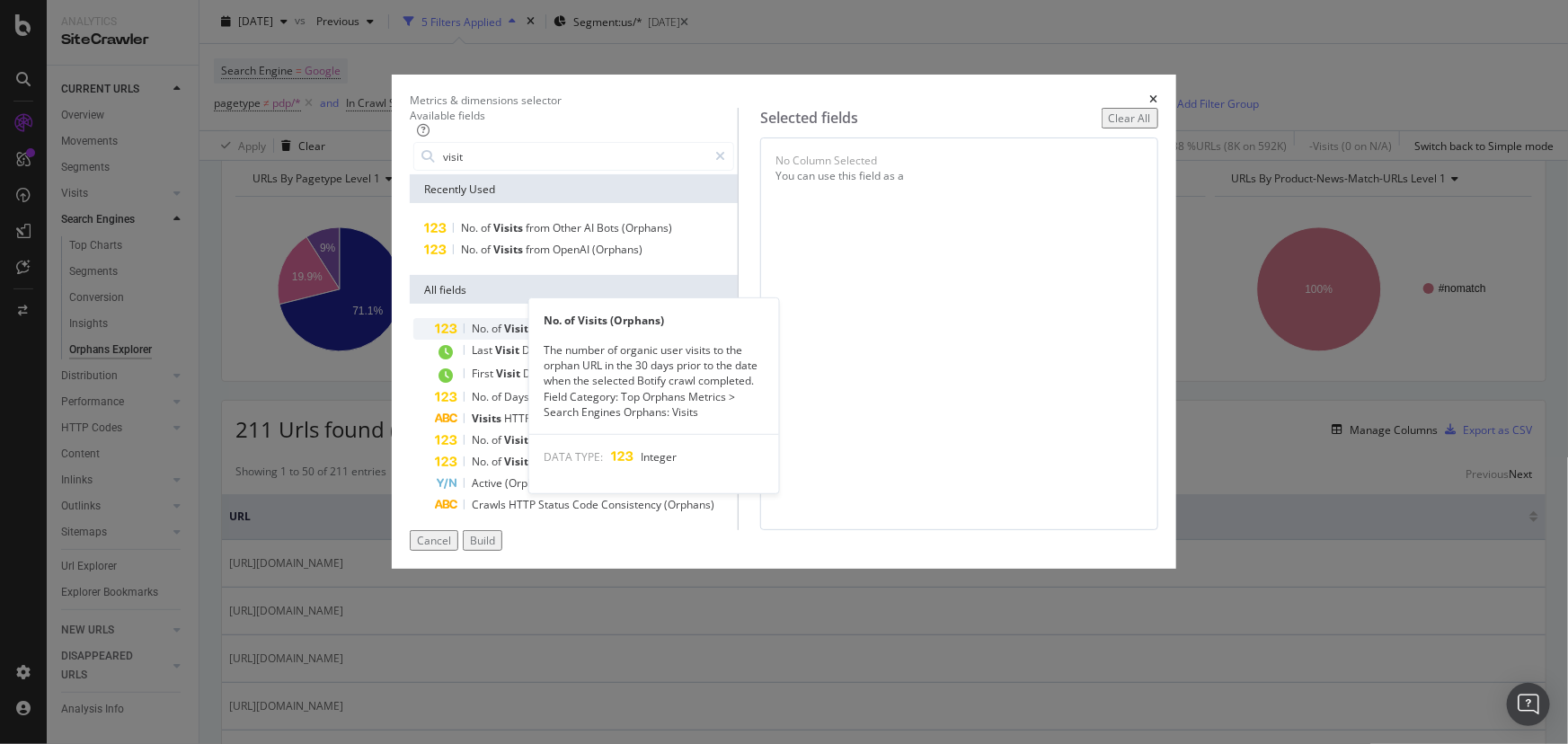
type input "visit"
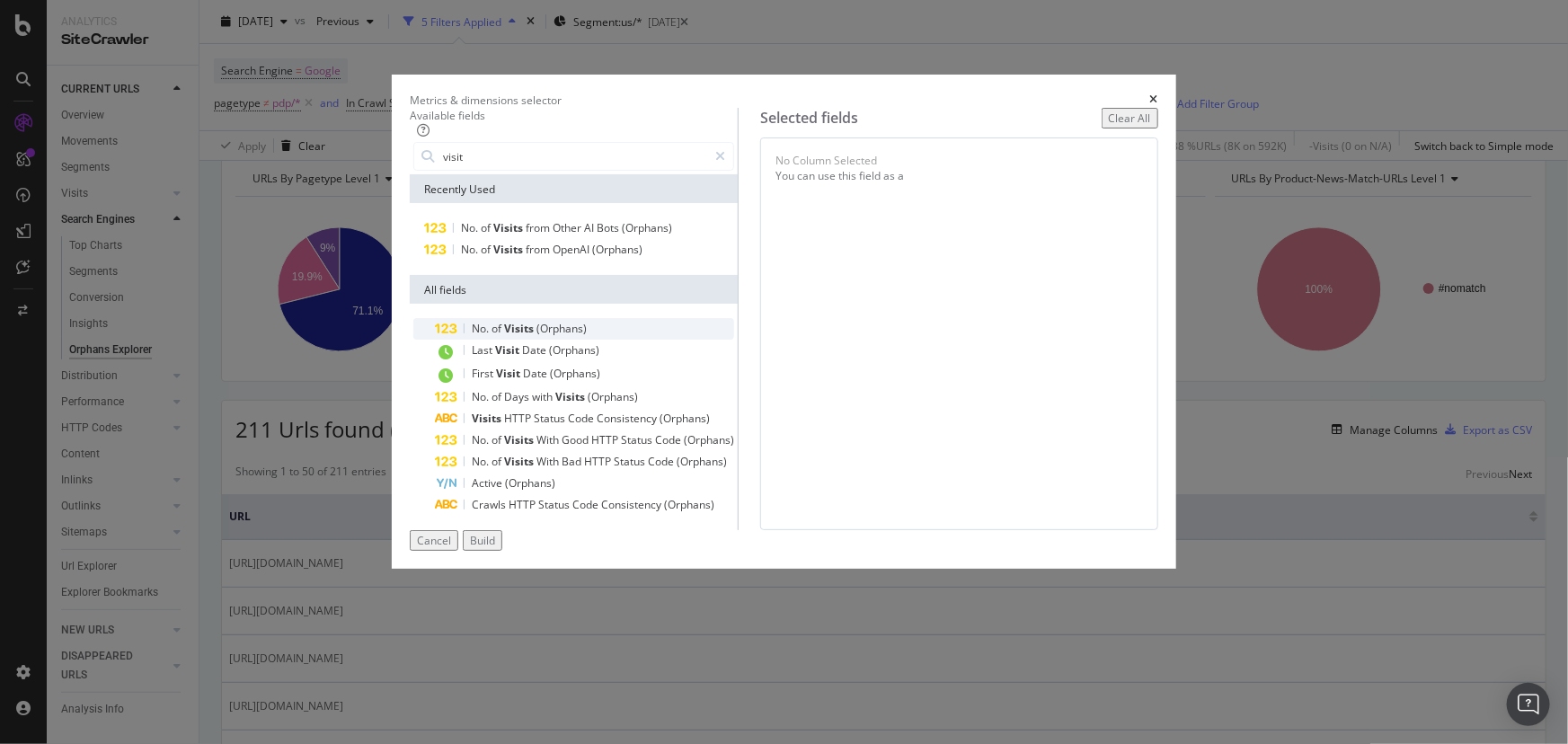
click at [491, 336] on span "of" at bounding box center [497, 327] width 13 height 15
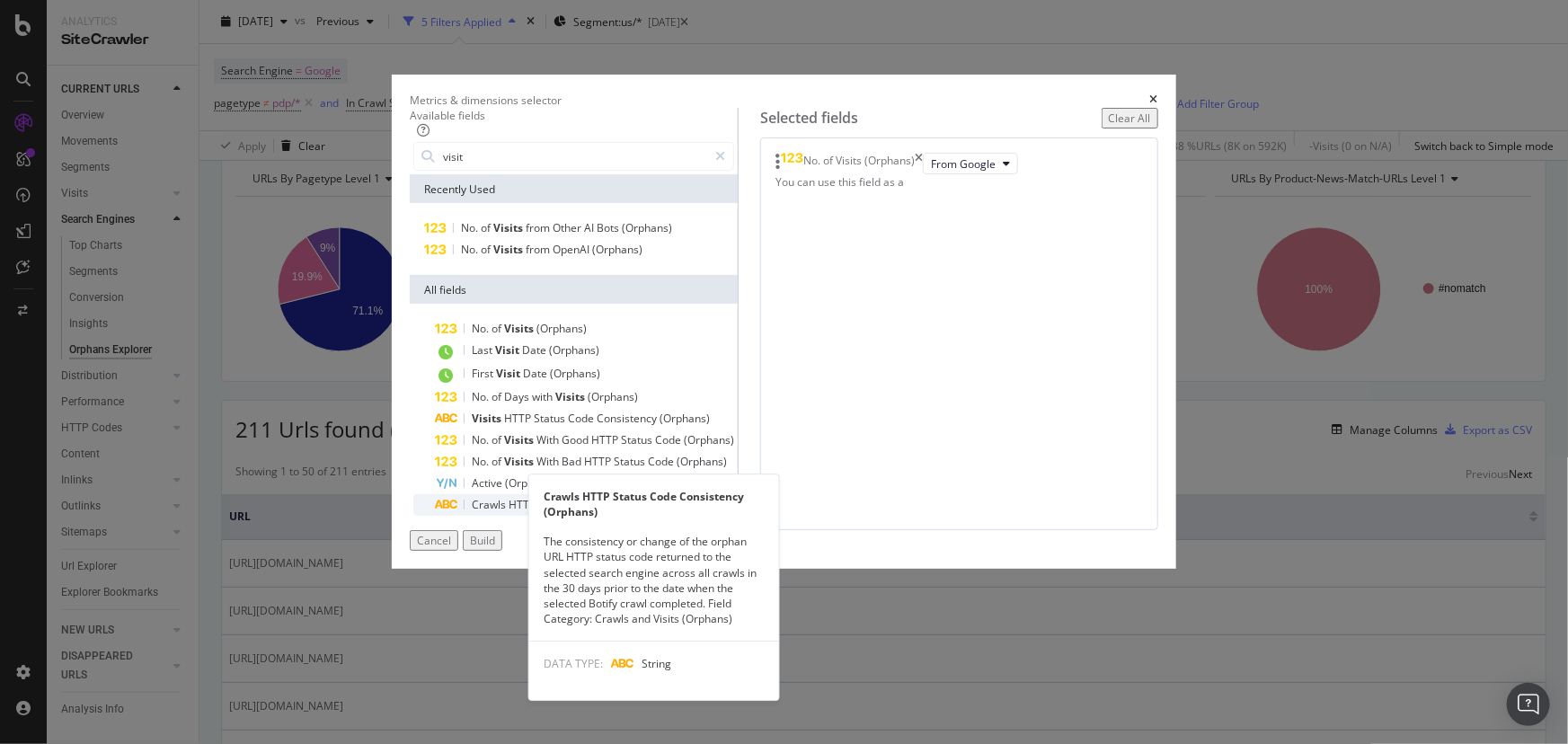
click at [538, 511] on span "Status" at bounding box center [555, 504] width 34 height 15
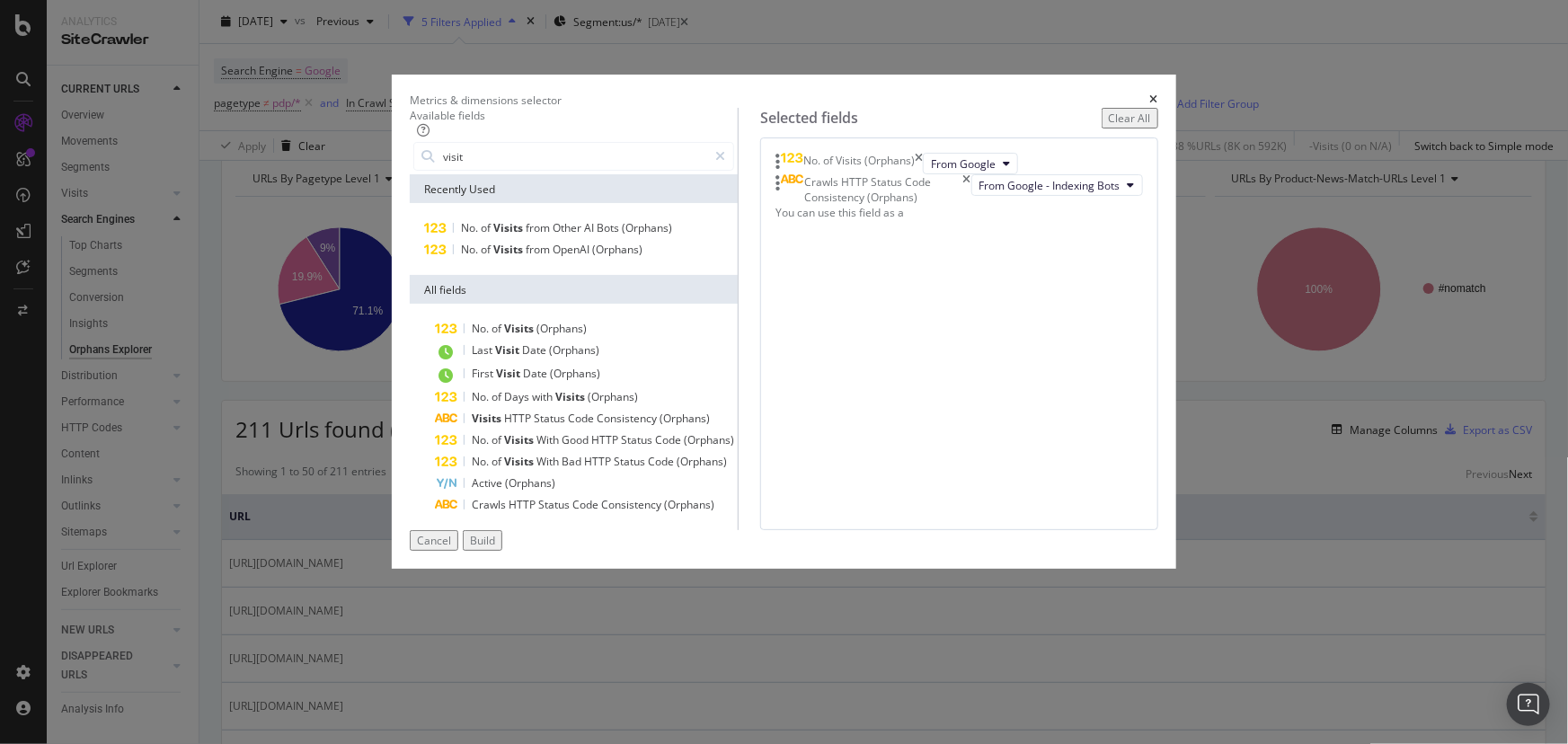
click at [495, 548] on div "Build" at bounding box center [482, 540] width 25 height 15
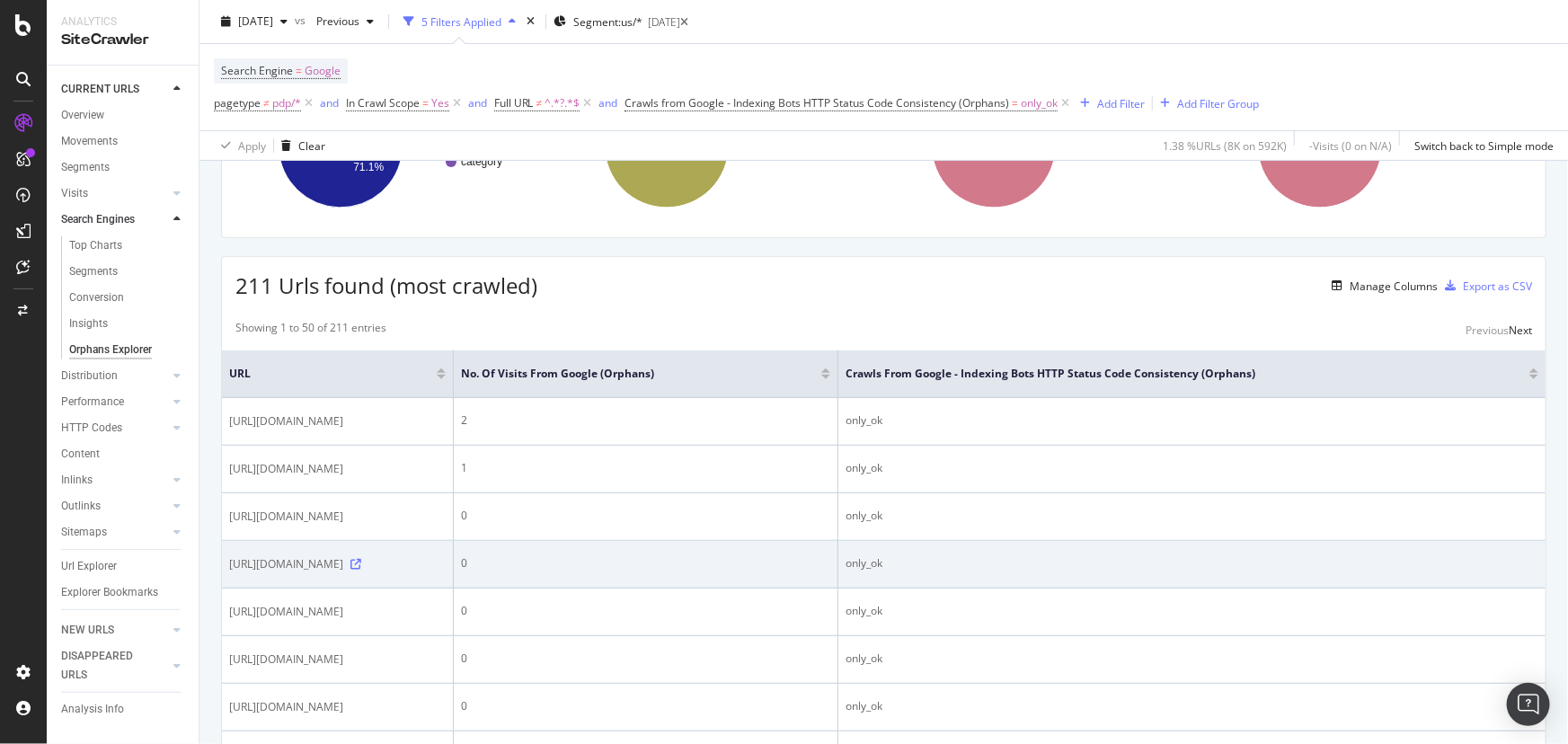
scroll to position [81, 0]
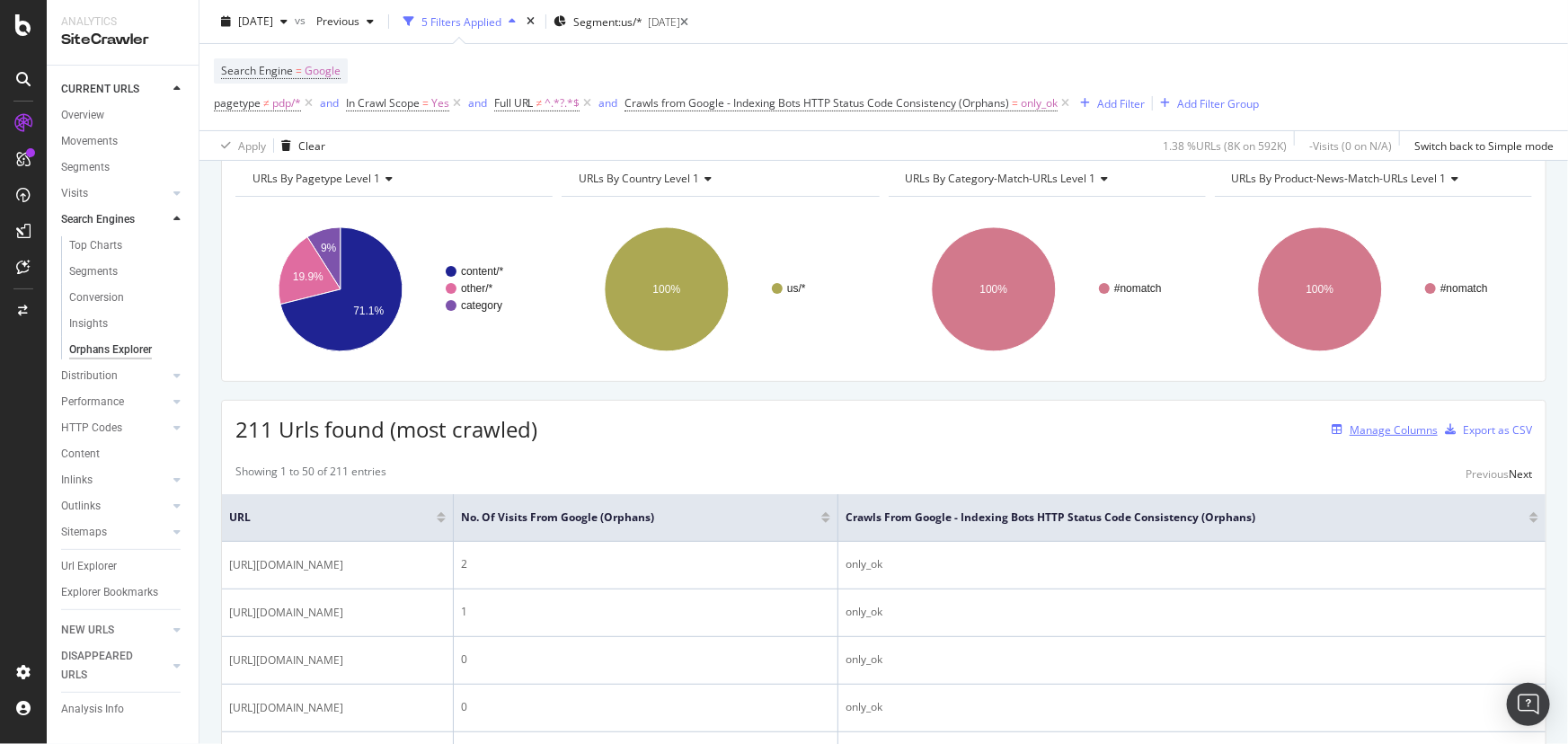
click at [1355, 429] on div "Manage Columns" at bounding box center [1394, 430] width 89 height 15
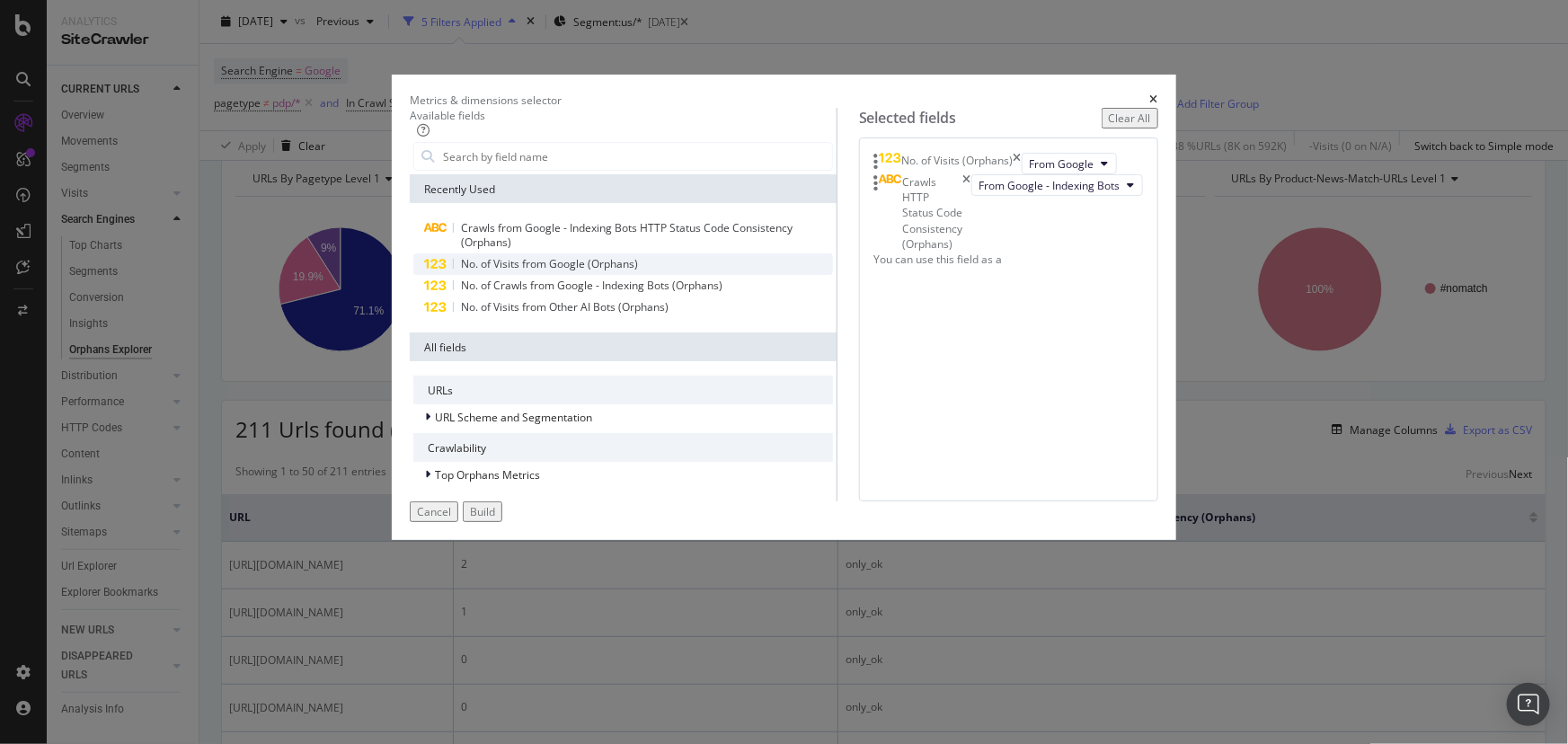
click at [577, 272] on span "No. of Visits from Google (Orphans)" at bounding box center [549, 263] width 177 height 15
click at [1022, 274] on div "From Bing" at bounding box center [1063, 263] width 82 height 22
click at [1030, 270] on span "From Bing" at bounding box center [1055, 262] width 51 height 15
click at [1022, 274] on icon "times" at bounding box center [1018, 263] width 8 height 22
click at [456, 169] on input "modal" at bounding box center [637, 156] width 391 height 27
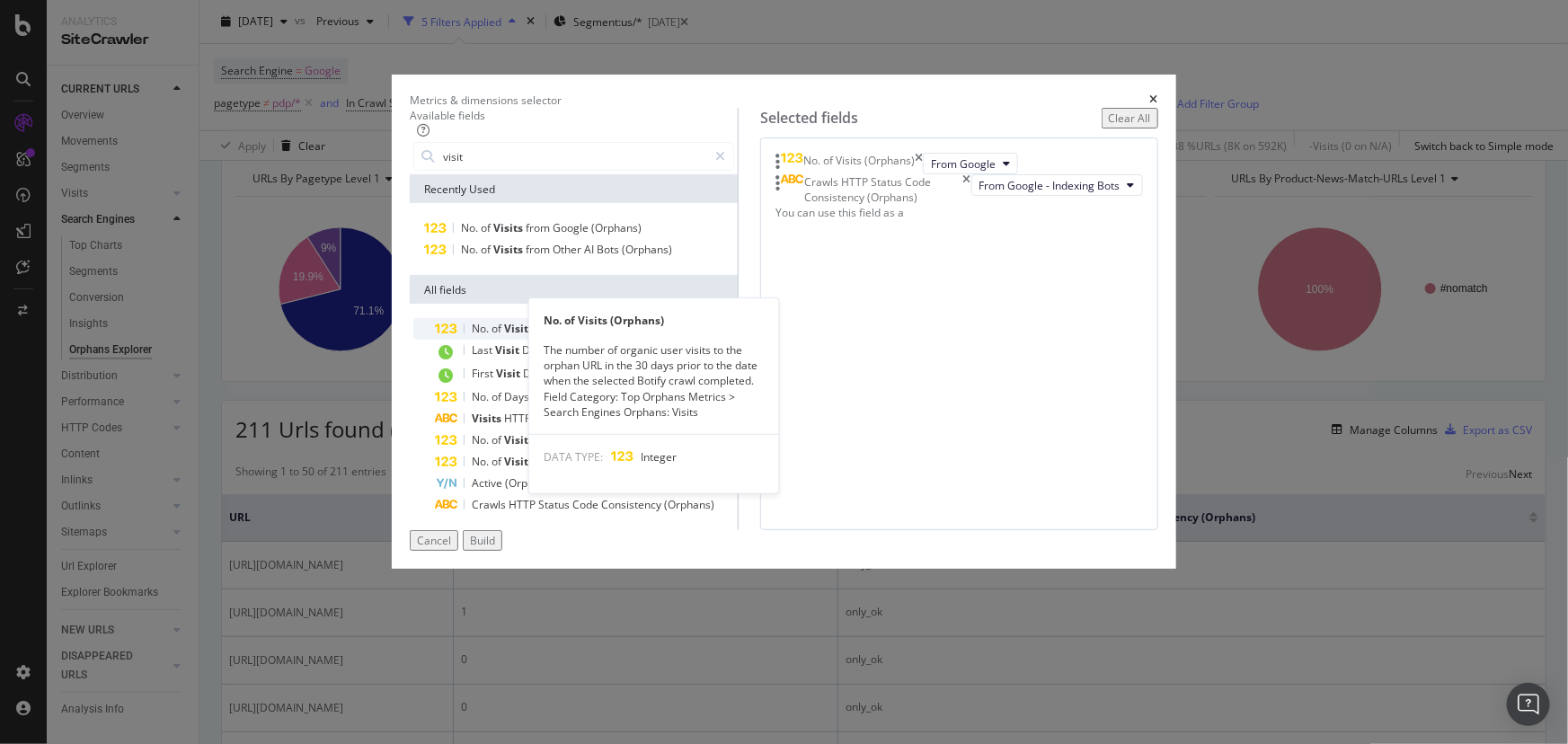
click at [536, 336] on span "(Orphans)" at bounding box center [561, 327] width 51 height 15
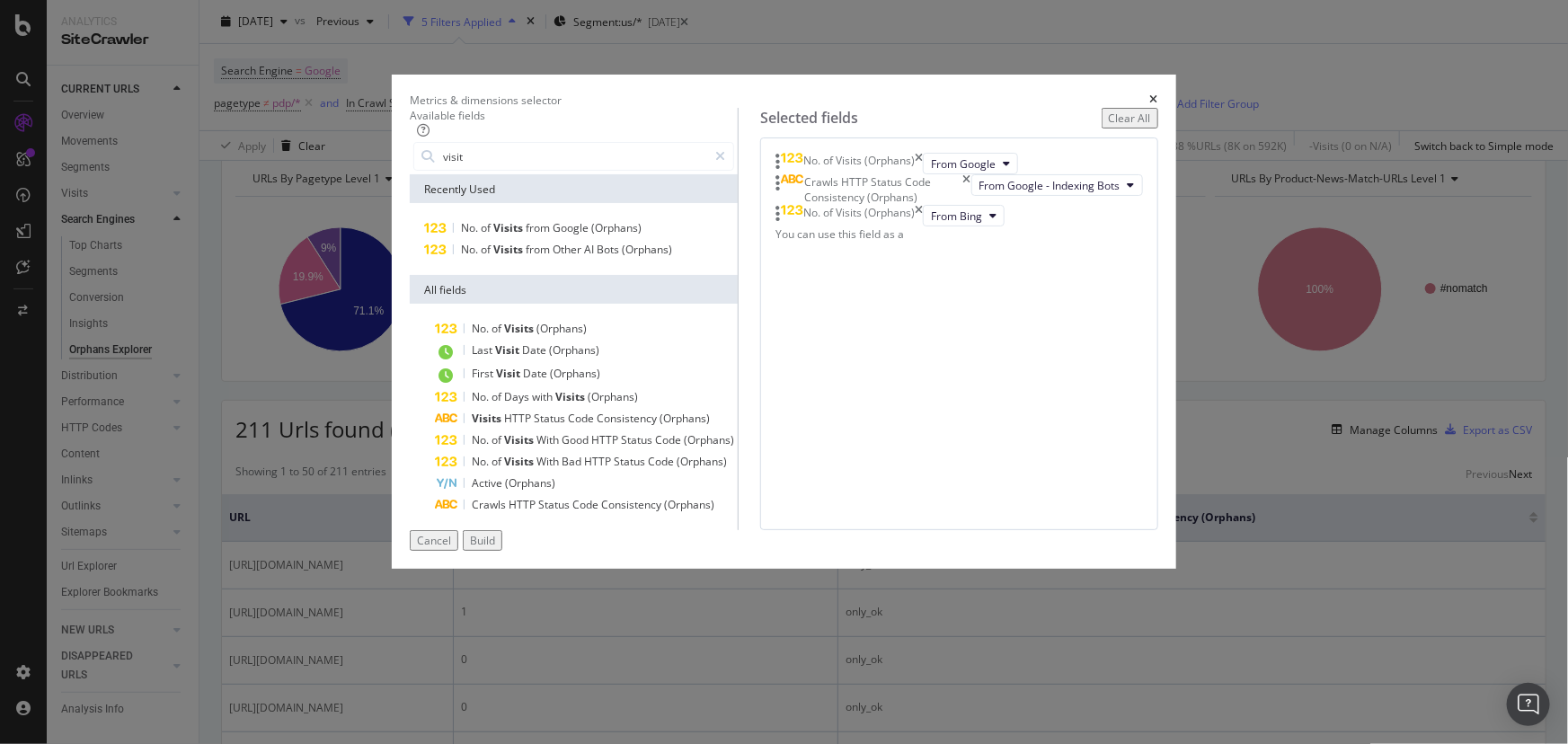
click at [917, 227] on div "No. of Visits (Orphans) From Bing" at bounding box center [959, 216] width 367 height 22
click at [931, 224] on span "From Bing" at bounding box center [956, 216] width 51 height 15
click at [923, 227] on div "No. of Visits (Orphans)" at bounding box center [850, 216] width 147 height 22
click at [923, 227] on icon "times" at bounding box center [919, 216] width 8 height 22
click at [477, 153] on input "visit" at bounding box center [574, 156] width 266 height 27
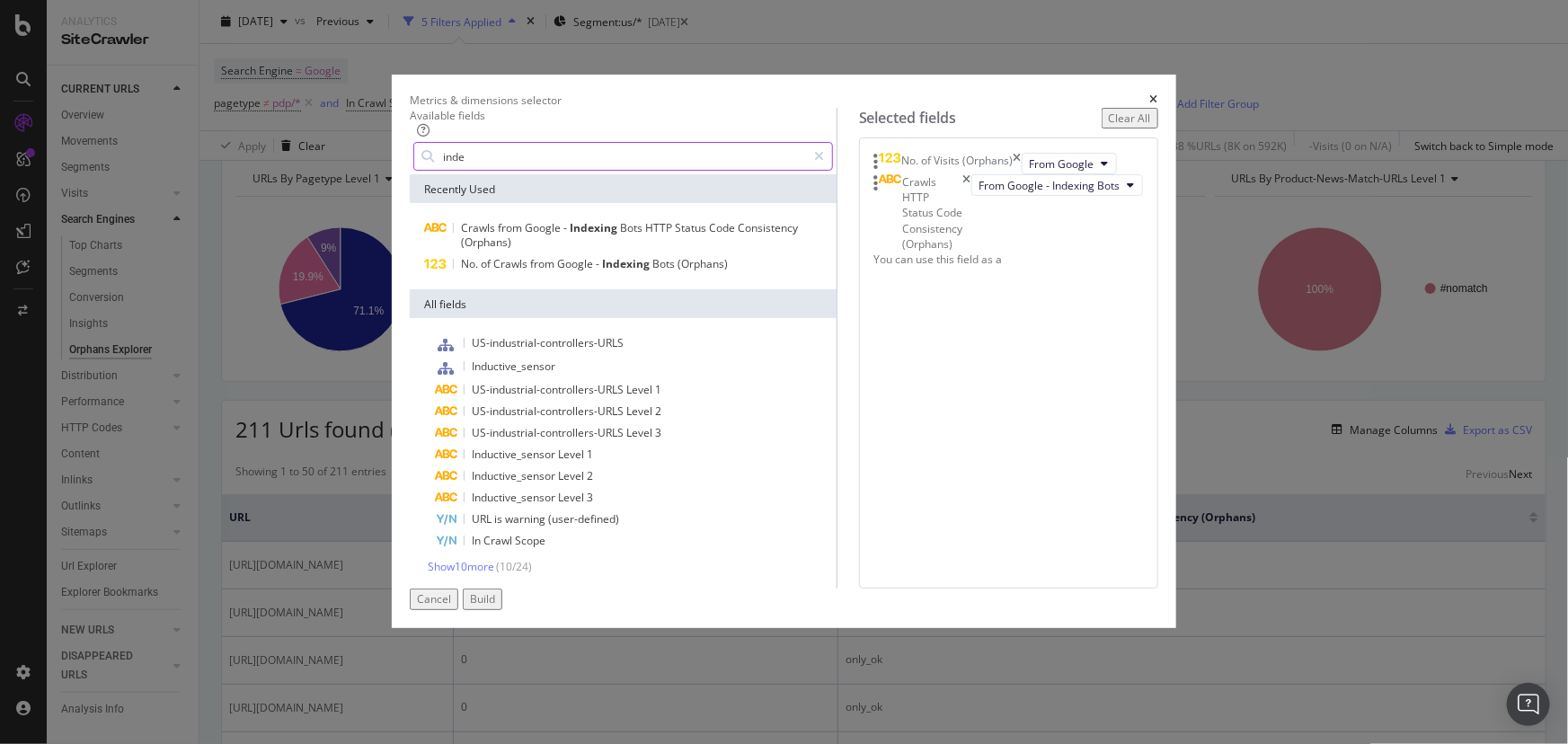
drag, startPoint x: 501, startPoint y: 158, endPoint x: 379, endPoint y: 171, distance: 122.7
click at [410, 171] on div "Available fields inde Recently Used Crawls from Google - Indexing Bots HTTP Sta…" at bounding box center [784, 347] width 748 height 480
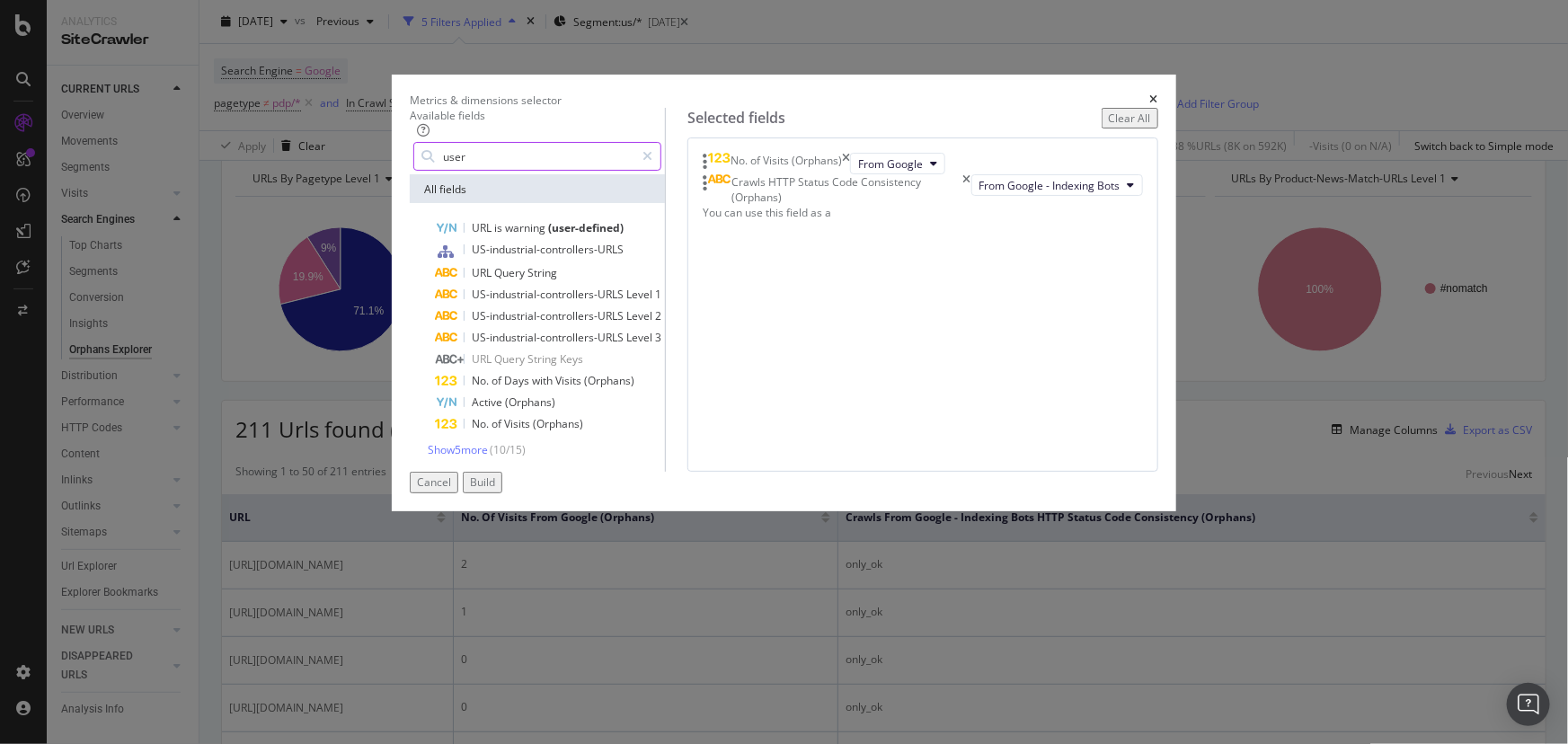
drag, startPoint x: 531, startPoint y: 167, endPoint x: 358, endPoint y: 167, distance: 173.0
click at [358, 167] on div "Metrics & dimensions selector Available fields user All fields URL is warning (…" at bounding box center [784, 372] width 1568 height 744
type input "user"
click at [442, 453] on span "Show 5 more" at bounding box center [458, 449] width 61 height 15
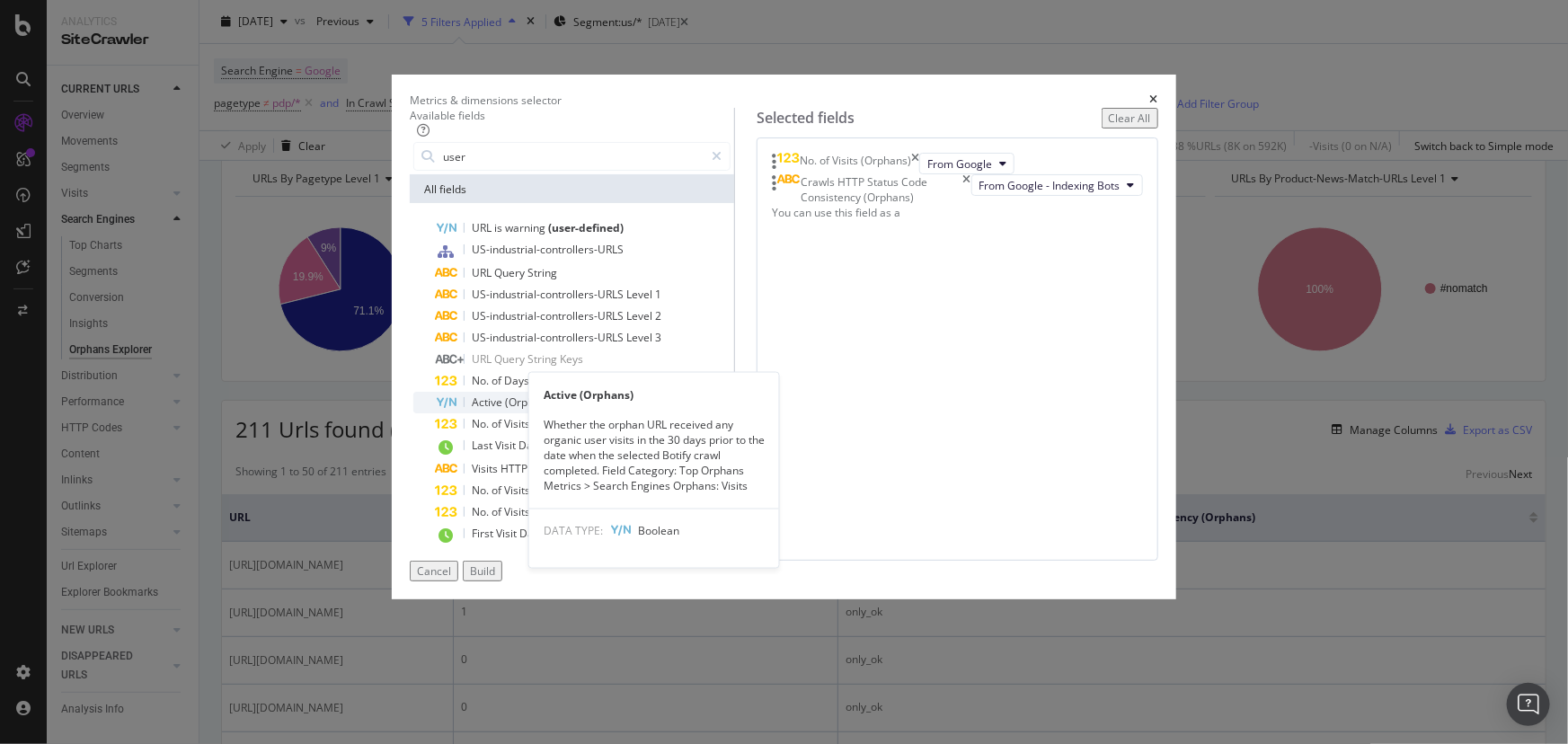
click at [474, 410] on span "Active" at bounding box center [488, 402] width 33 height 15
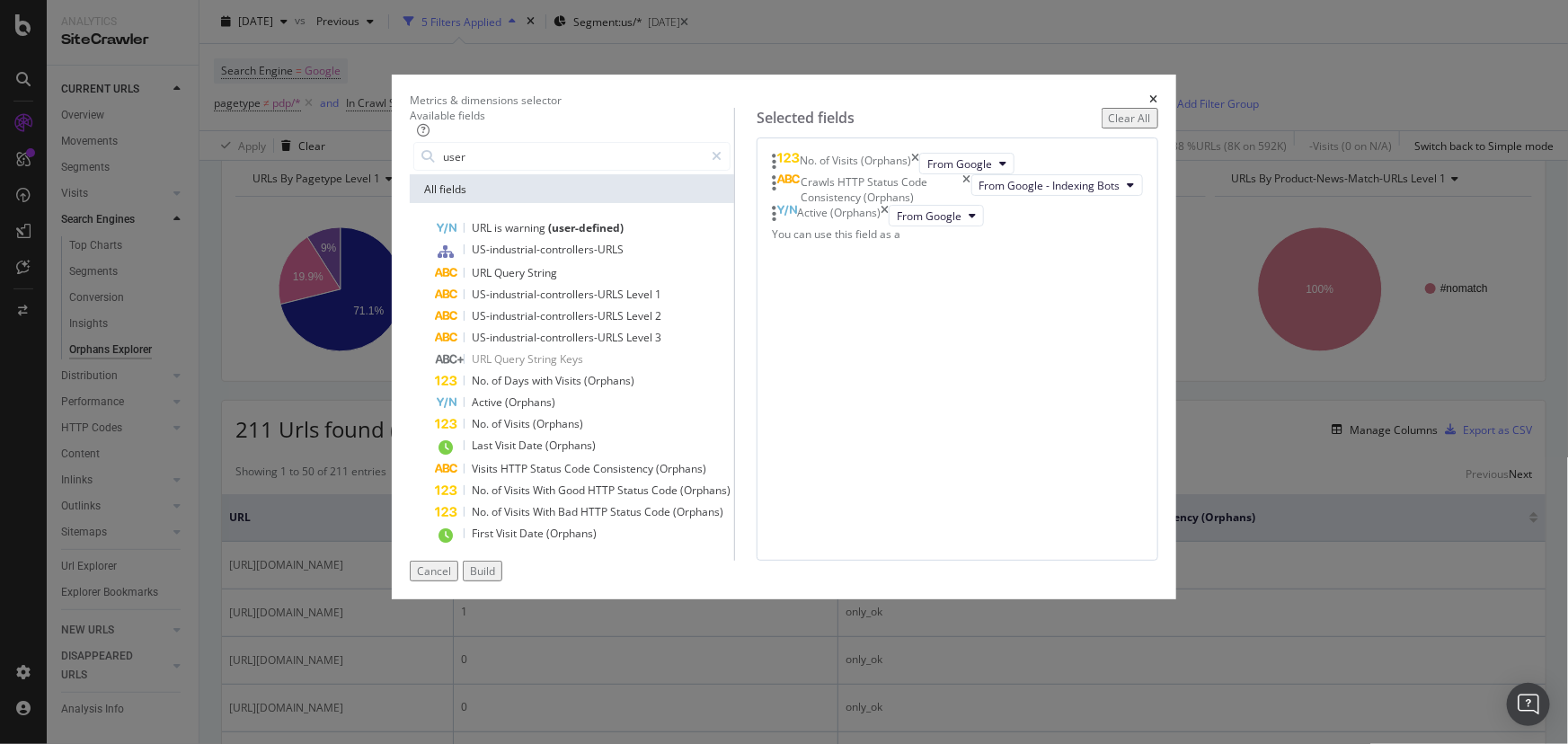
click at [888, 227] on div "From Google" at bounding box center [936, 216] width 96 height 22
click at [896, 224] on span "From Google" at bounding box center [928, 216] width 65 height 15
click at [905, 174] on div "No. of Visits (Orphans)" at bounding box center [856, 164] width 111 height 22
drag, startPoint x: 1130, startPoint y: 690, endPoint x: 1107, endPoint y: 686, distance: 23.3
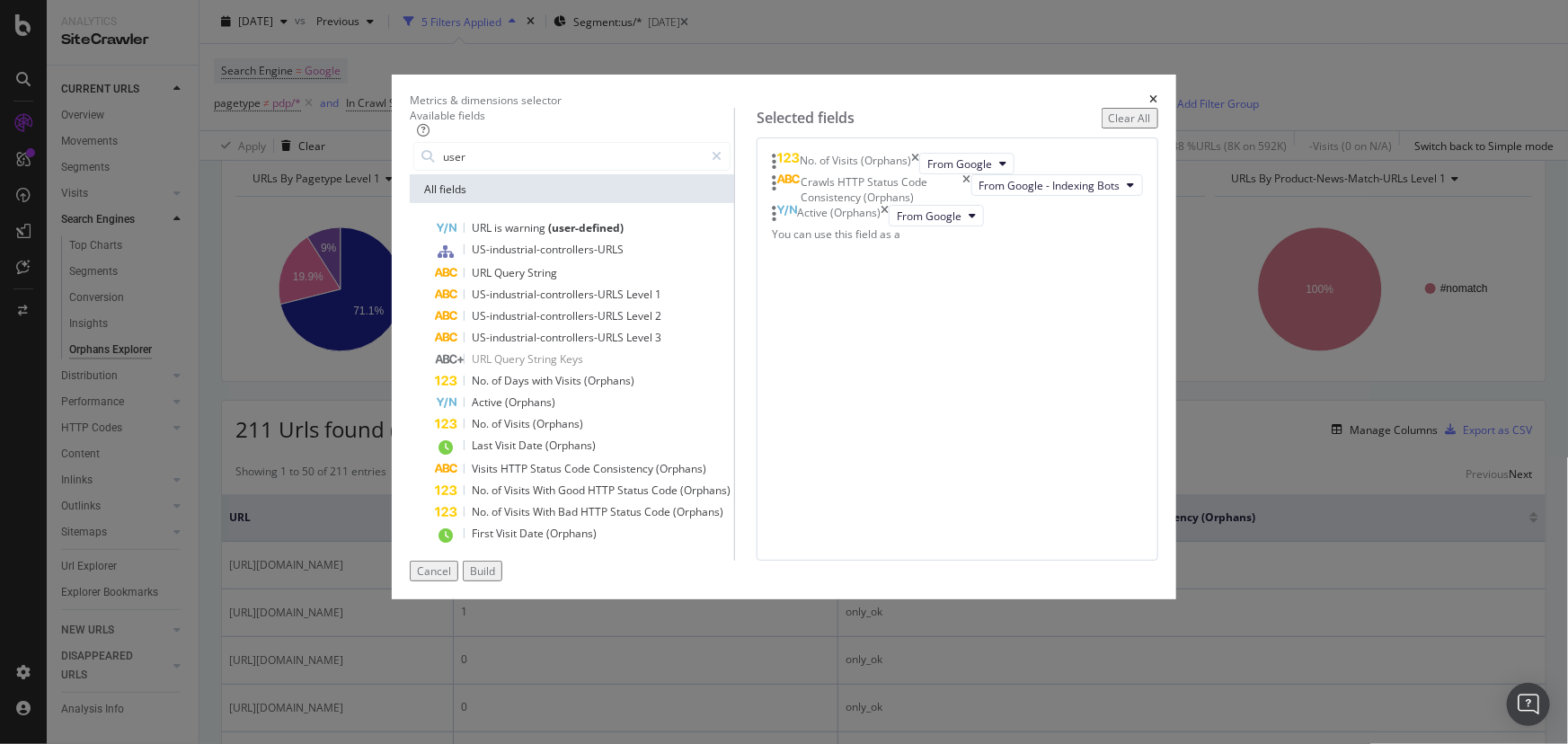
click at [495, 579] on div "Build" at bounding box center [482, 570] width 25 height 15
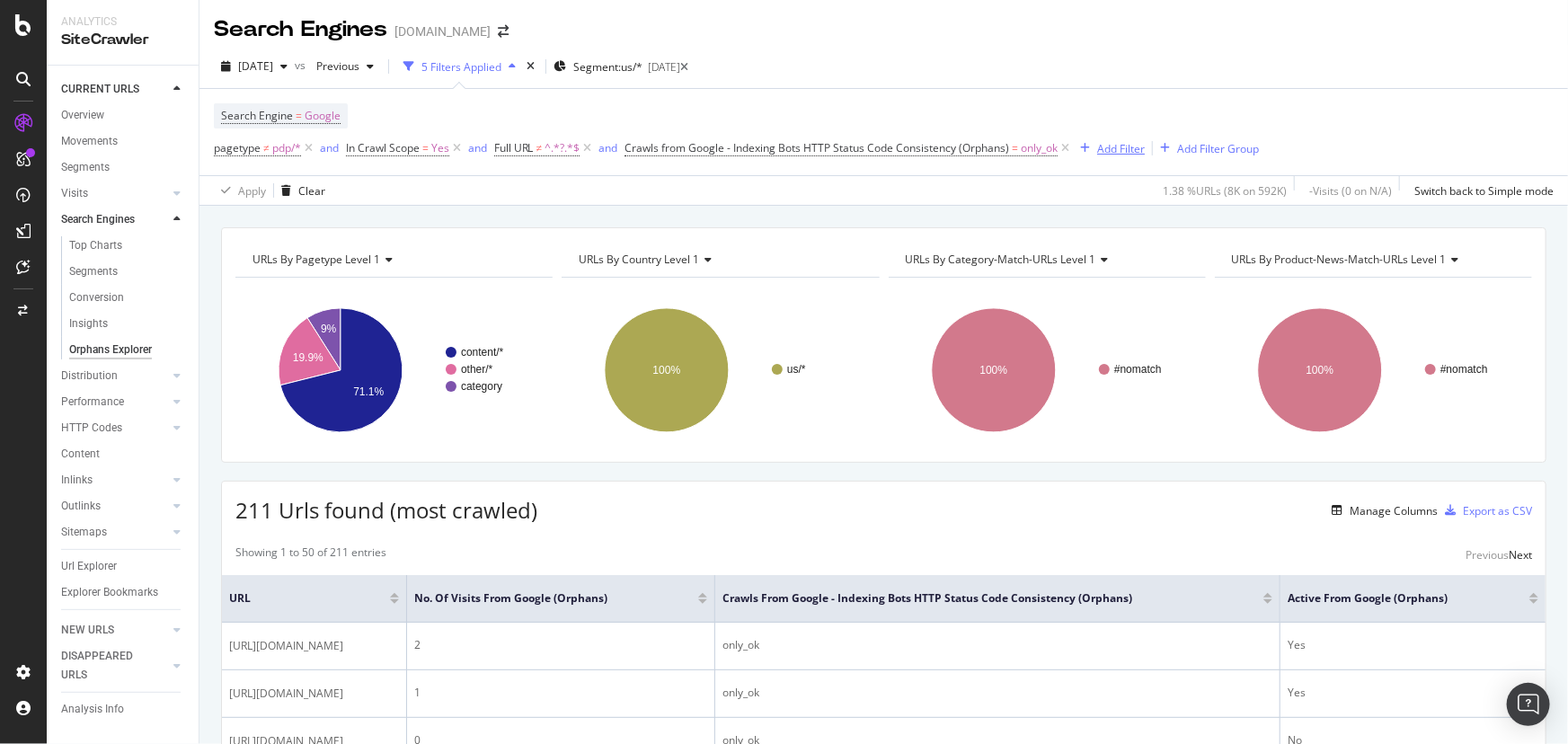
click at [1119, 151] on div "Add Filter" at bounding box center [1121, 148] width 48 height 15
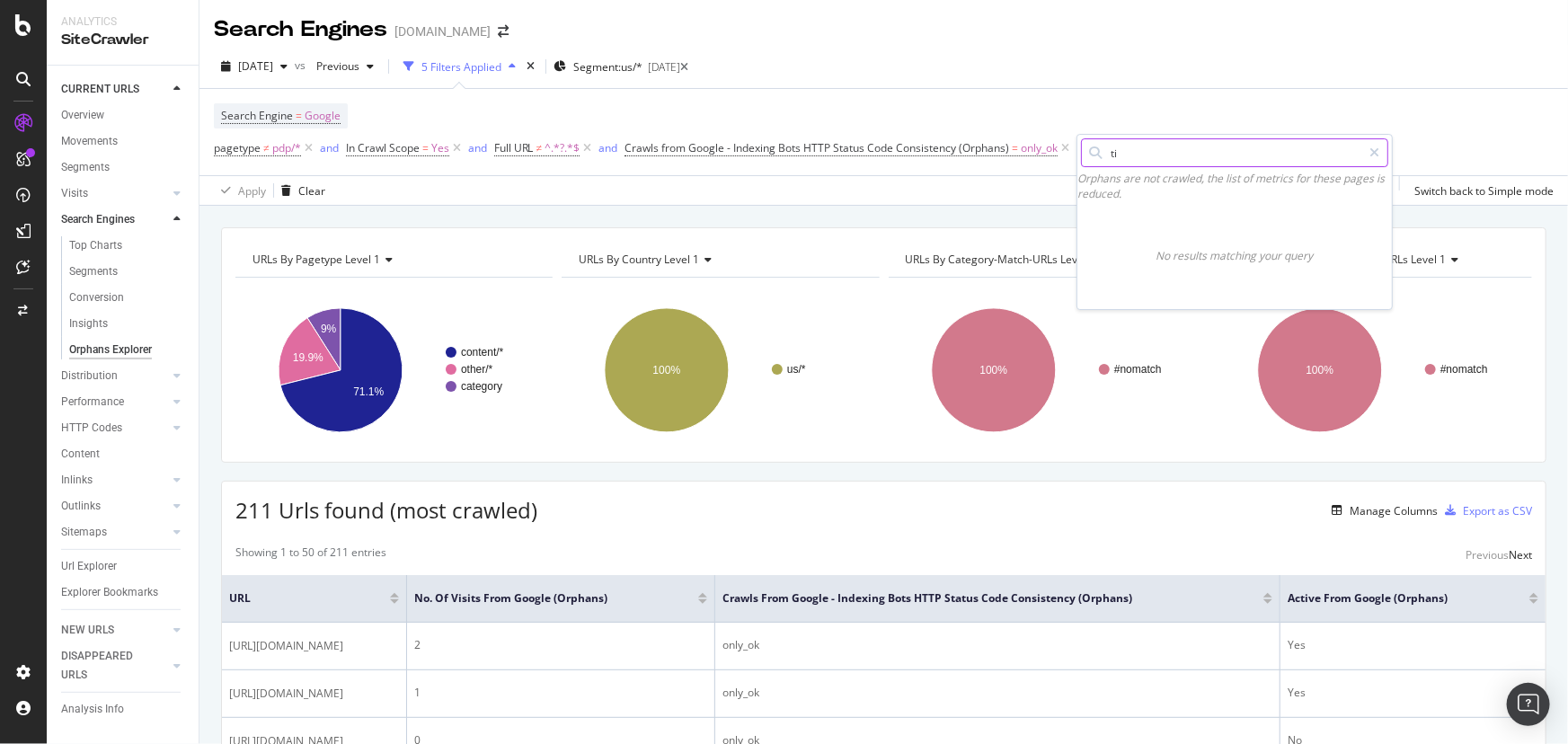
type input "t"
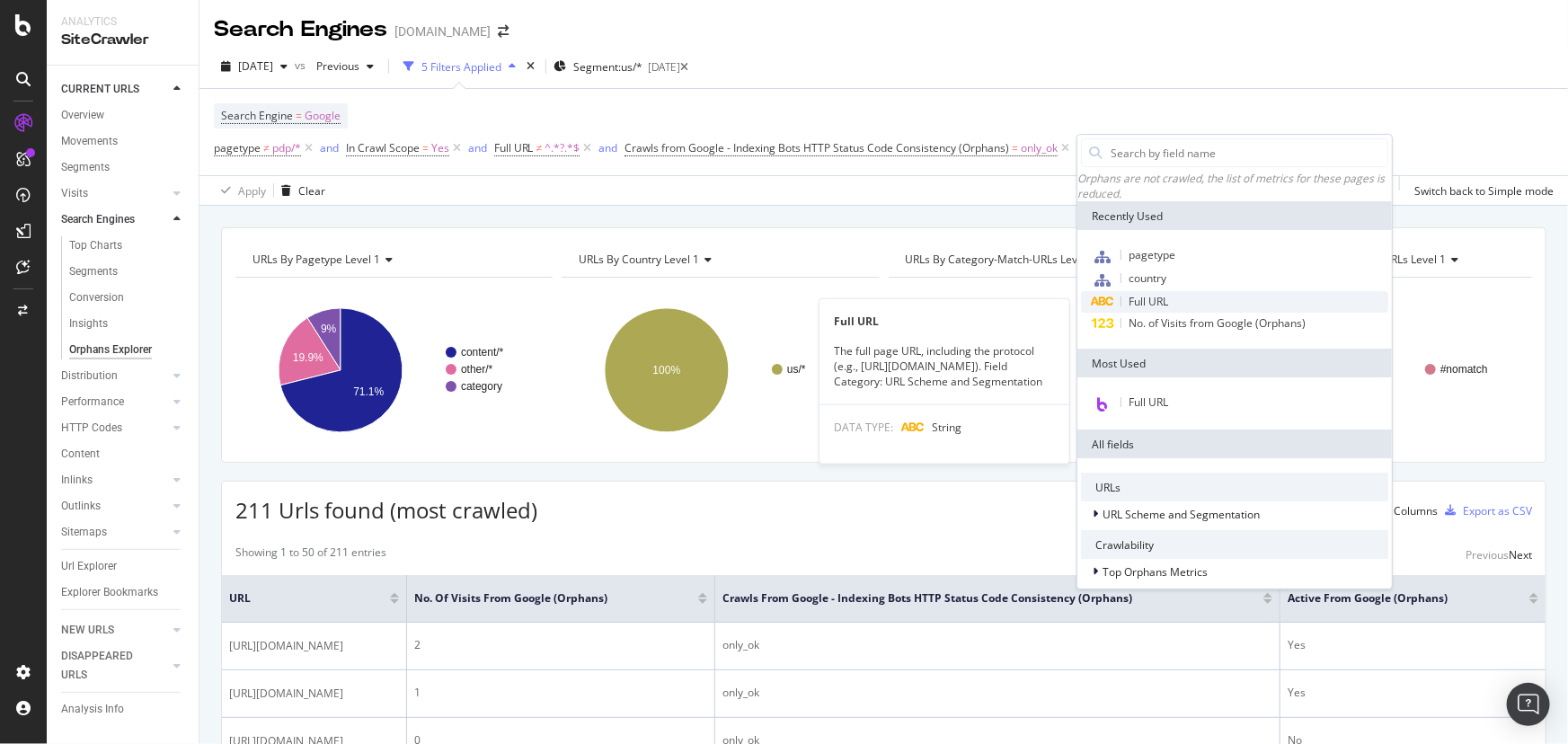
click at [1171, 310] on div "Full URL" at bounding box center [1235, 302] width 307 height 22
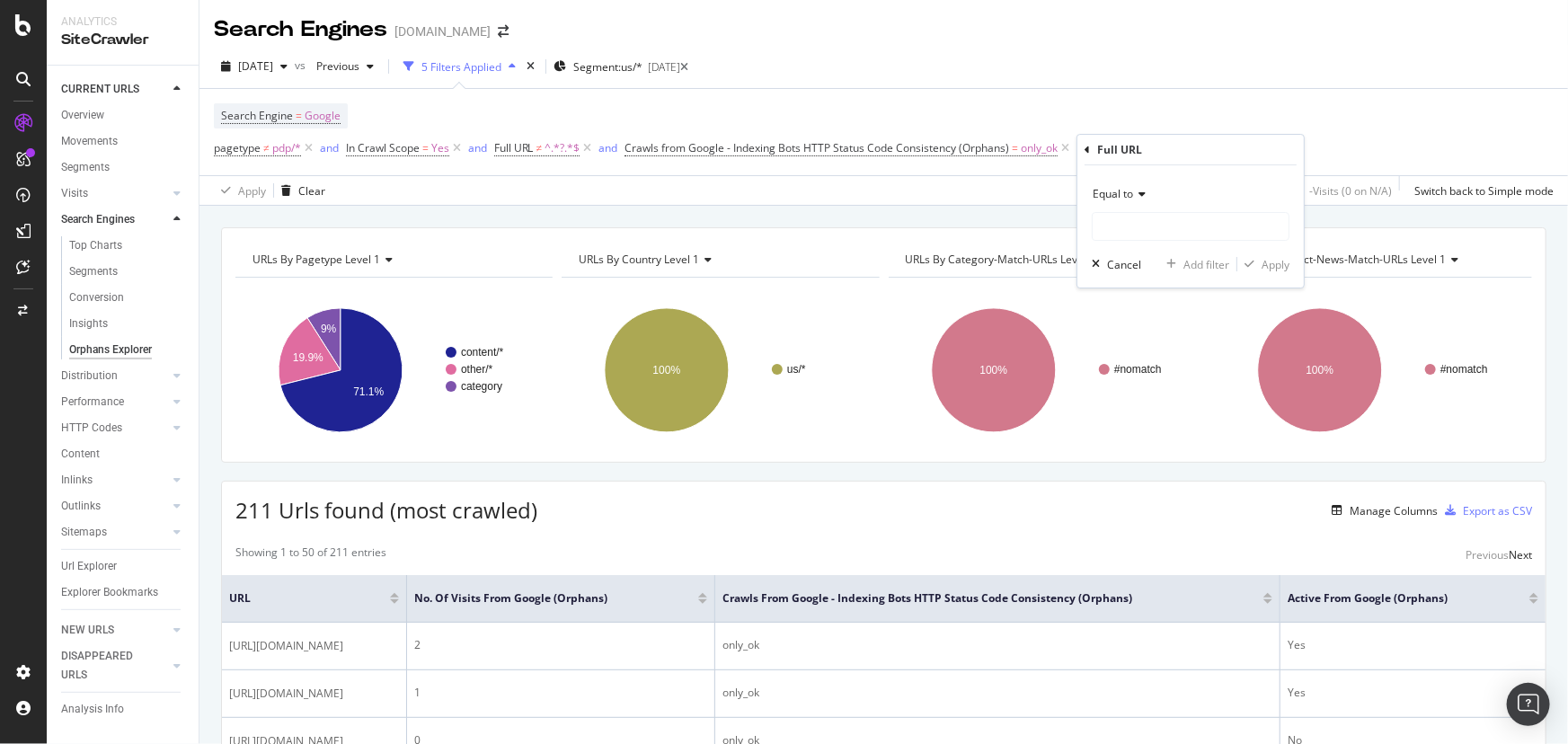
click at [1124, 193] on span "Equal to" at bounding box center [1112, 193] width 41 height 15
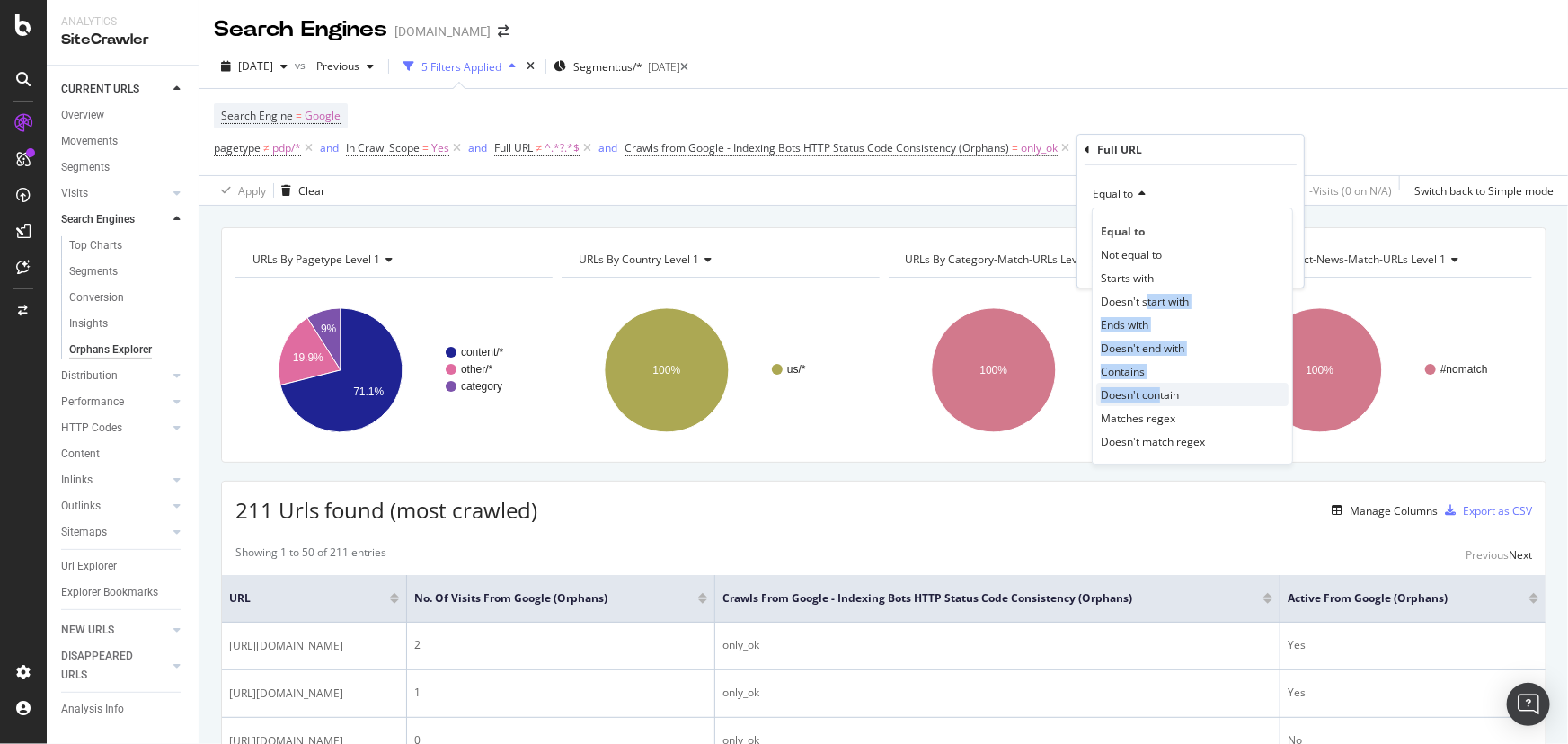
drag, startPoint x: 1148, startPoint y: 296, endPoint x: 1159, endPoint y: 386, distance: 90.7
click at [1159, 386] on div "Equal to Not equal to Starts with Doesn't start with Ends with Doesn't end with…" at bounding box center [1192, 336] width 201 height 257
click at [1159, 389] on span "Doesn't contain" at bounding box center [1140, 394] width 79 height 15
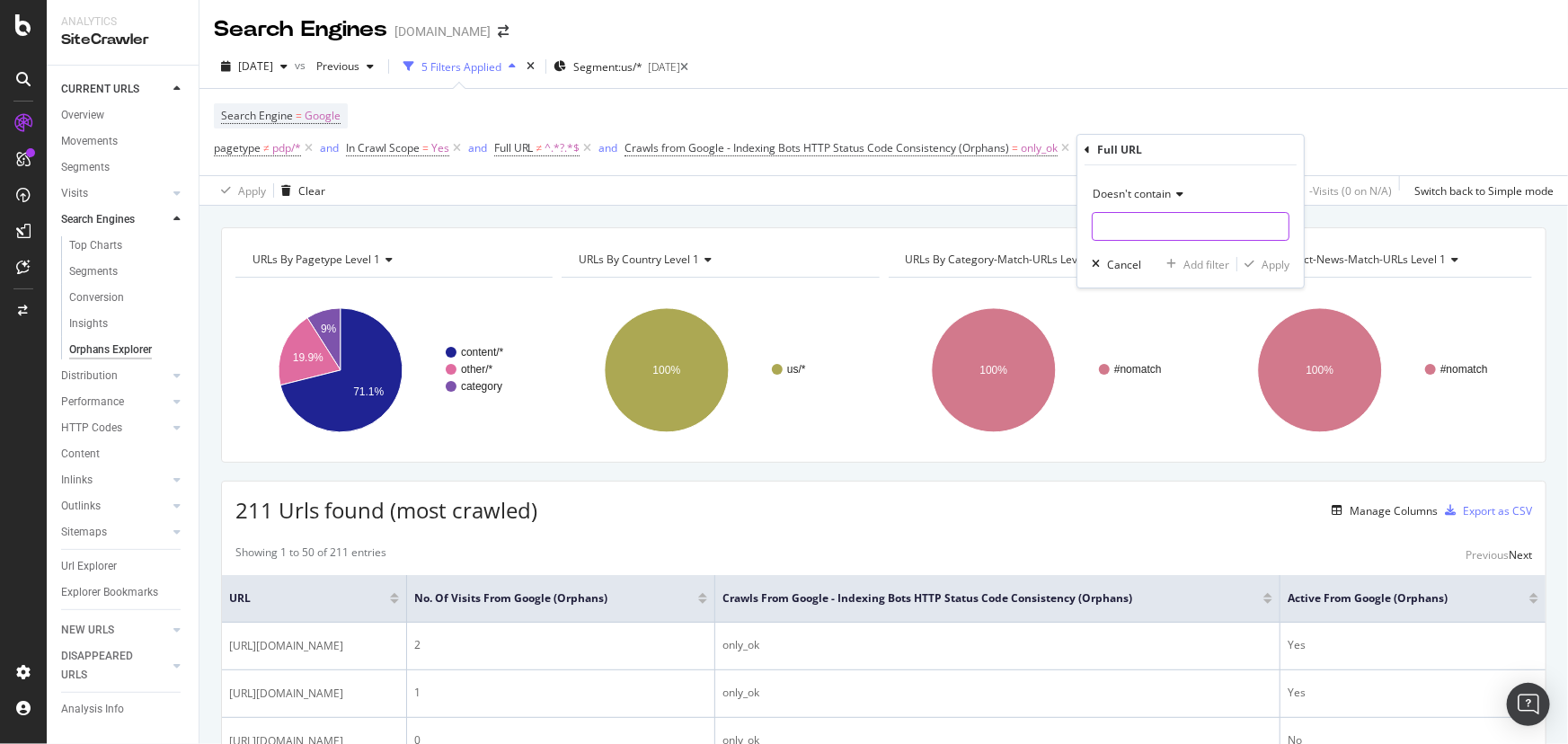
click at [1142, 220] on input "text" at bounding box center [1190, 226] width 196 height 29
type input "download"
click at [1273, 267] on div "Apply" at bounding box center [1275, 264] width 28 height 15
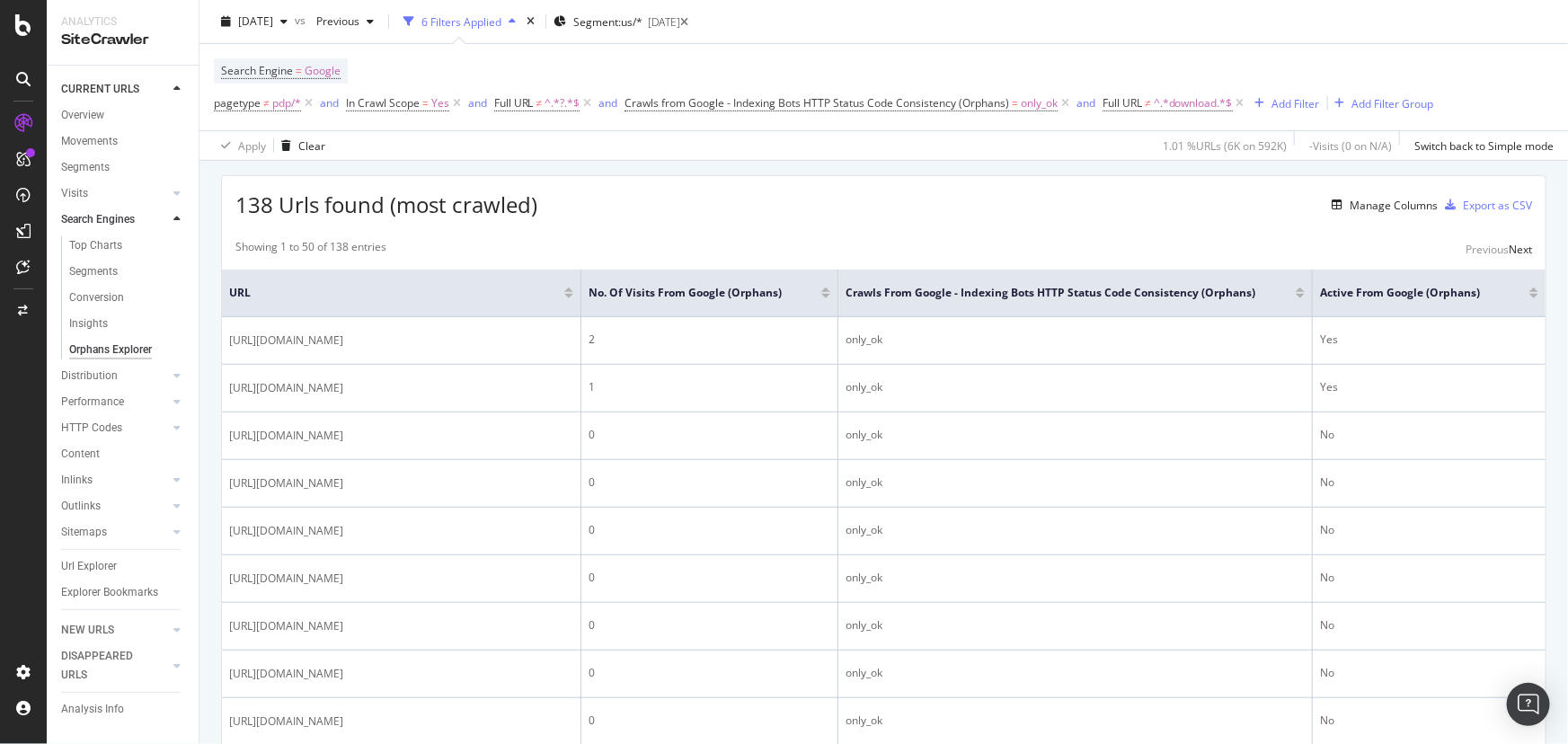
scroll to position [326, 0]
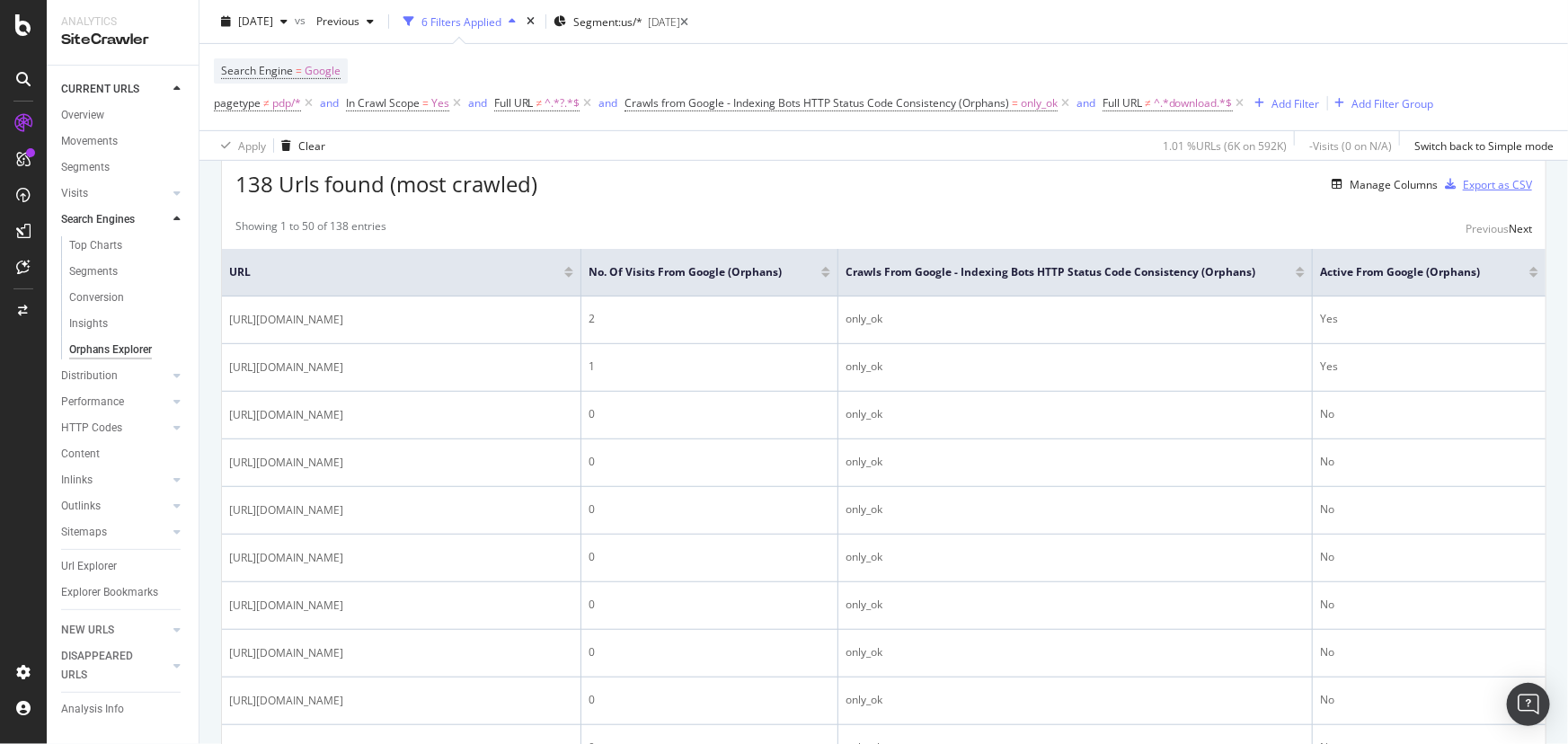
click at [1468, 183] on div "Export as CSV" at bounding box center [1498, 184] width 70 height 15
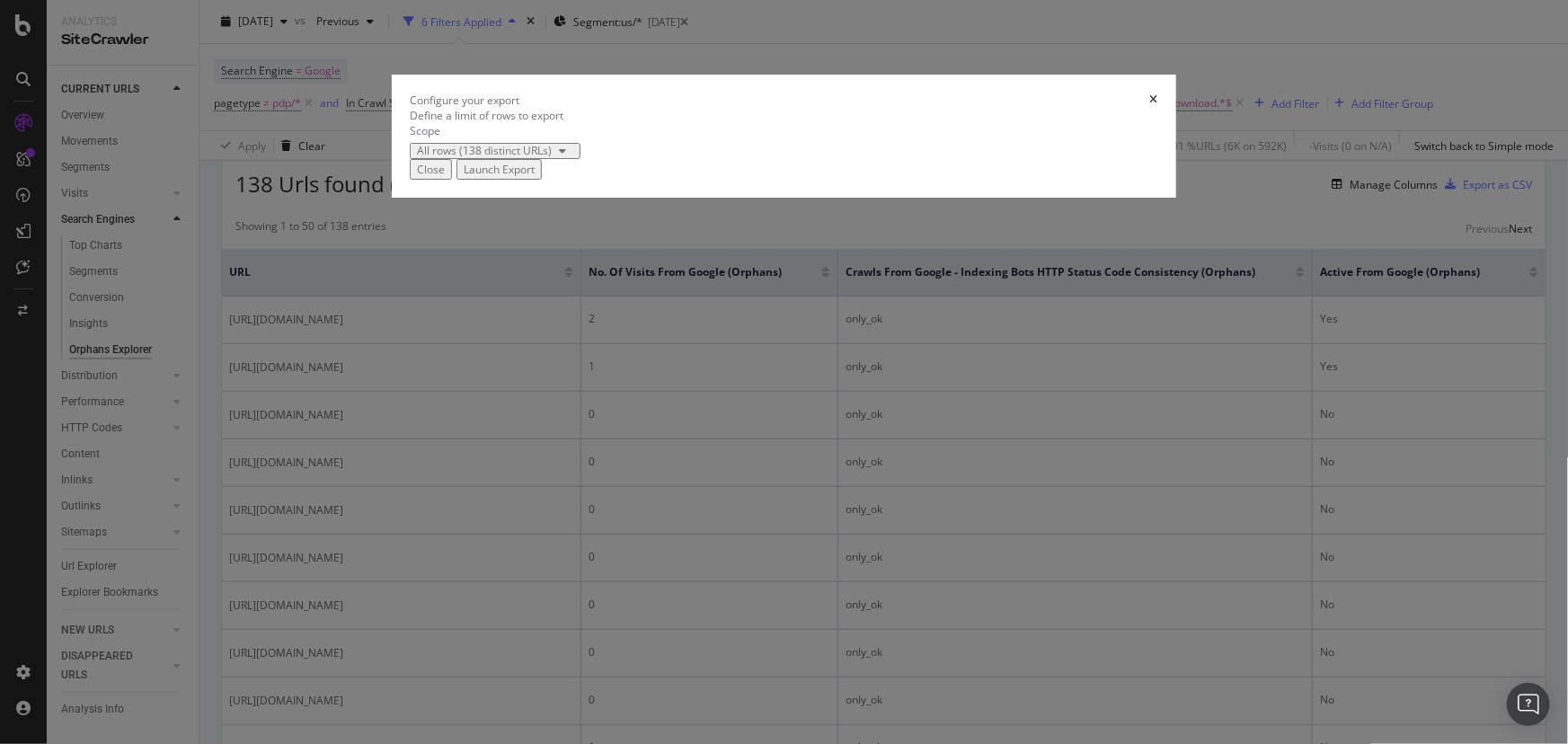
click at [445, 177] on div "Close" at bounding box center [431, 169] width 28 height 15
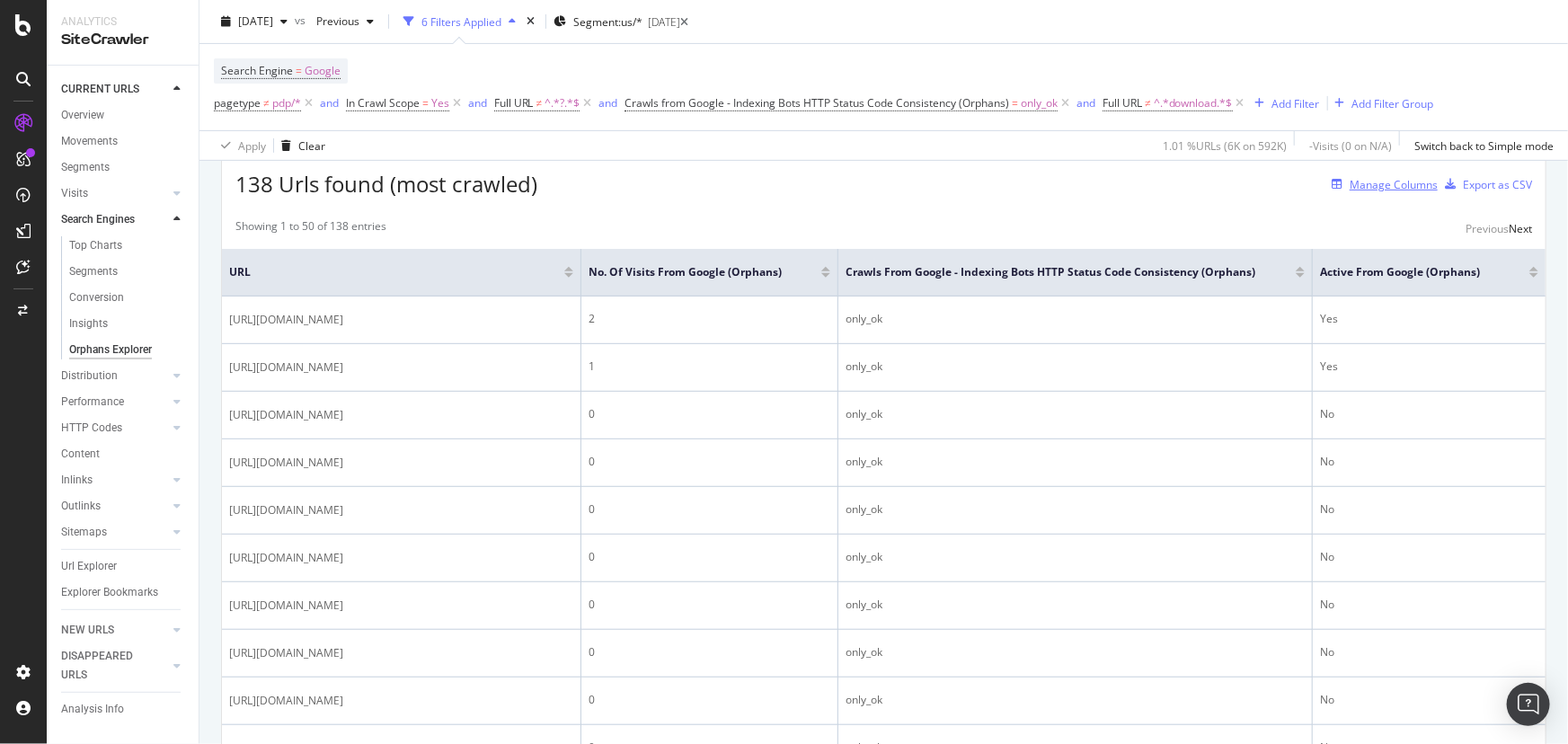
click at [1351, 176] on div "Manage Columns" at bounding box center [1381, 184] width 113 height 20
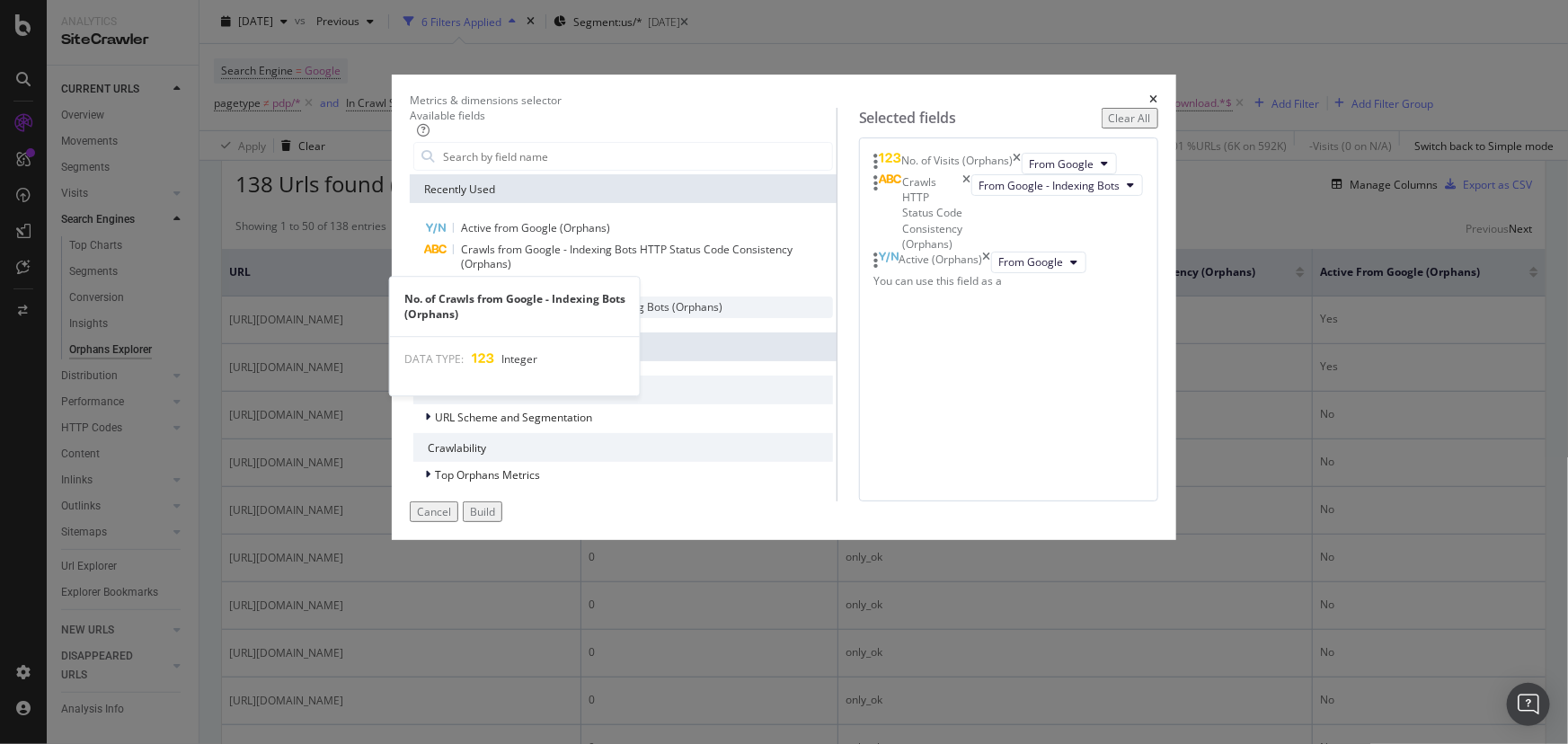
click at [546, 318] on div "No. of Crawls from Google - Indexing Bots (Orphans)" at bounding box center [624, 307] width 420 height 22
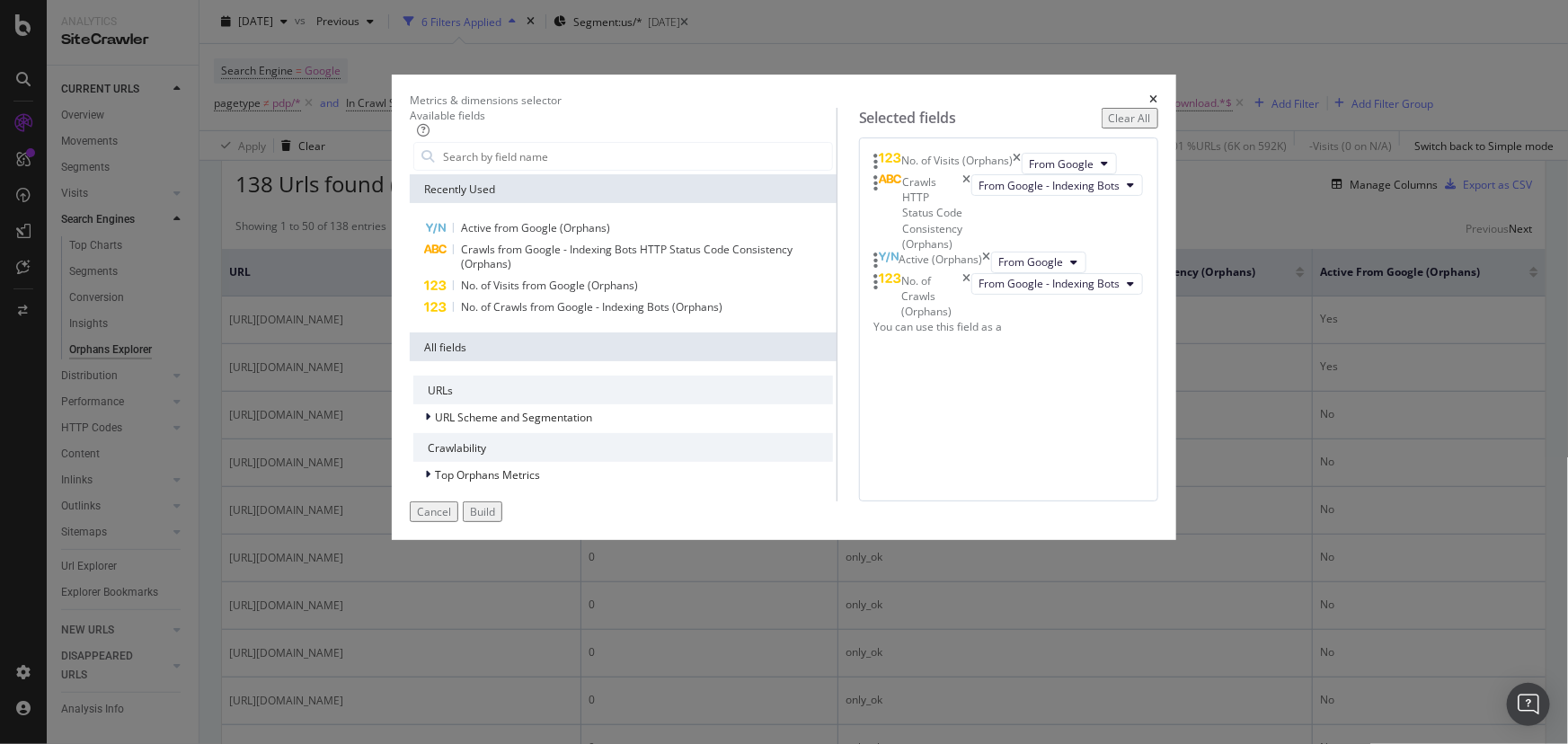
click at [495, 519] on div "Build" at bounding box center [482, 511] width 25 height 15
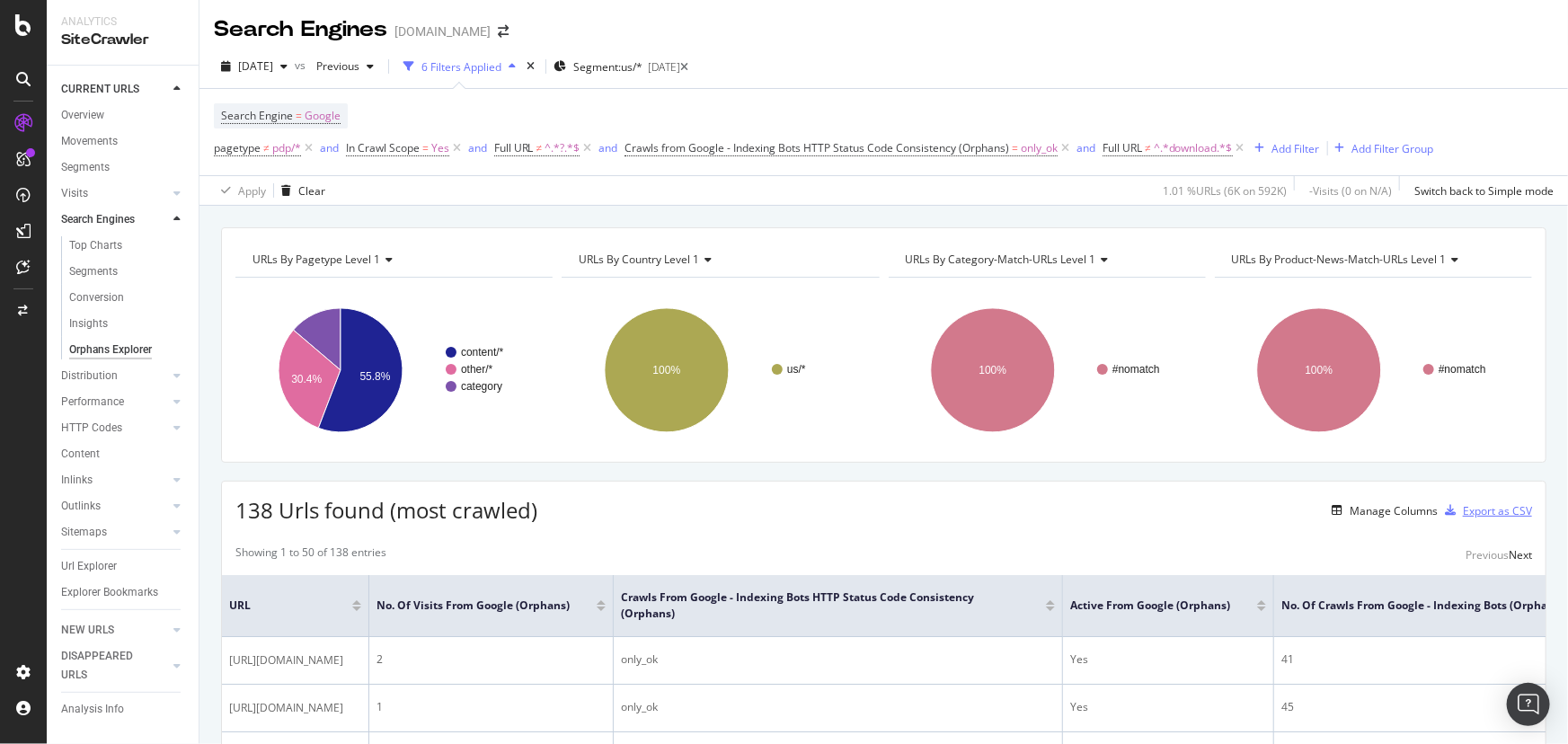
click at [1465, 513] on div "Export as CSV" at bounding box center [1498, 510] width 70 height 15
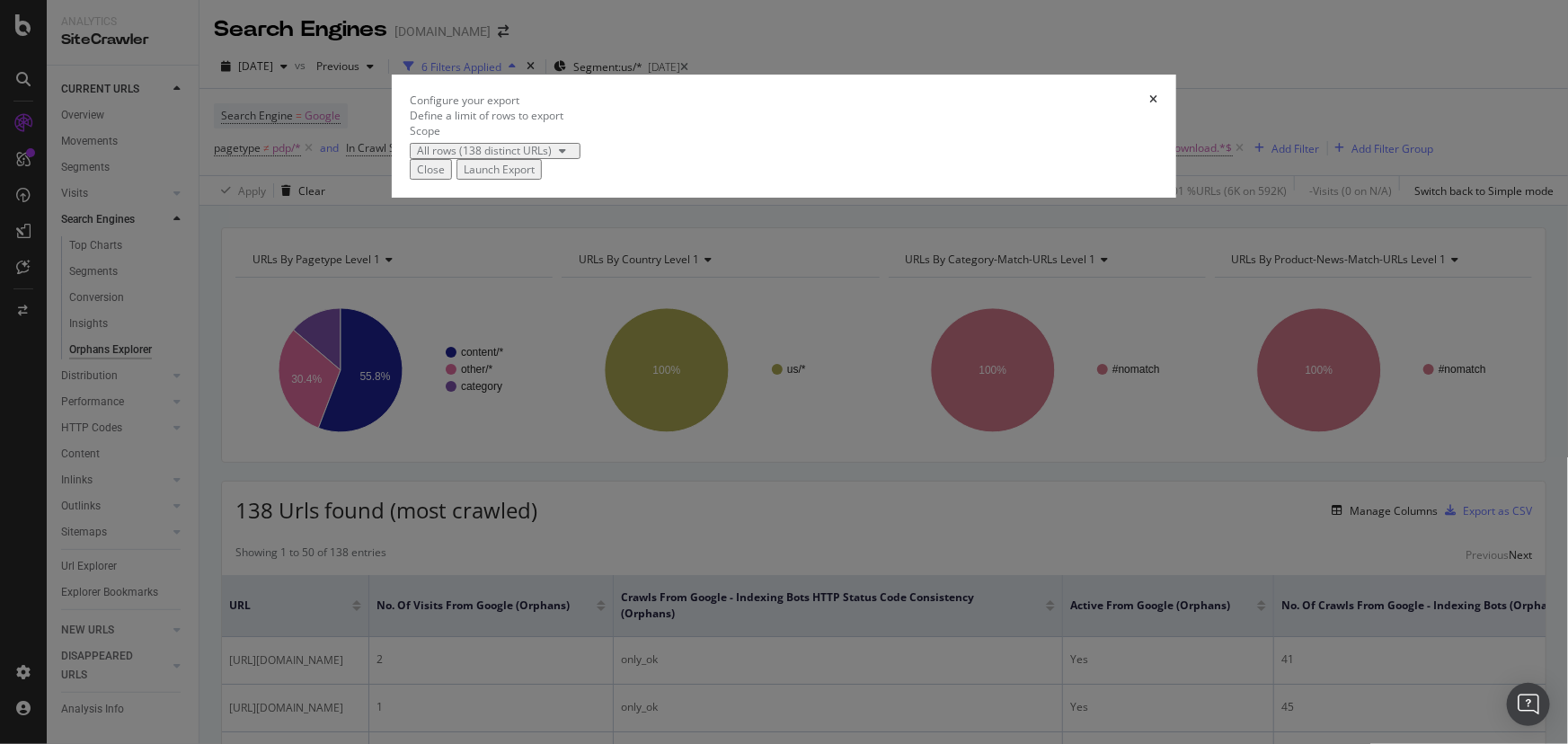
click at [534, 177] on div "Launch Export" at bounding box center [498, 169] width 71 height 15
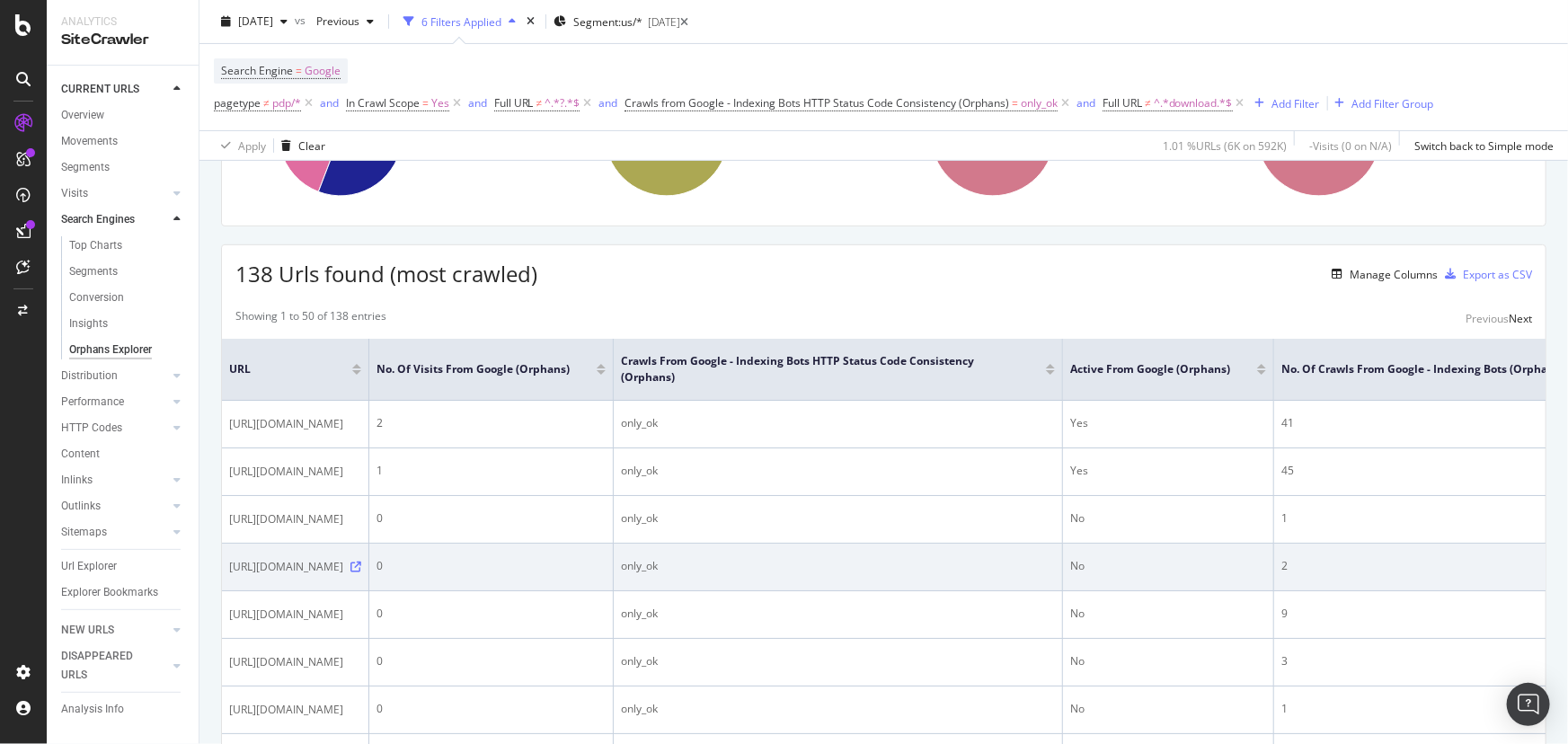
scroll to position [0, 372]
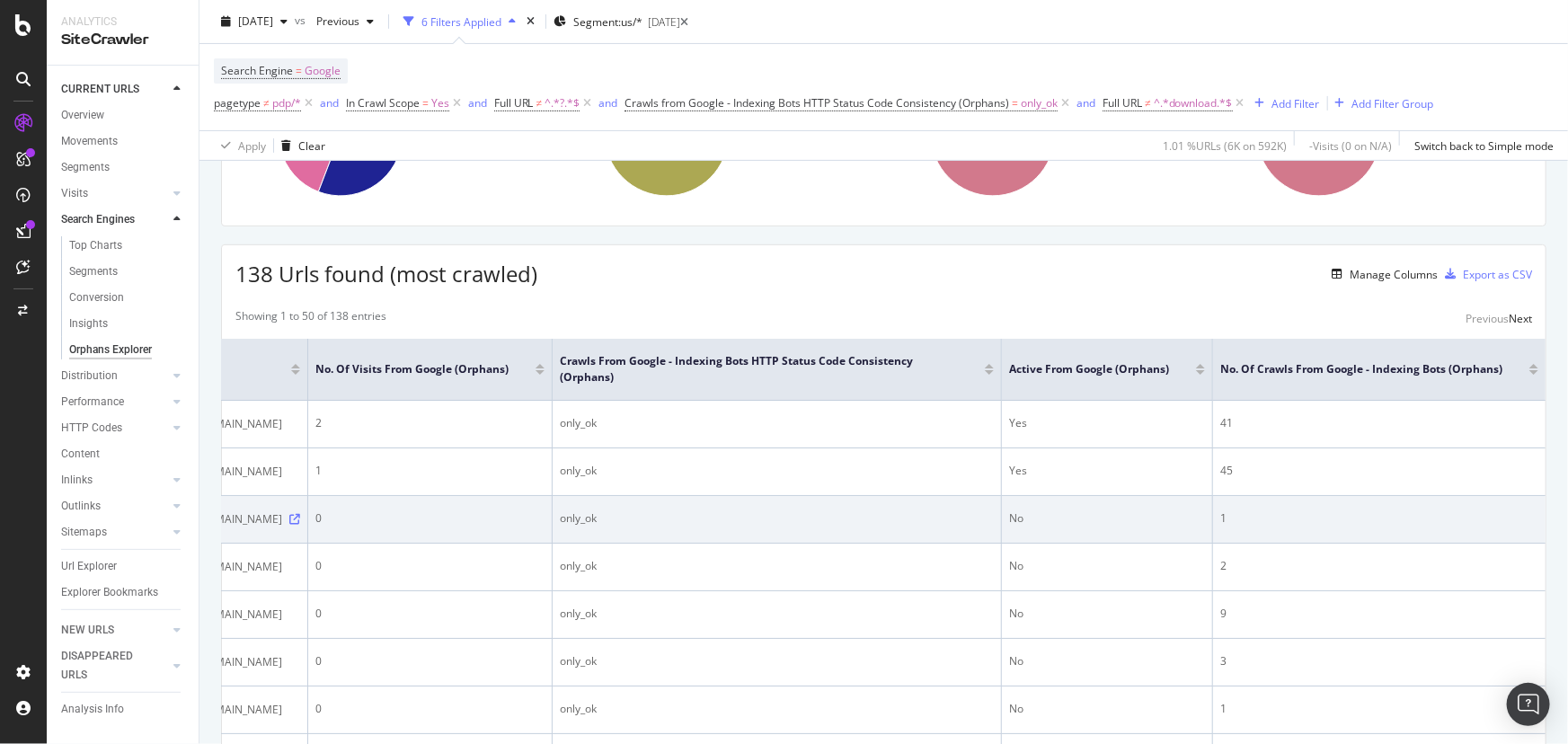
drag, startPoint x: 1042, startPoint y: 593, endPoint x: 1341, endPoint y: 558, distance: 301.0
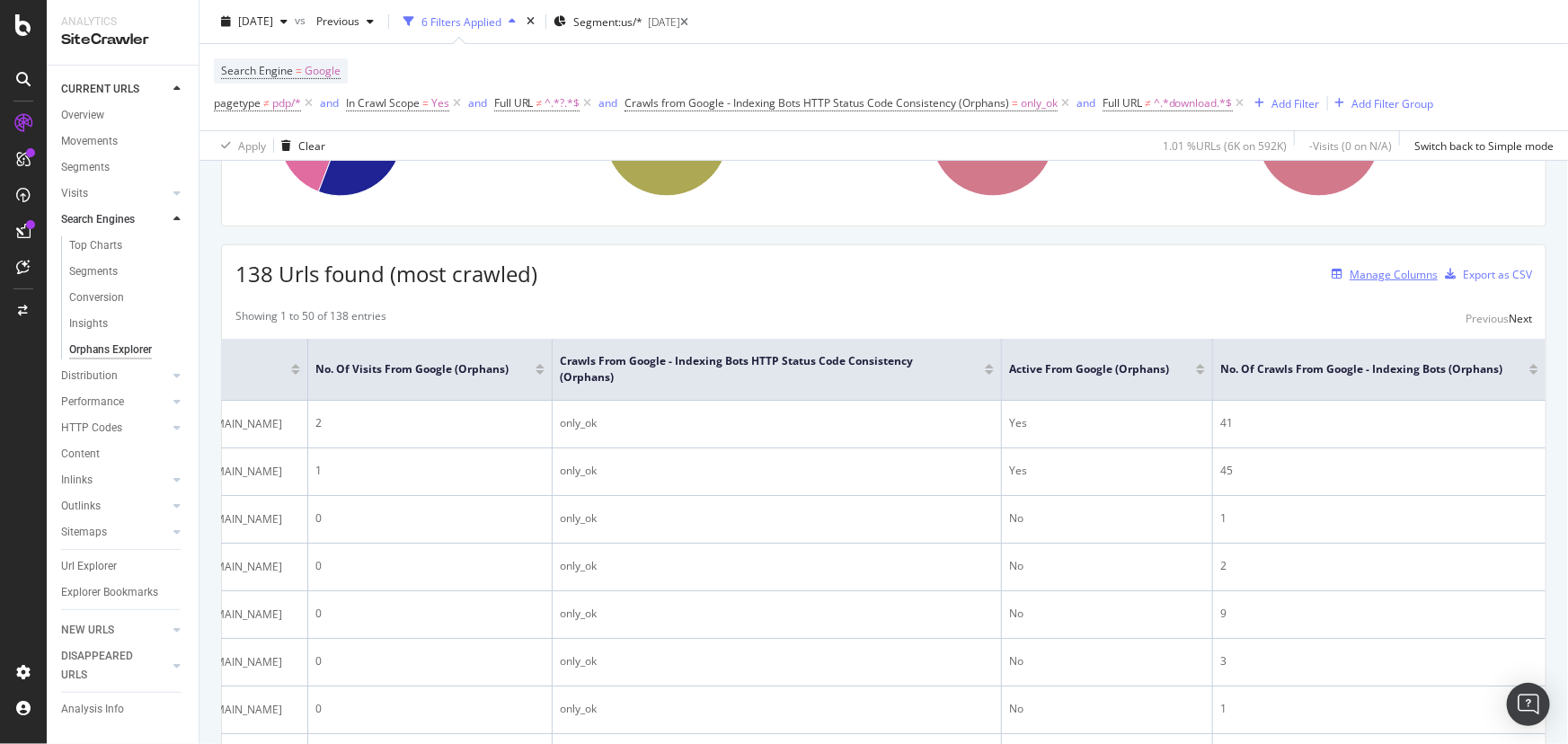
click at [1350, 277] on div "Manage Columns" at bounding box center [1394, 274] width 89 height 15
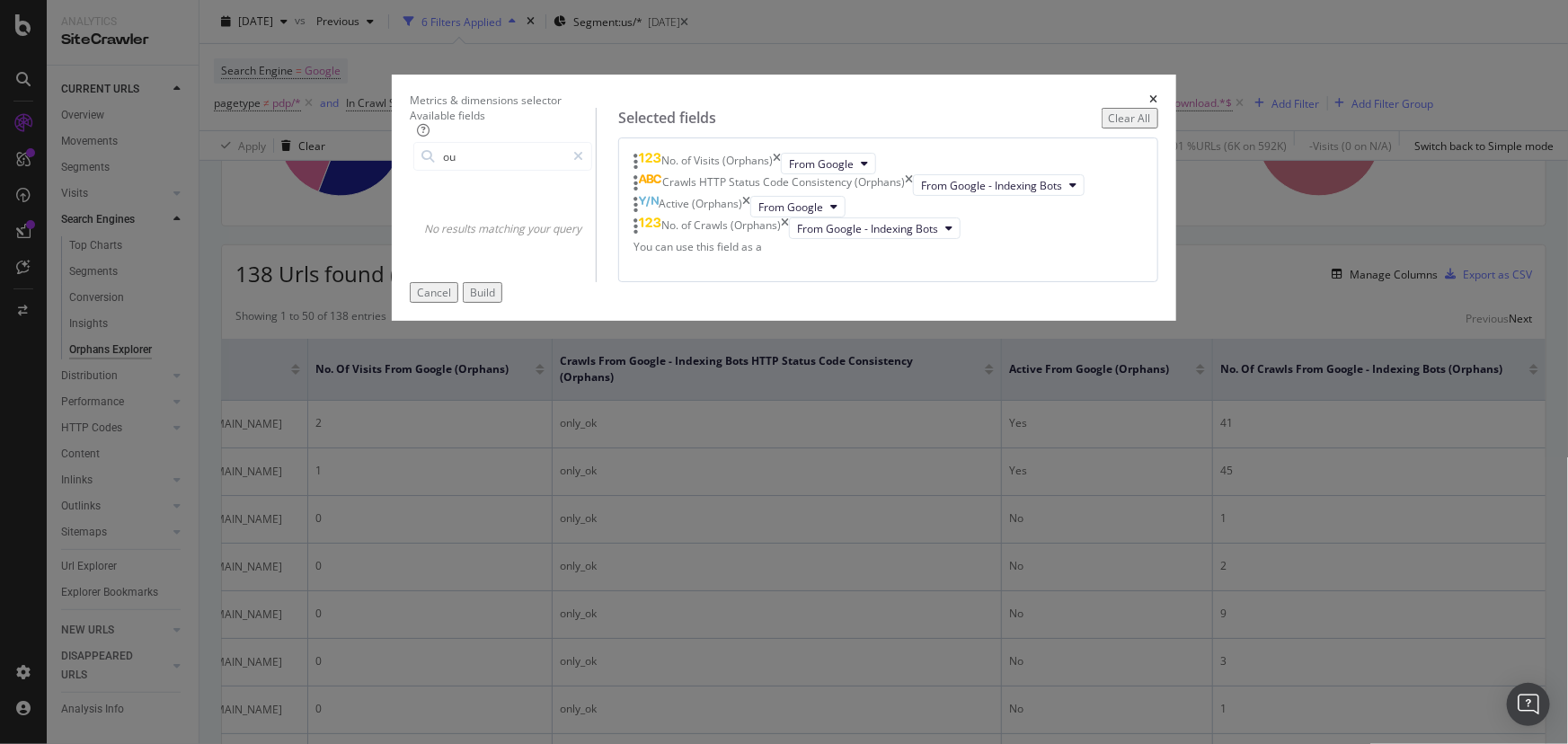
type input "o"
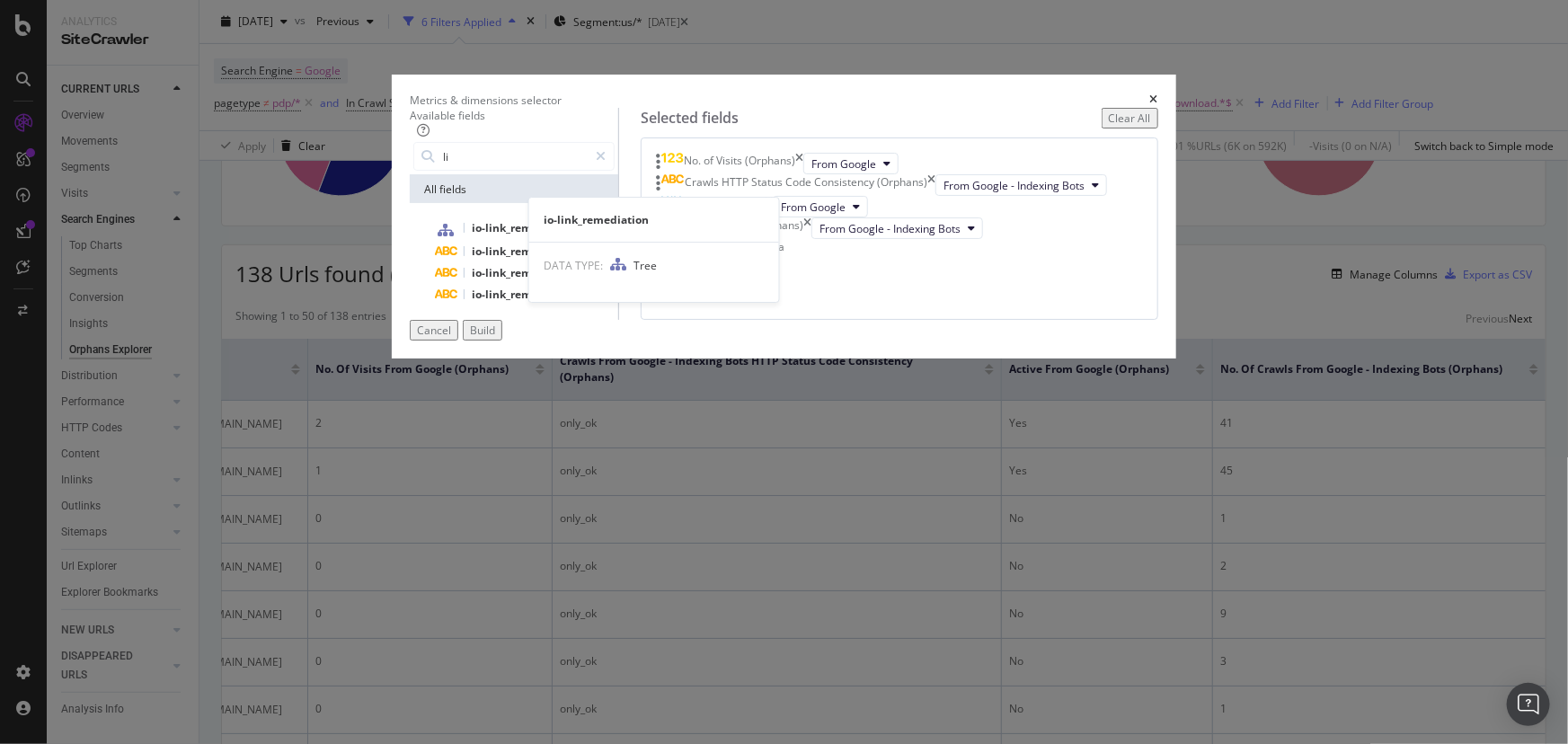
type input "l"
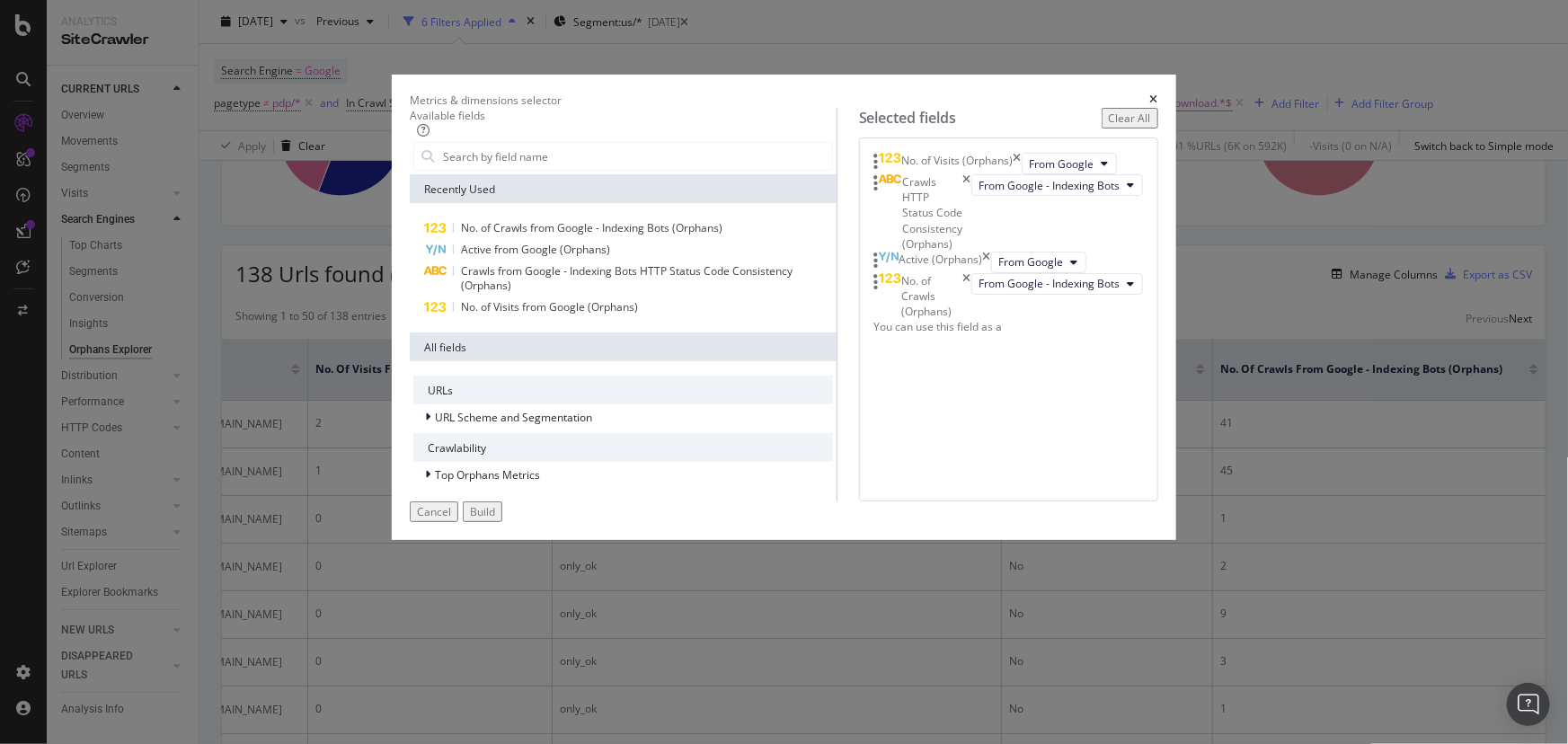
click at [279, 338] on div "Metrics & dimensions selector Available fields Recently Used No. of Crawls from…" at bounding box center [784, 372] width 1568 height 744
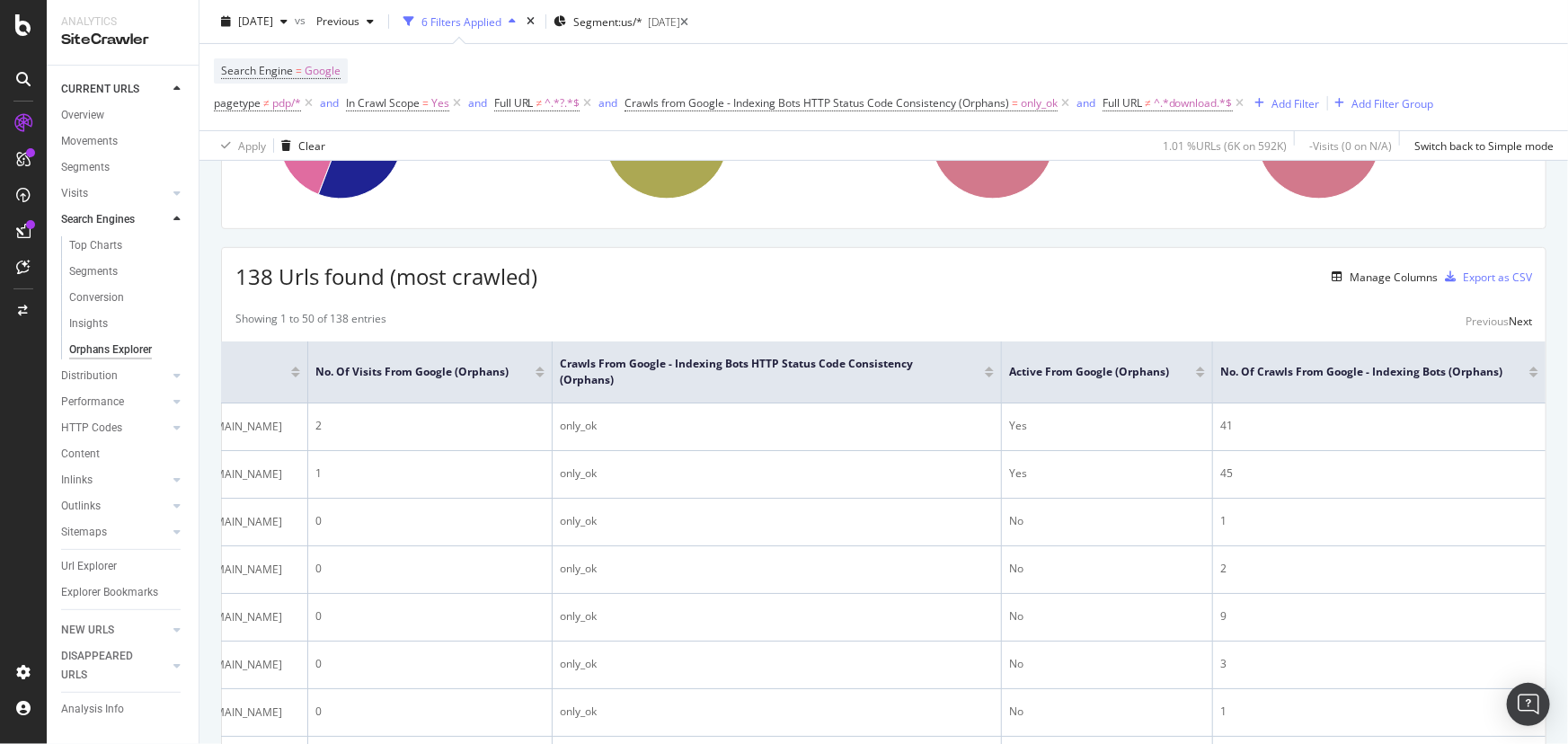
drag, startPoint x: 563, startPoint y: 298, endPoint x: 990, endPoint y: 283, distance: 427.3
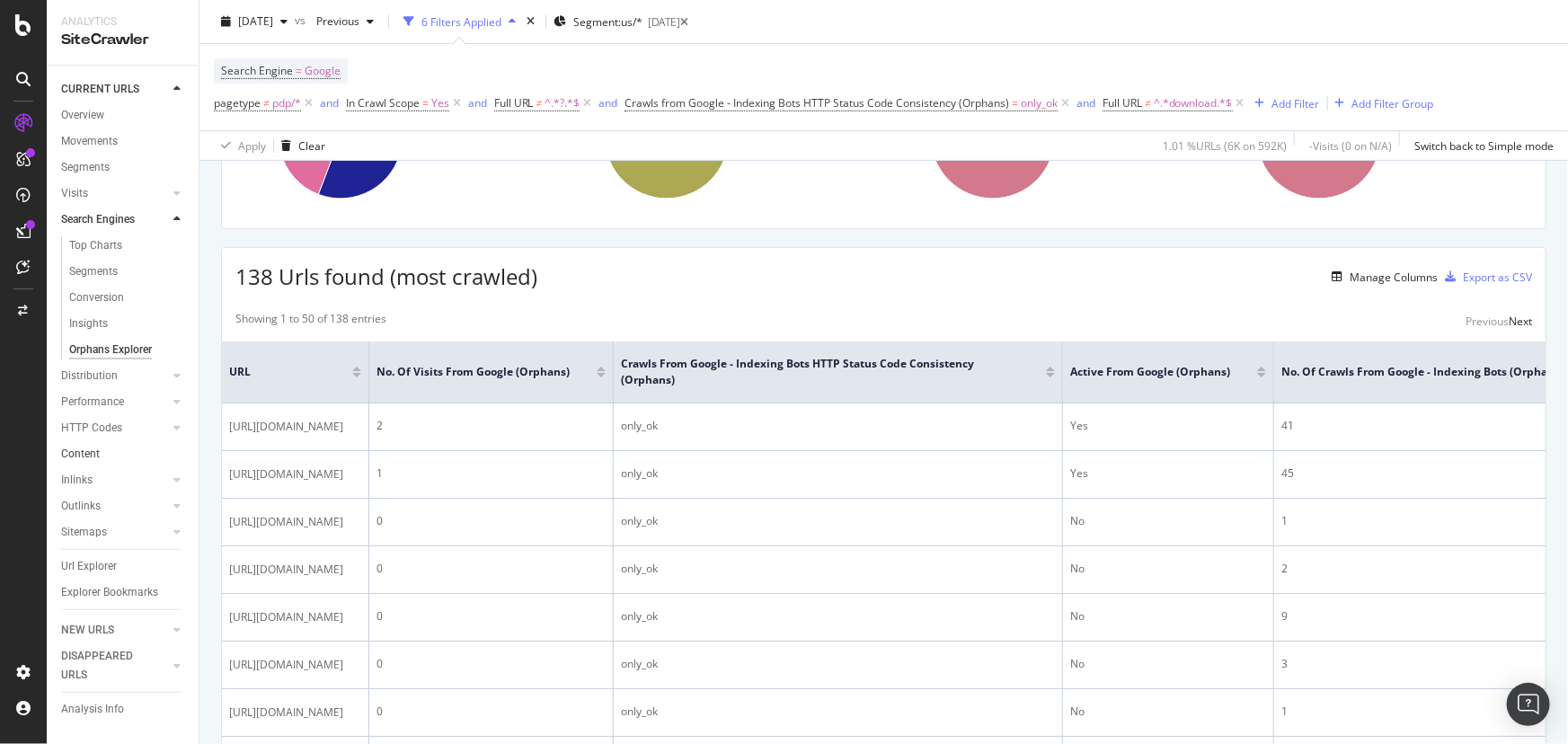
drag, startPoint x: 344, startPoint y: 448, endPoint x: 179, endPoint y: 448, distance: 165.0
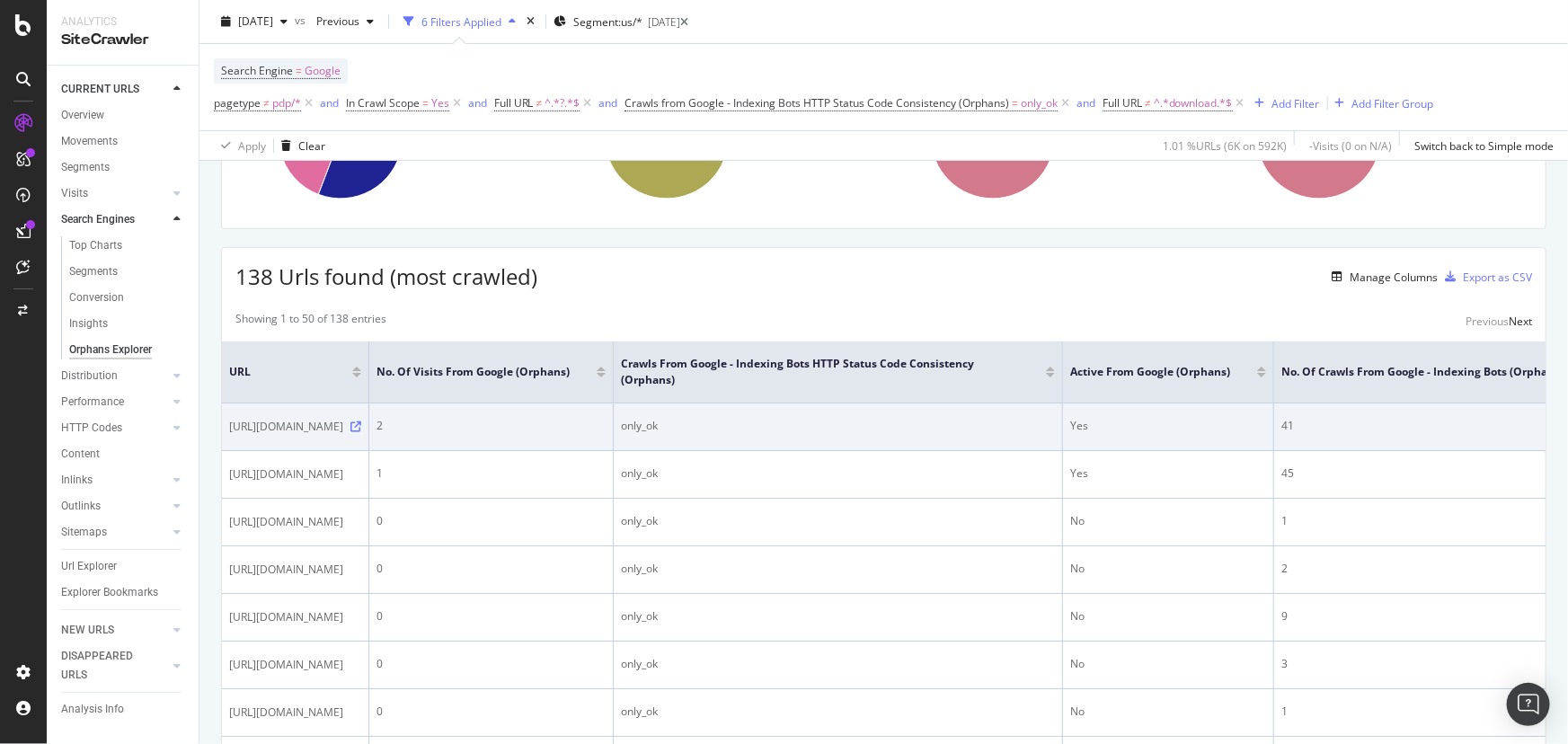
click at [361, 428] on icon at bounding box center [355, 427] width 11 height 11
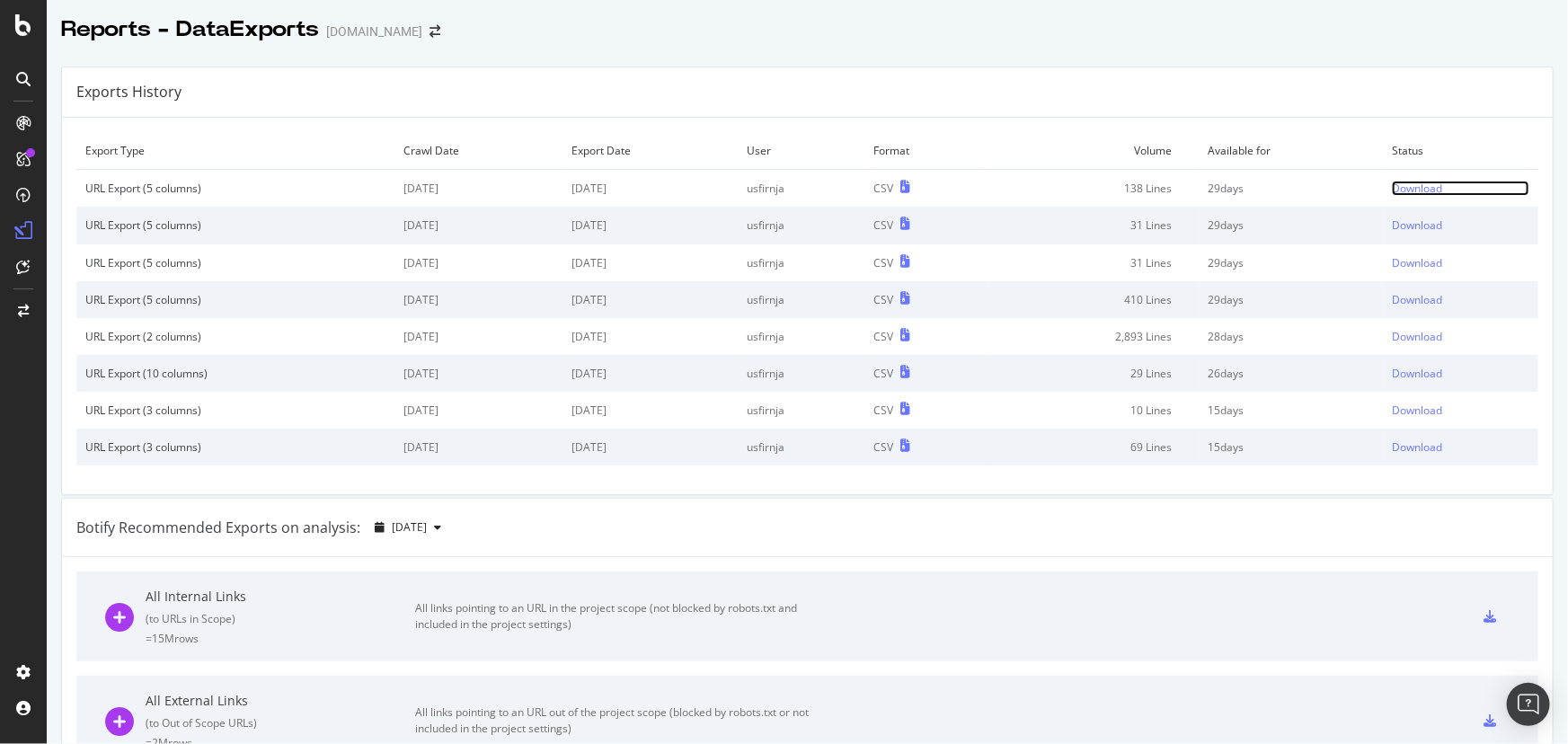
click at [1413, 188] on div "Download" at bounding box center [1417, 188] width 51 height 15
